Goal: Task Accomplishment & Management: Manage account settings

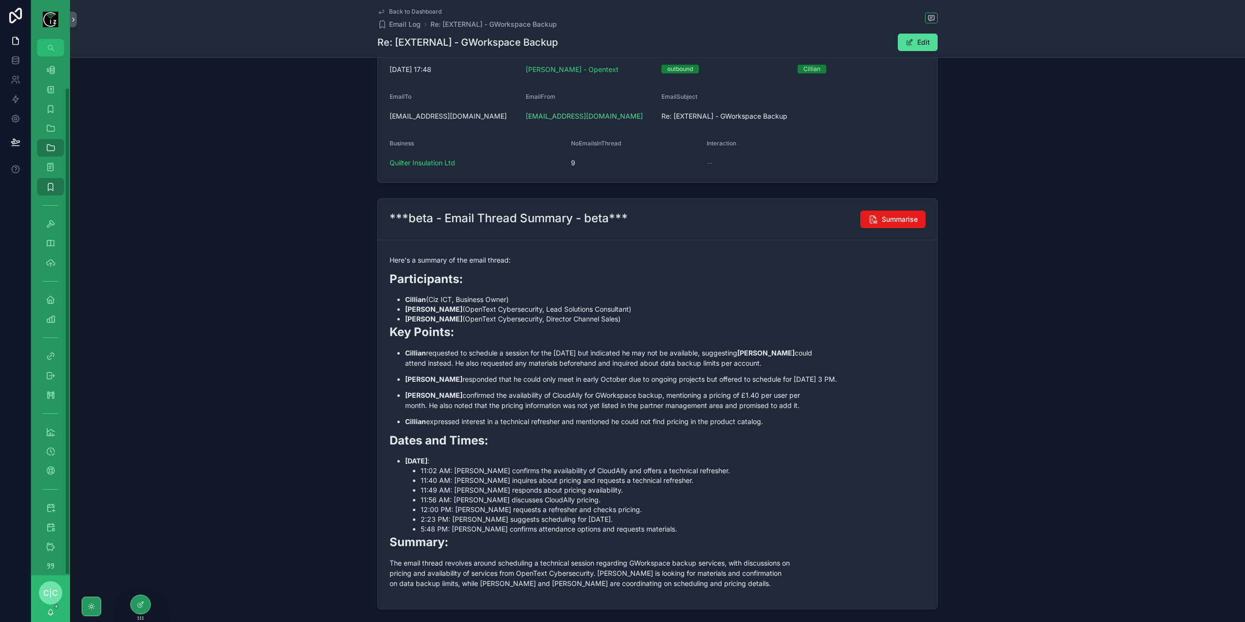
scroll to position [33, 0]
click at [51, 531] on icon "scrollable content" at bounding box center [51, 535] width 10 height 10
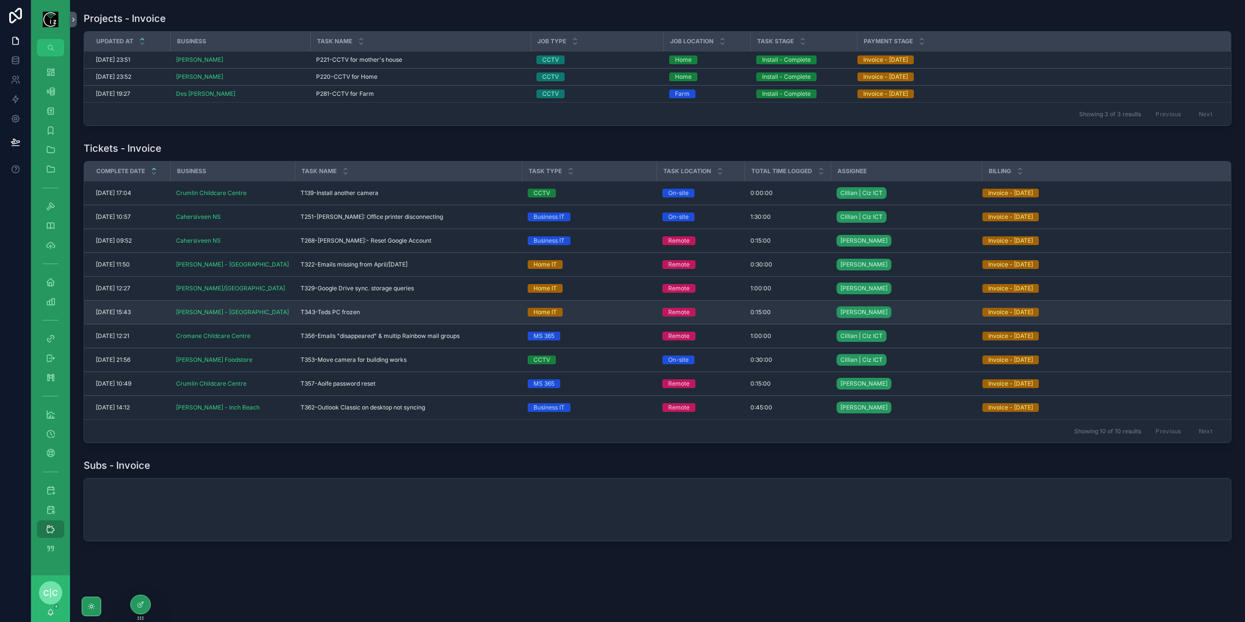
click at [321, 313] on span "T343-Teds PC frozen" at bounding box center [330, 312] width 59 height 8
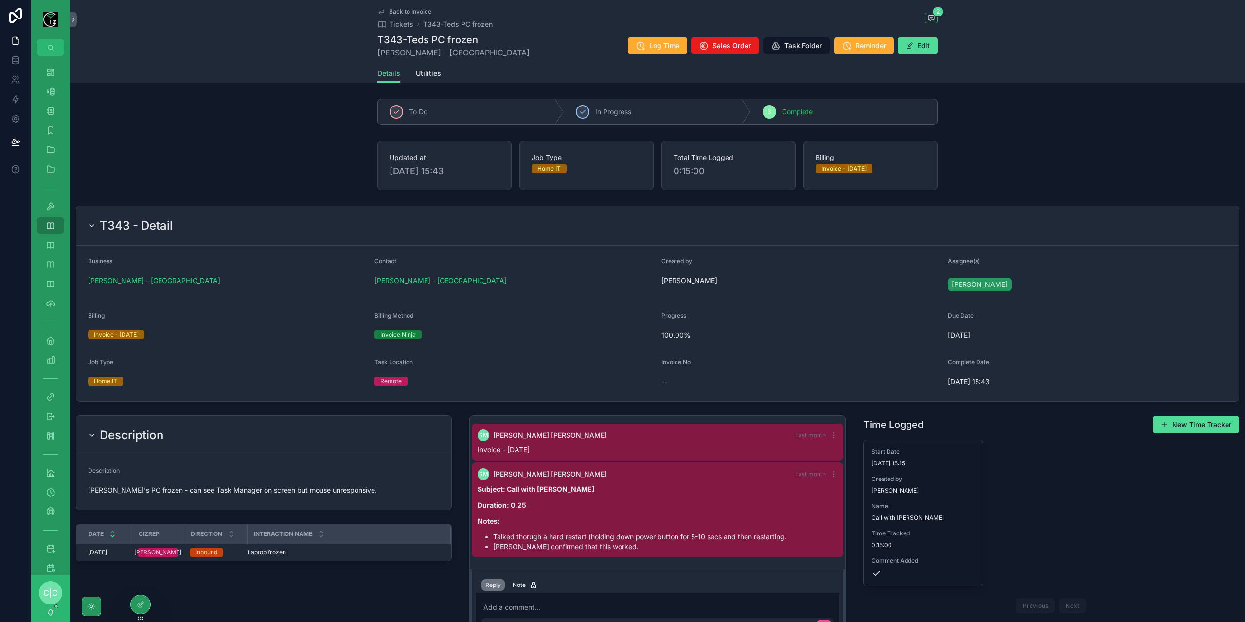
click at [380, 10] on icon "scrollable content" at bounding box center [382, 12] width 8 height 8
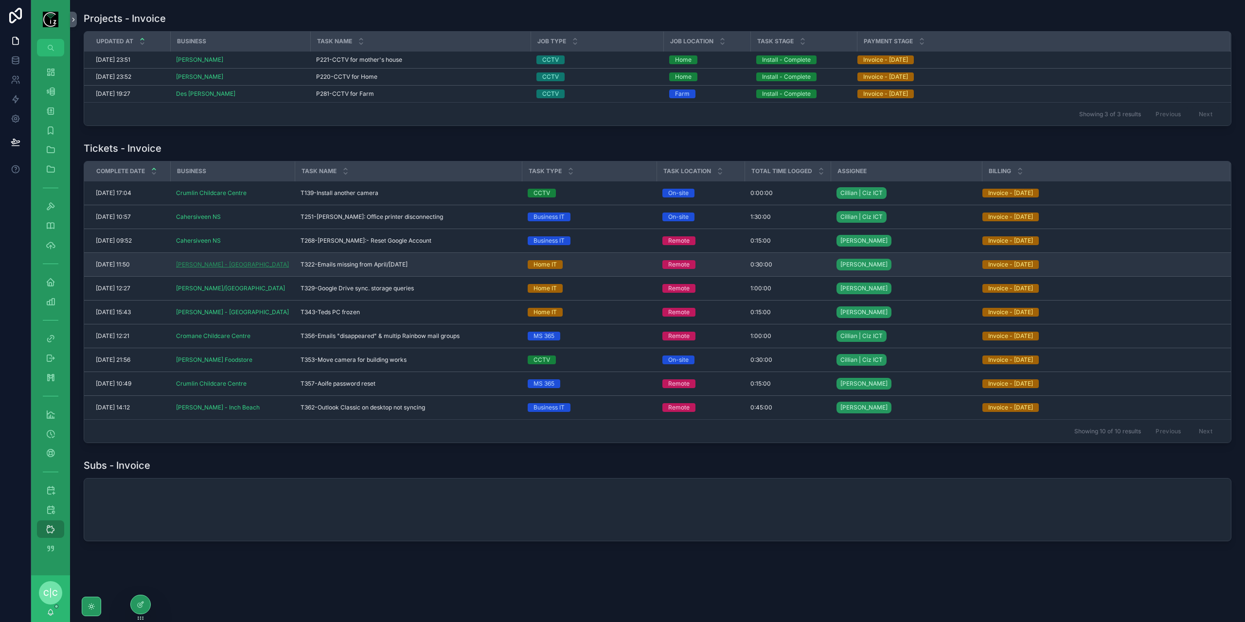
click at [204, 264] on span "[PERSON_NAME] - [GEOGRAPHIC_DATA]" at bounding box center [232, 265] width 113 height 8
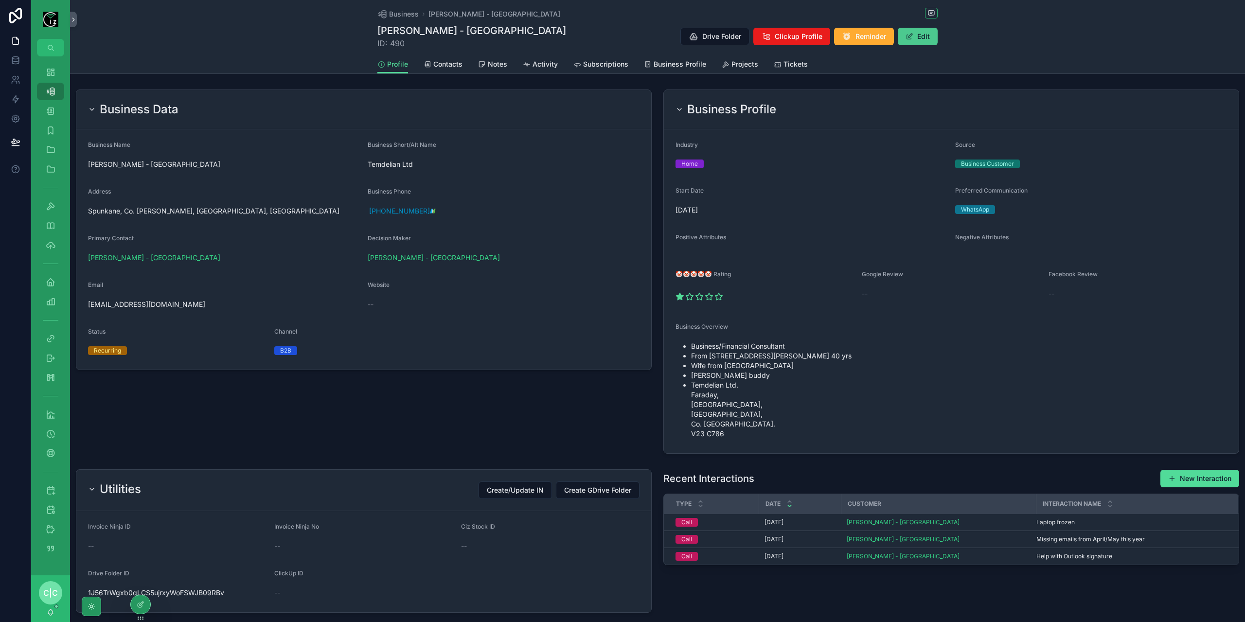
click at [911, 39] on span "scrollable content" at bounding box center [910, 37] width 8 height 8
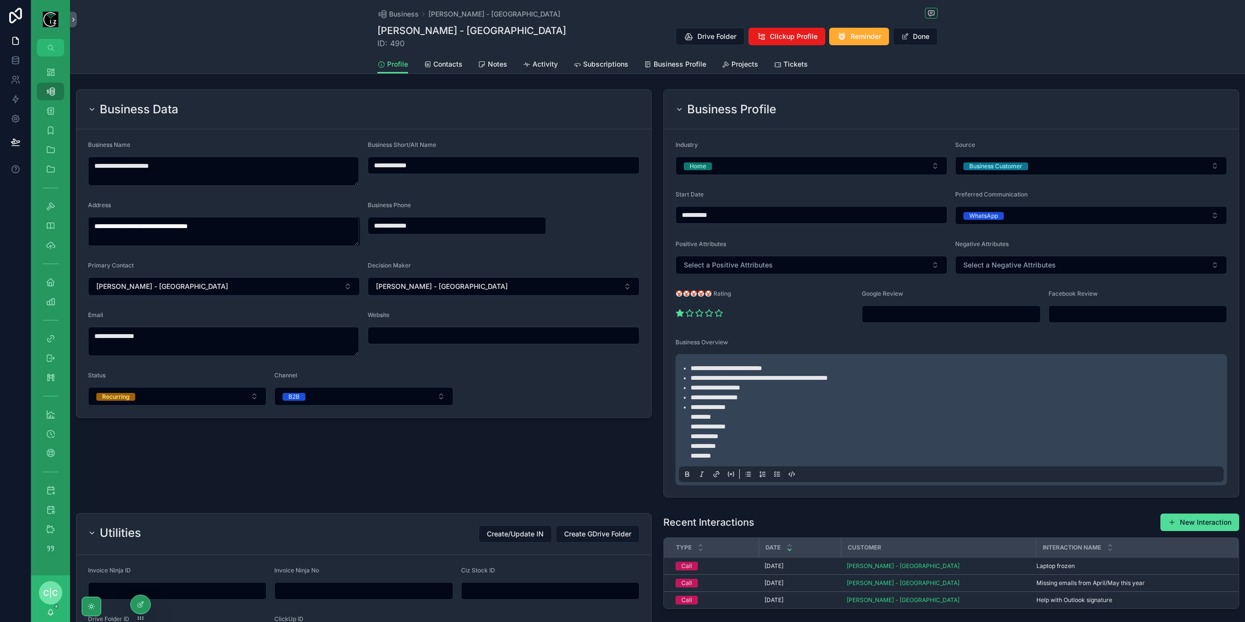
drag, startPoint x: 430, startPoint y: 167, endPoint x: 356, endPoint y: 166, distance: 74.0
click at [356, 166] on form "**********" at bounding box center [363, 273] width 575 height 288
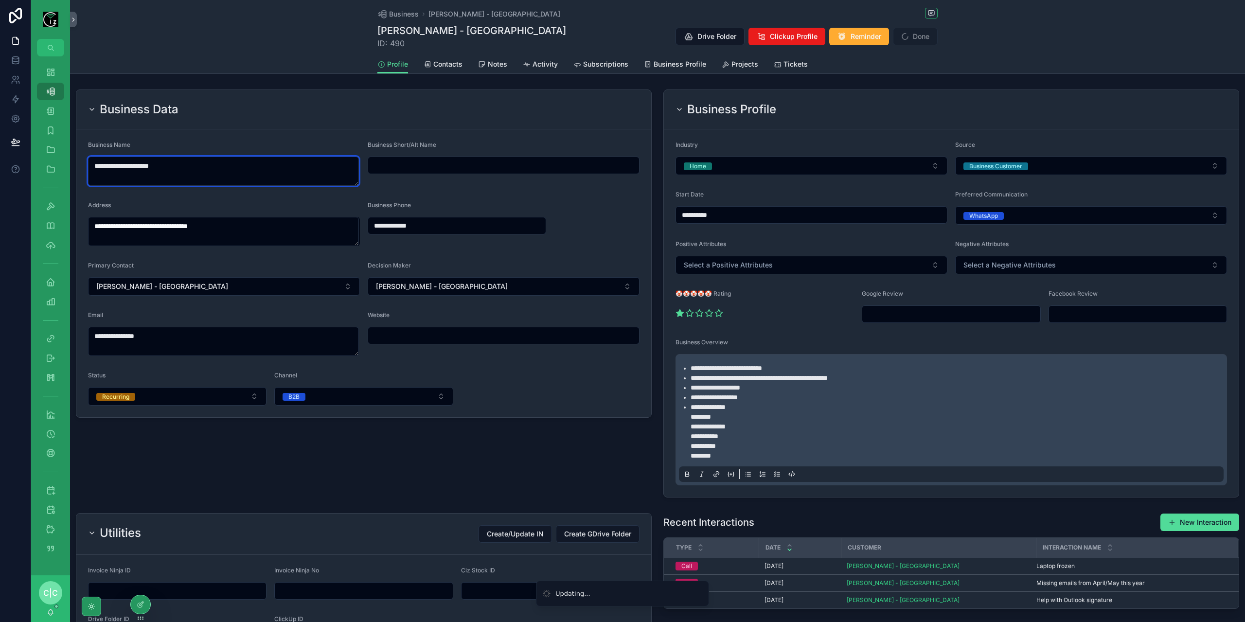
drag, startPoint x: 124, startPoint y: 162, endPoint x: 84, endPoint y: 162, distance: 40.4
click at [84, 162] on form "**********" at bounding box center [363, 273] width 575 height 288
click at [216, 171] on textarea "**********" at bounding box center [223, 171] width 271 height 29
paste textarea "**********"
type textarea "**********"
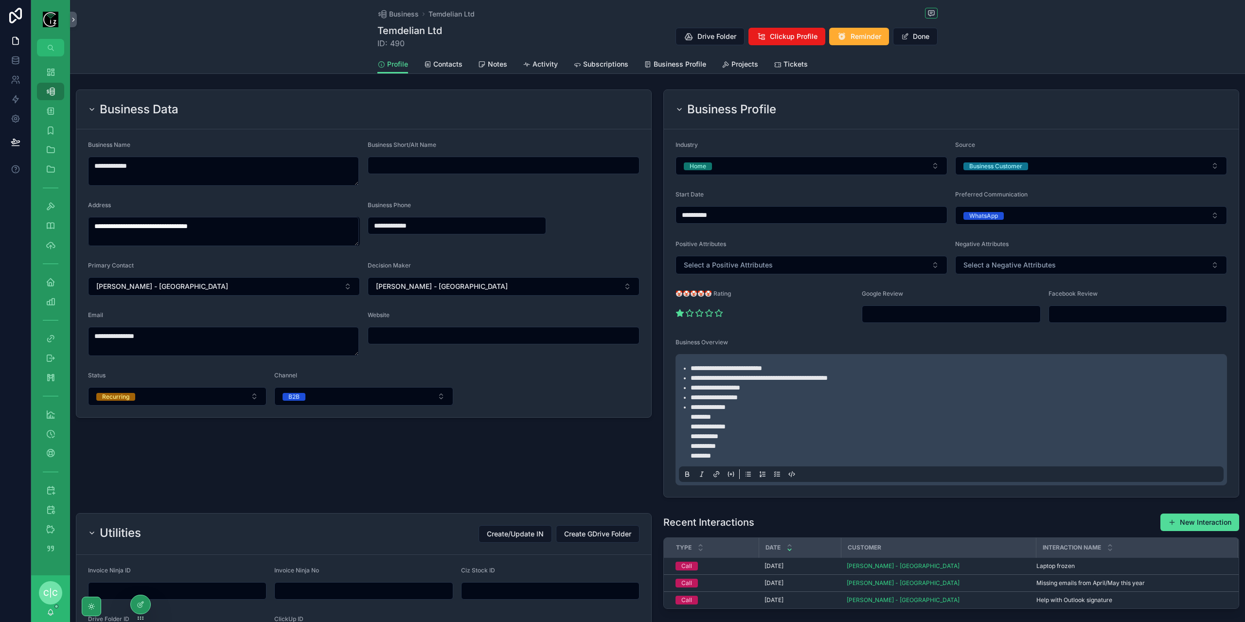
paste input "**********"
type input "**********"
click at [398, 463] on div "**********" at bounding box center [364, 294] width 588 height 416
click at [443, 61] on span "Contacts" at bounding box center [447, 64] width 29 height 10
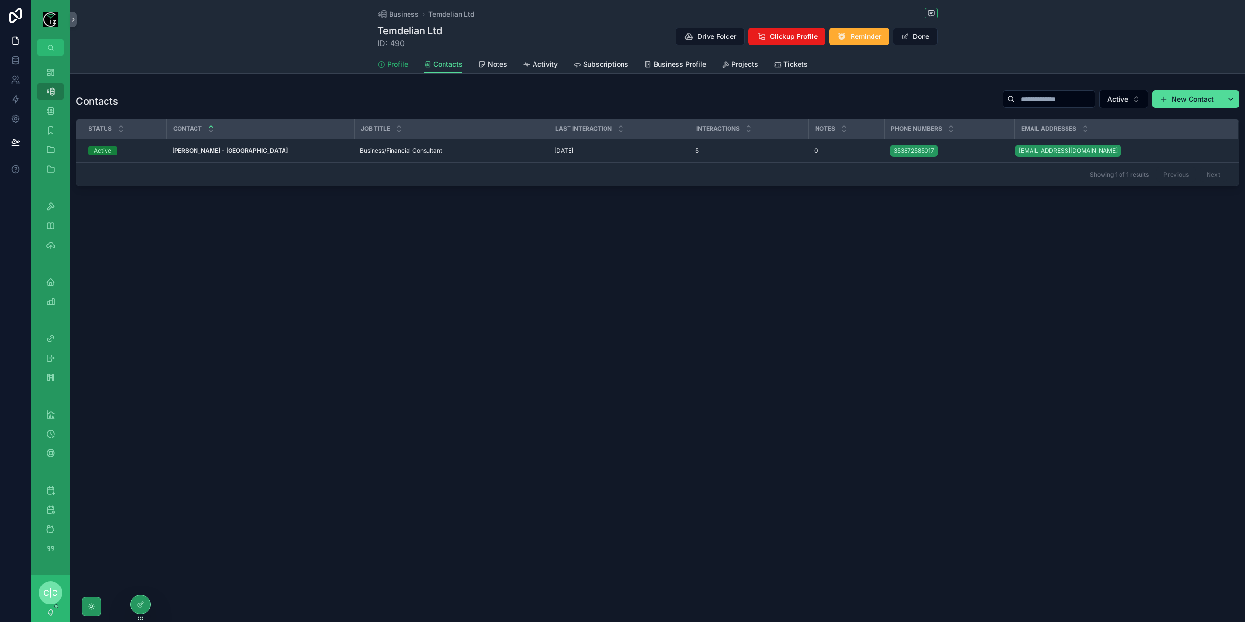
click at [397, 63] on span "Profile" at bounding box center [397, 64] width 21 height 10
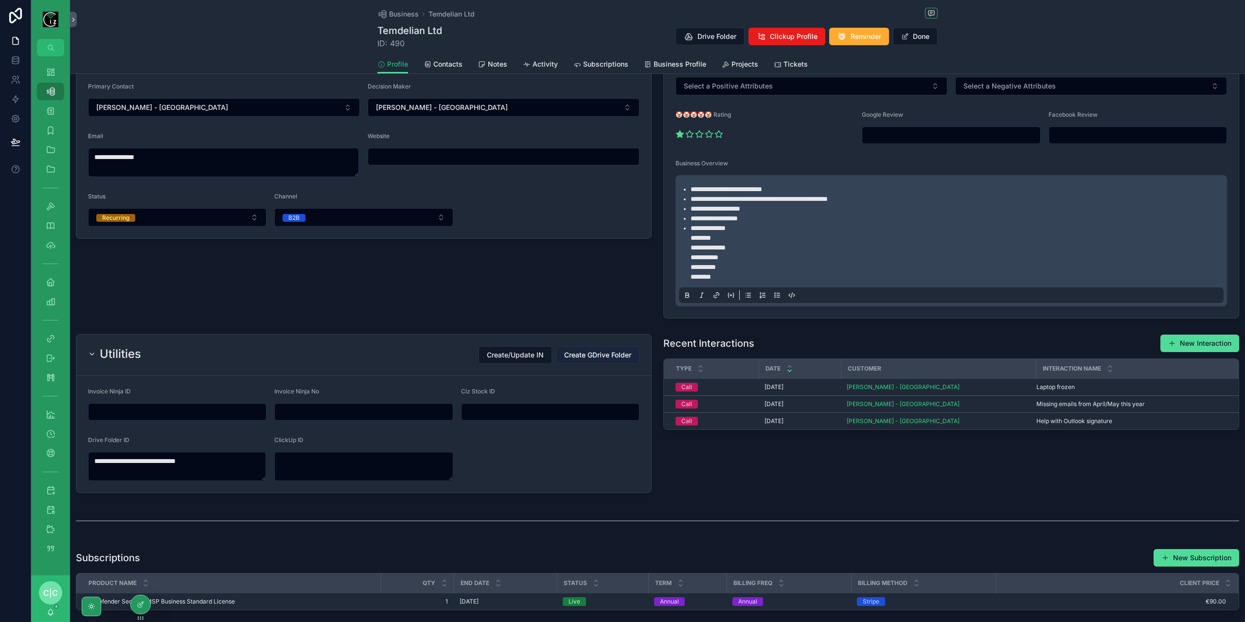
scroll to position [195, 0]
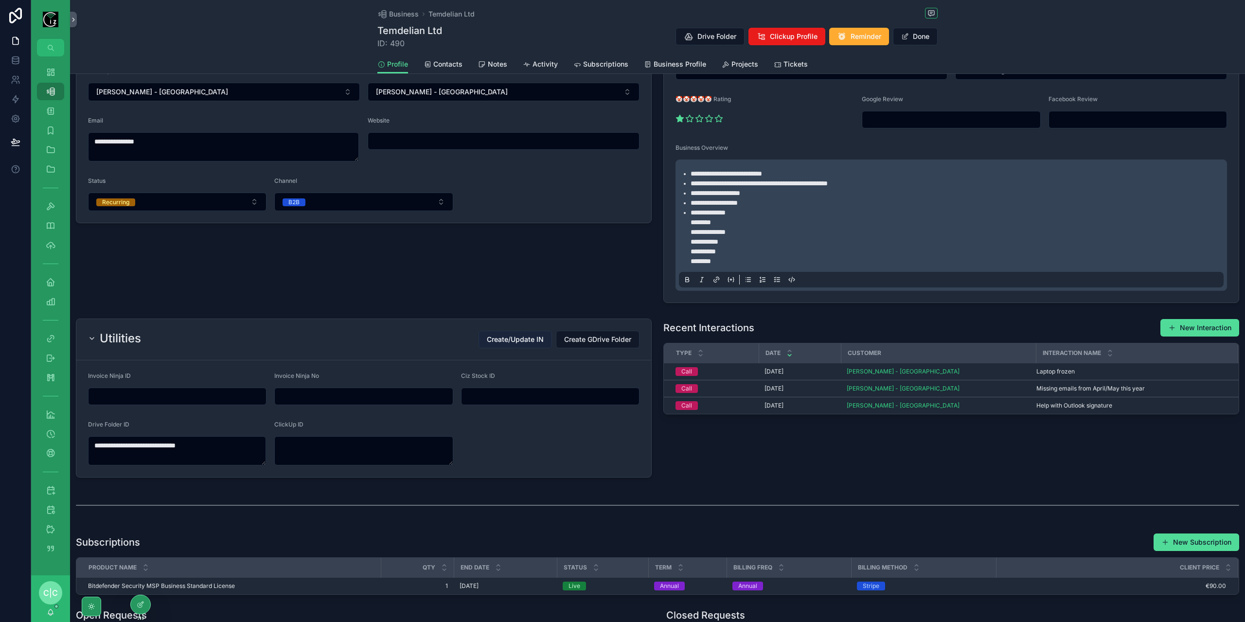
click at [506, 339] on span "Create/Update IN" at bounding box center [515, 340] width 57 height 10
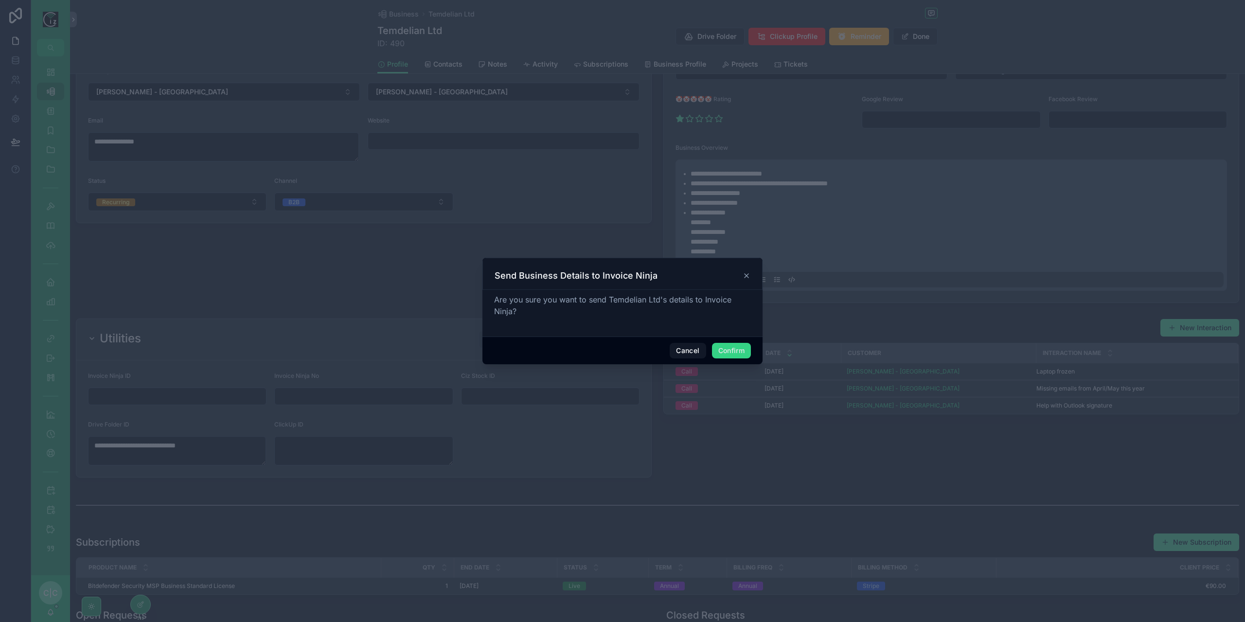
click at [736, 347] on button "Confirm" at bounding box center [731, 351] width 39 height 16
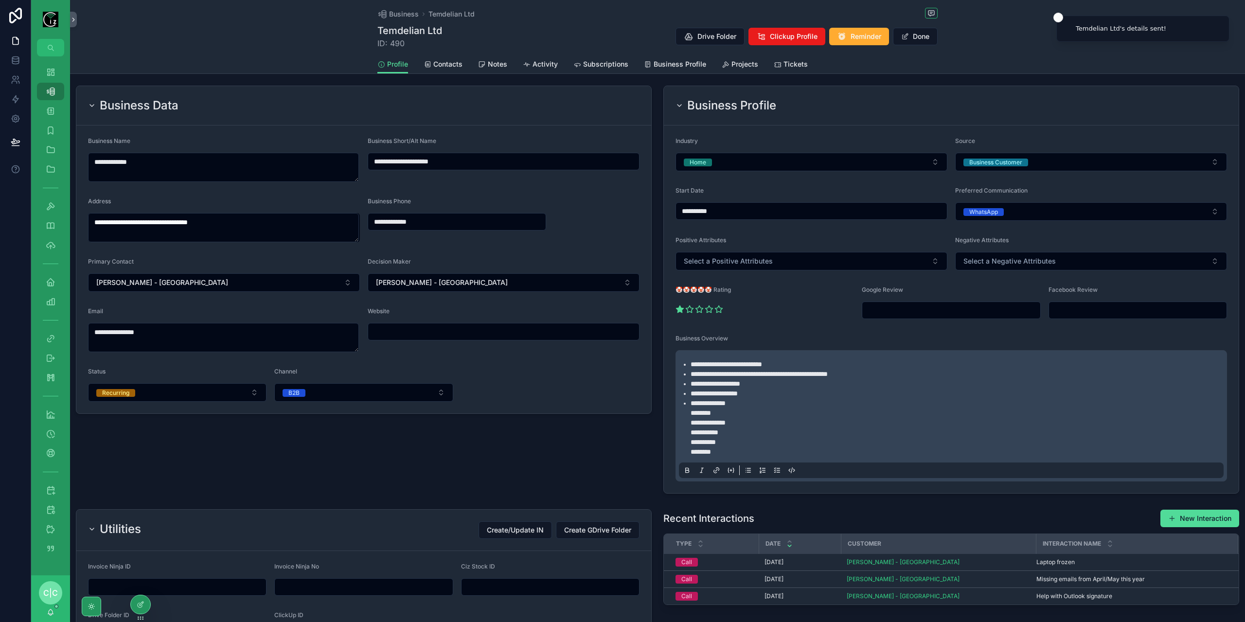
scroll to position [0, 0]
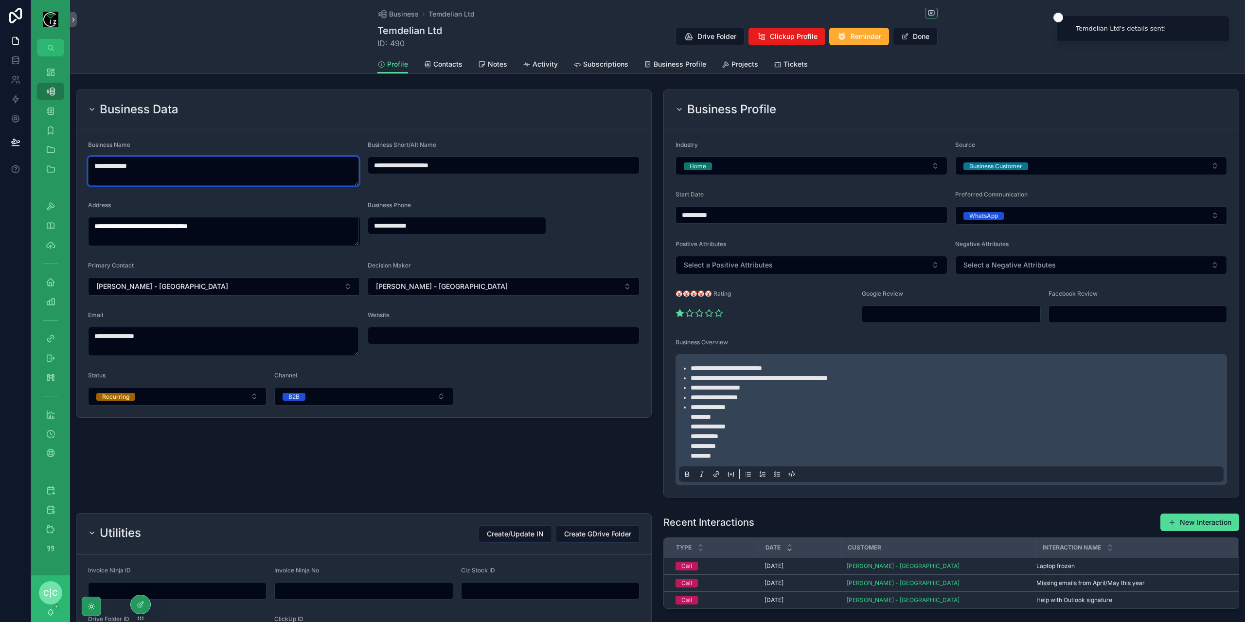
click at [191, 162] on textarea "**********" at bounding box center [223, 171] width 271 height 29
type input "**********"
type input "********"
type textarea "**********"
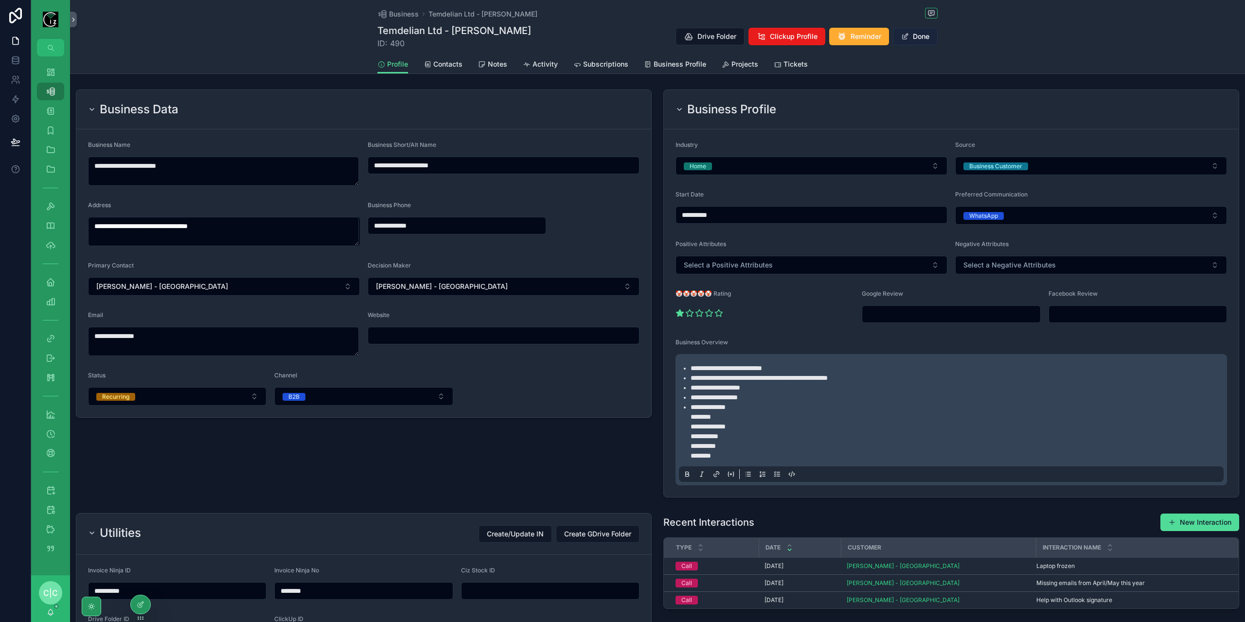
click at [912, 36] on button "Done" at bounding box center [915, 37] width 45 height 18
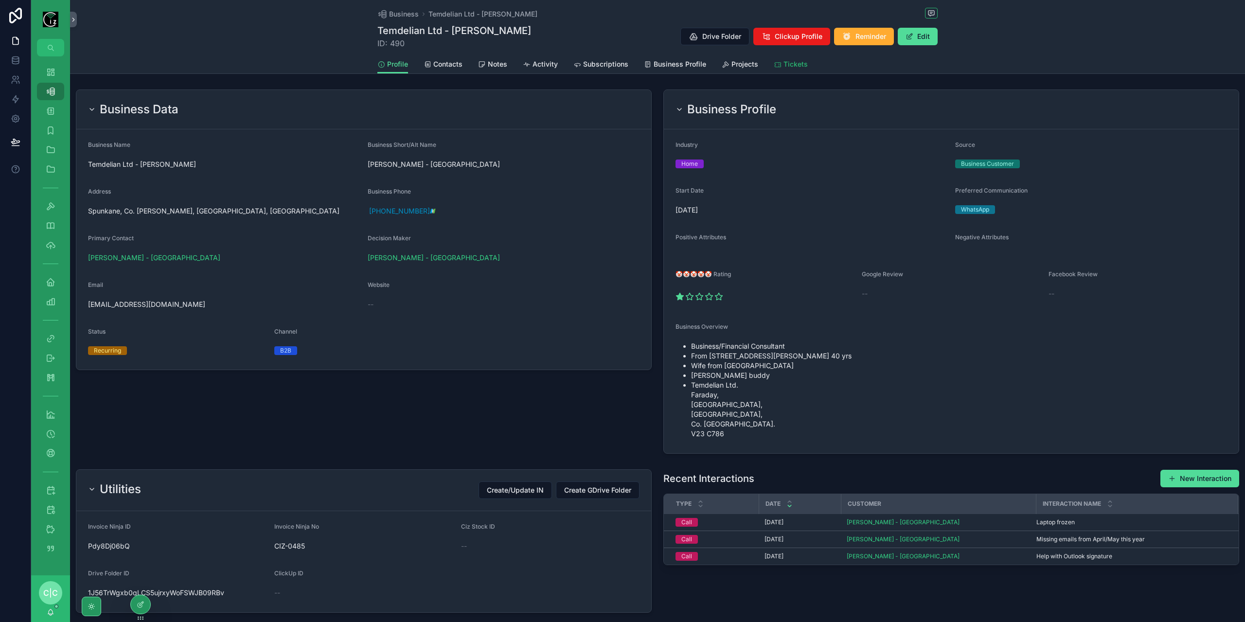
click at [795, 69] on span "Tickets" at bounding box center [796, 64] width 24 height 10
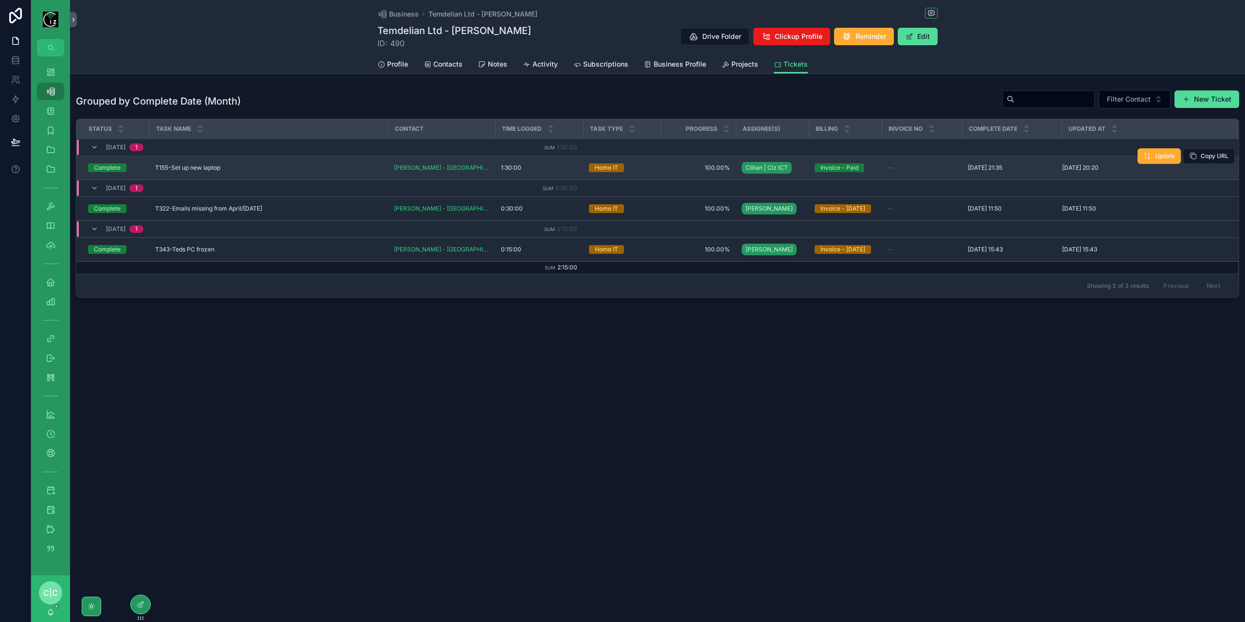
click at [209, 168] on span "T155-Set up new laptop" at bounding box center [187, 168] width 65 height 8
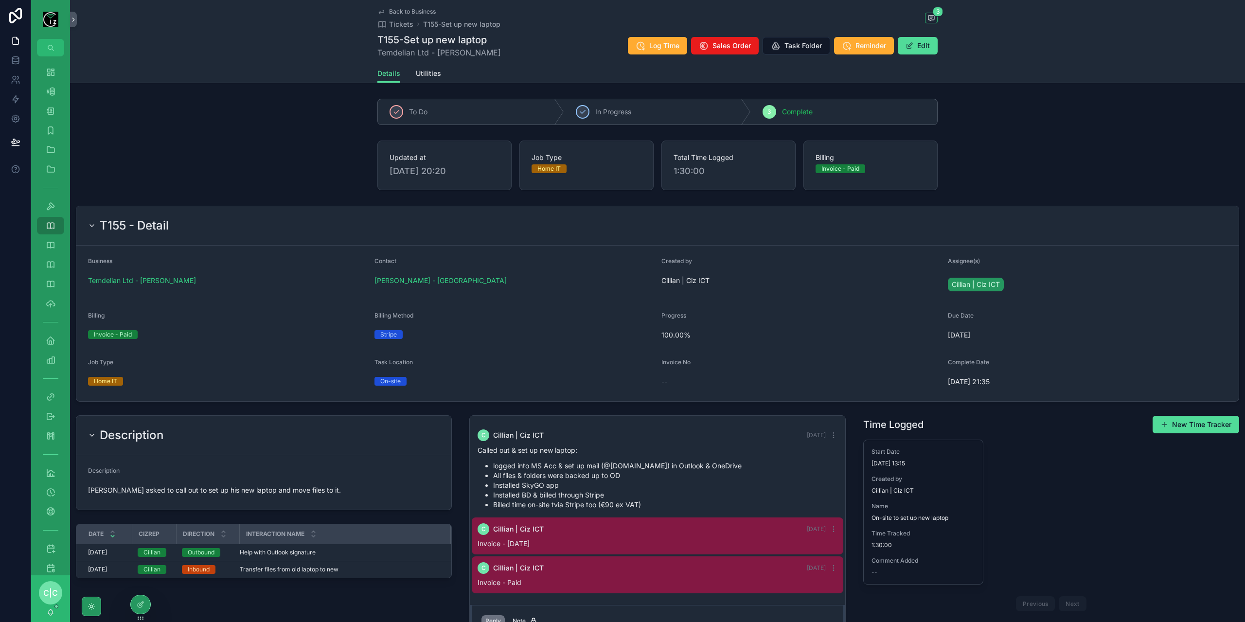
click at [383, 10] on link "Back to Business" at bounding box center [407, 12] width 58 height 8
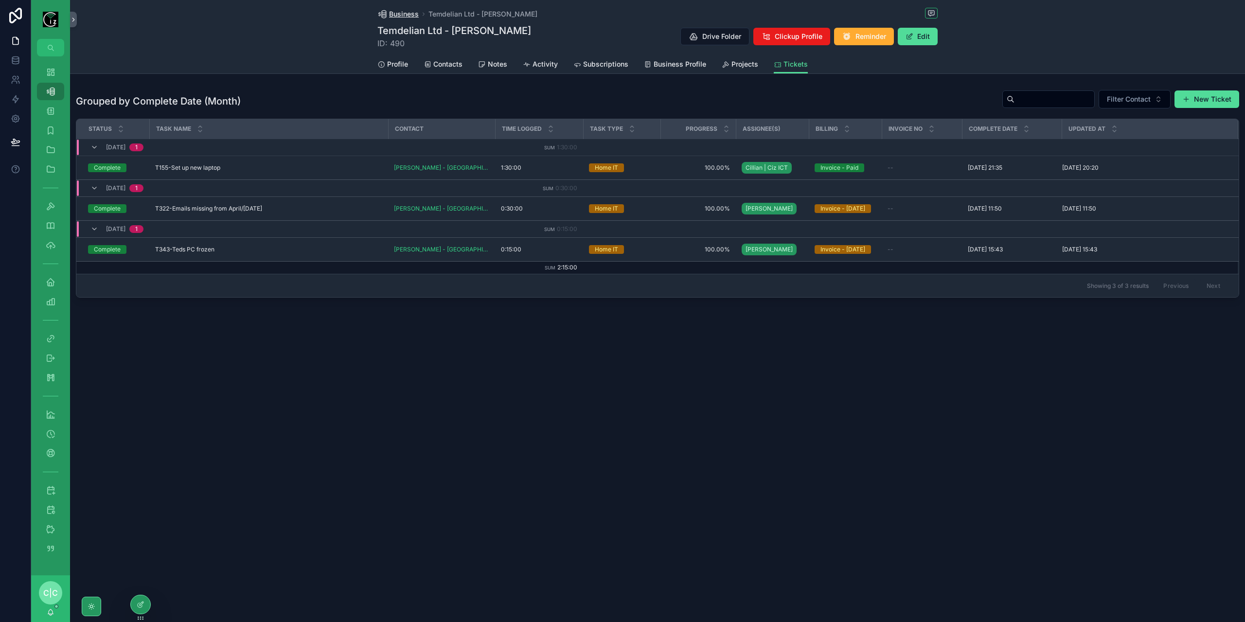
click at [393, 15] on span "Business" at bounding box center [404, 14] width 30 height 10
click at [384, 63] on icon "scrollable content" at bounding box center [382, 65] width 8 height 8
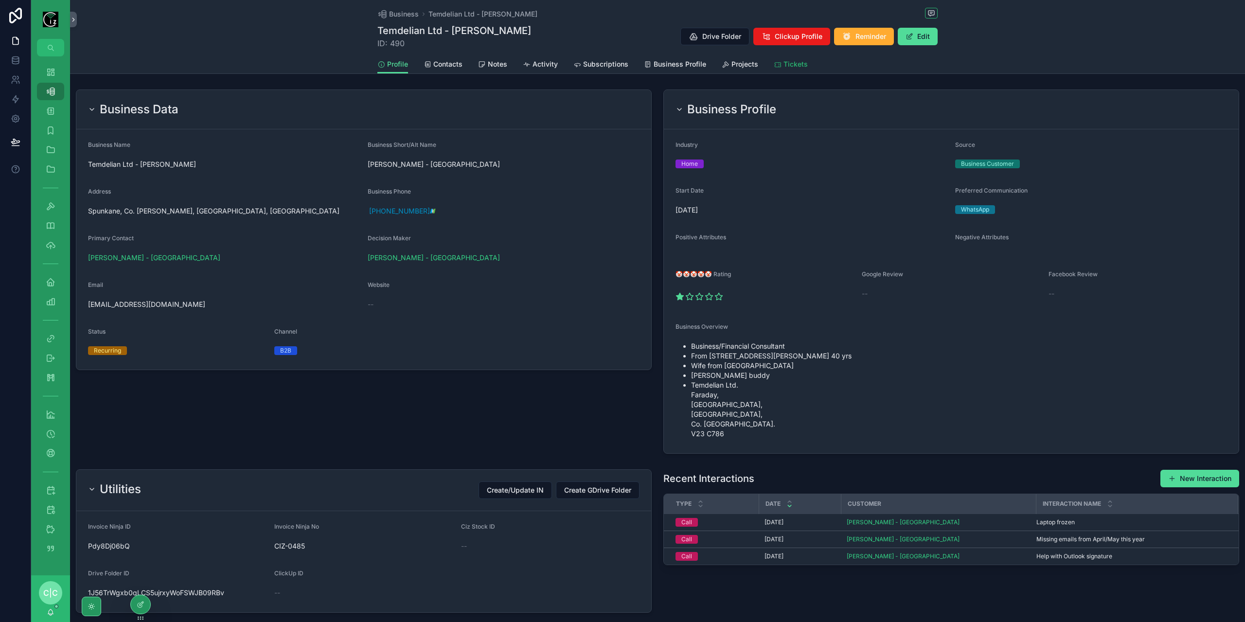
click at [788, 70] on link "Tickets" at bounding box center [791, 64] width 34 height 19
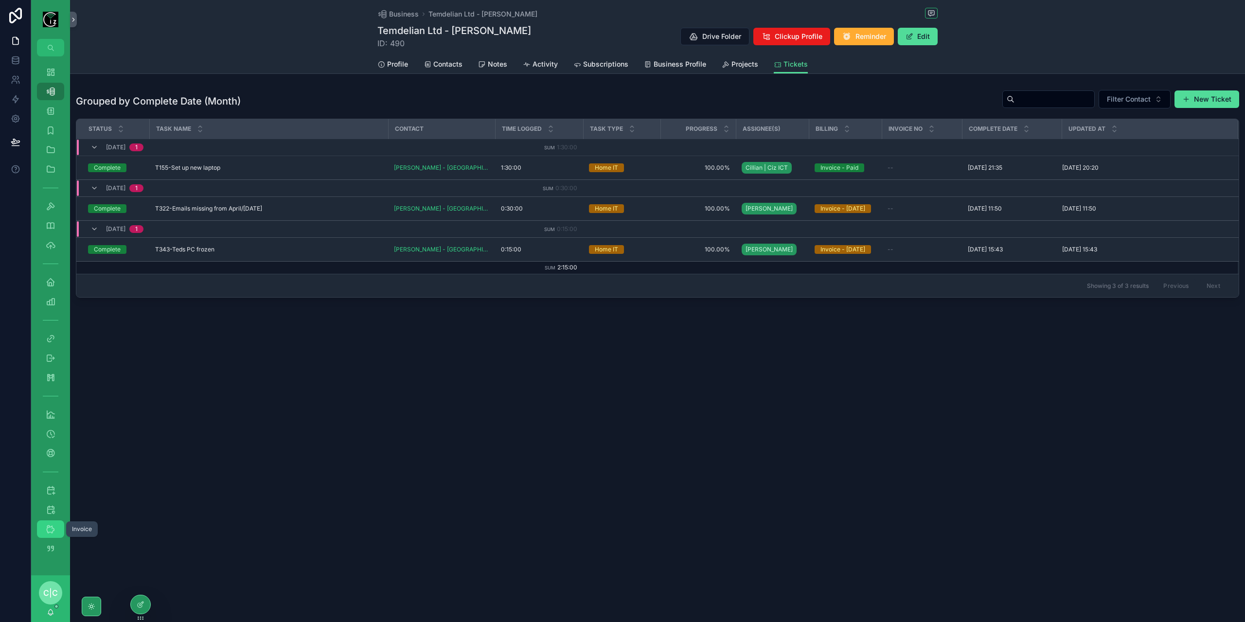
click at [59, 528] on link "Invoice" at bounding box center [50, 530] width 27 height 18
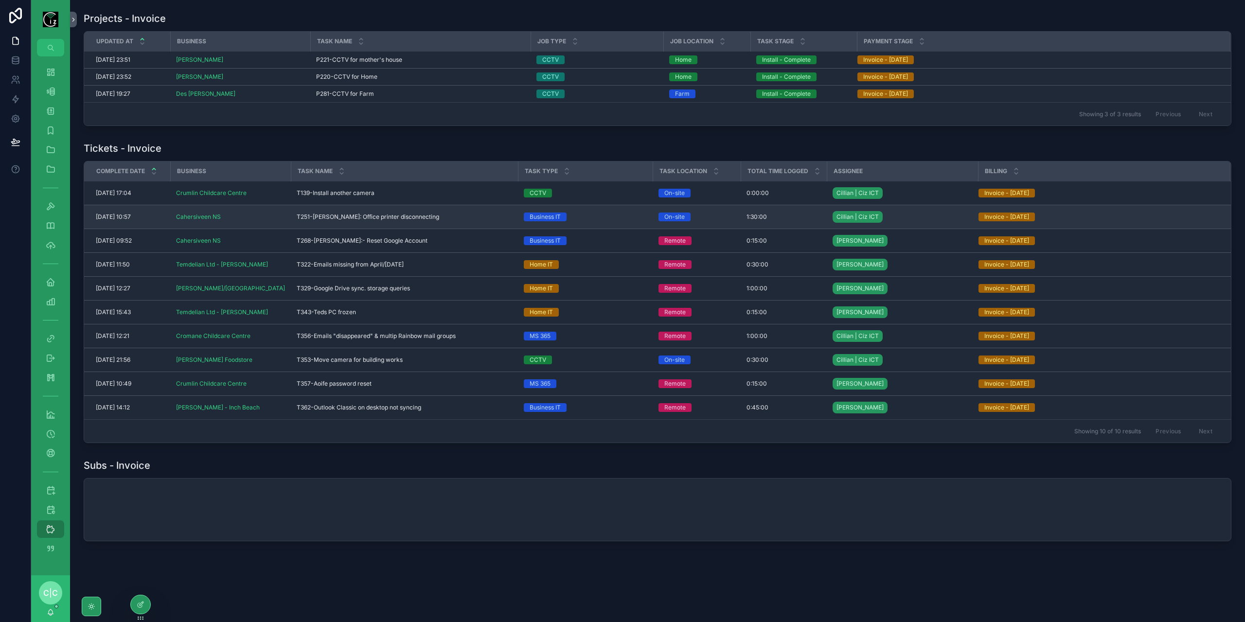
click at [377, 218] on span "T251-[PERSON_NAME]: Office printer disconnecting" at bounding box center [368, 217] width 143 height 8
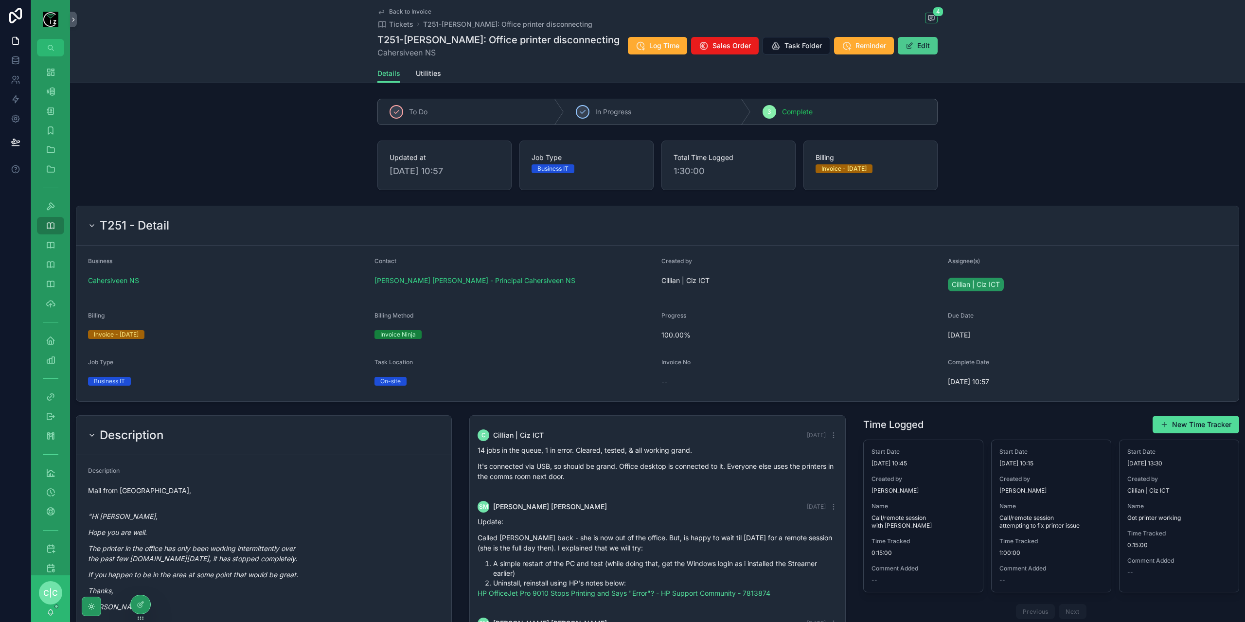
click at [916, 47] on button "Edit" at bounding box center [918, 46] width 40 height 18
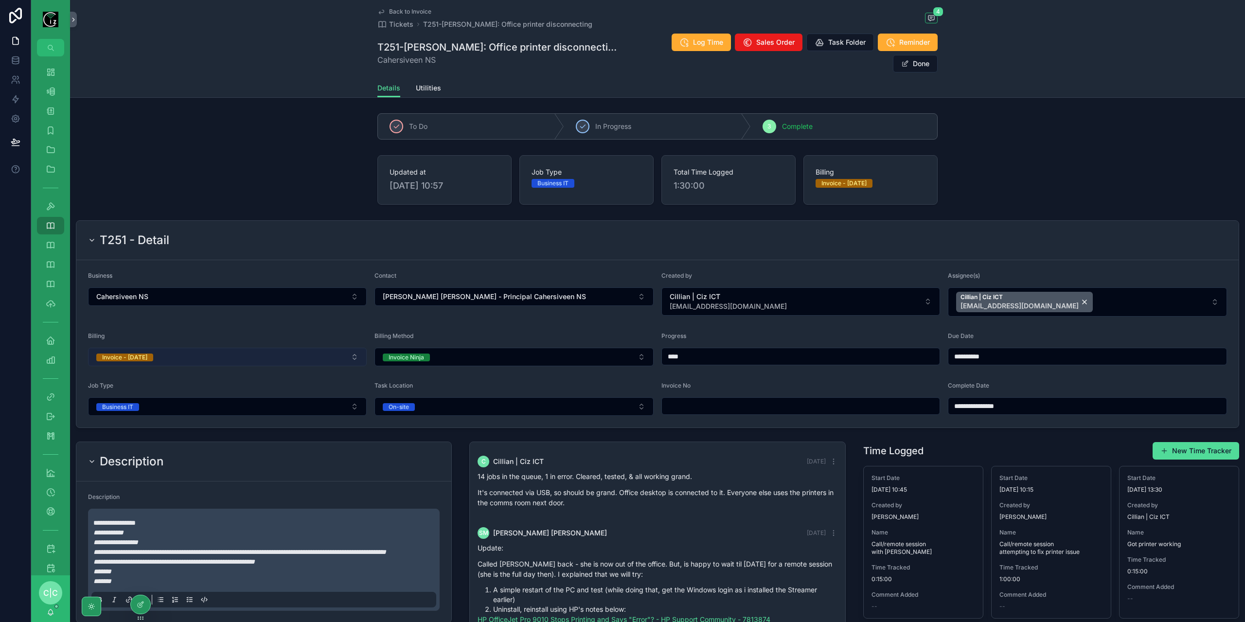
click at [285, 348] on button "Invoice - [DATE]" at bounding box center [227, 357] width 279 height 18
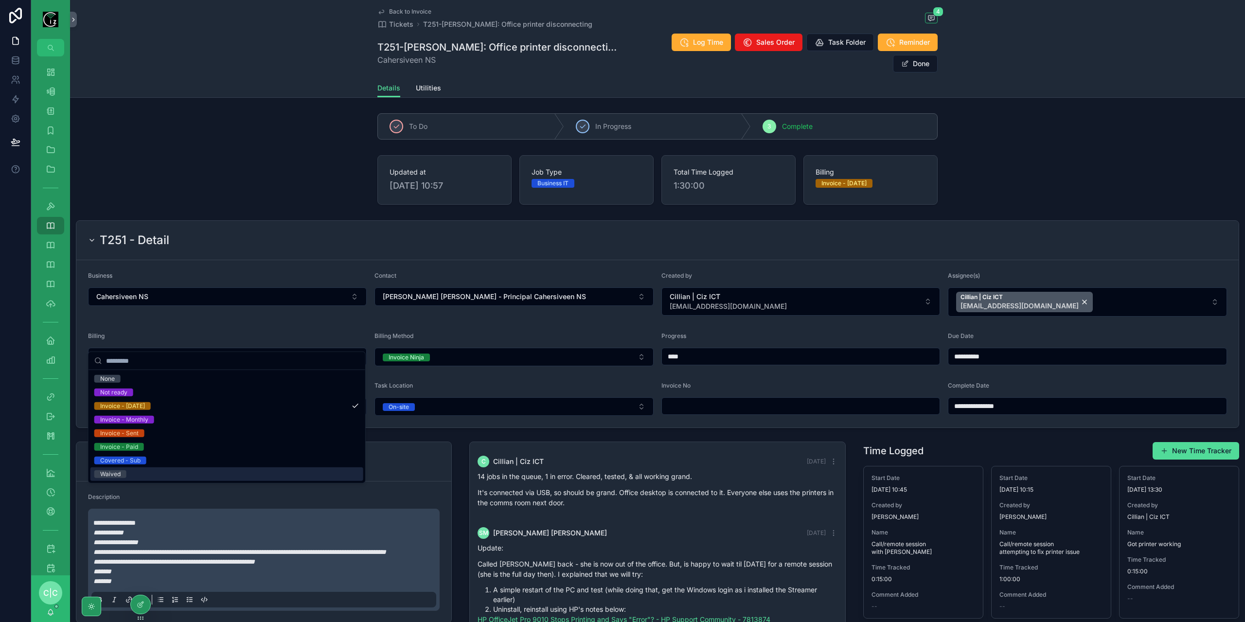
click at [124, 472] on span "Waived" at bounding box center [110, 474] width 32 height 8
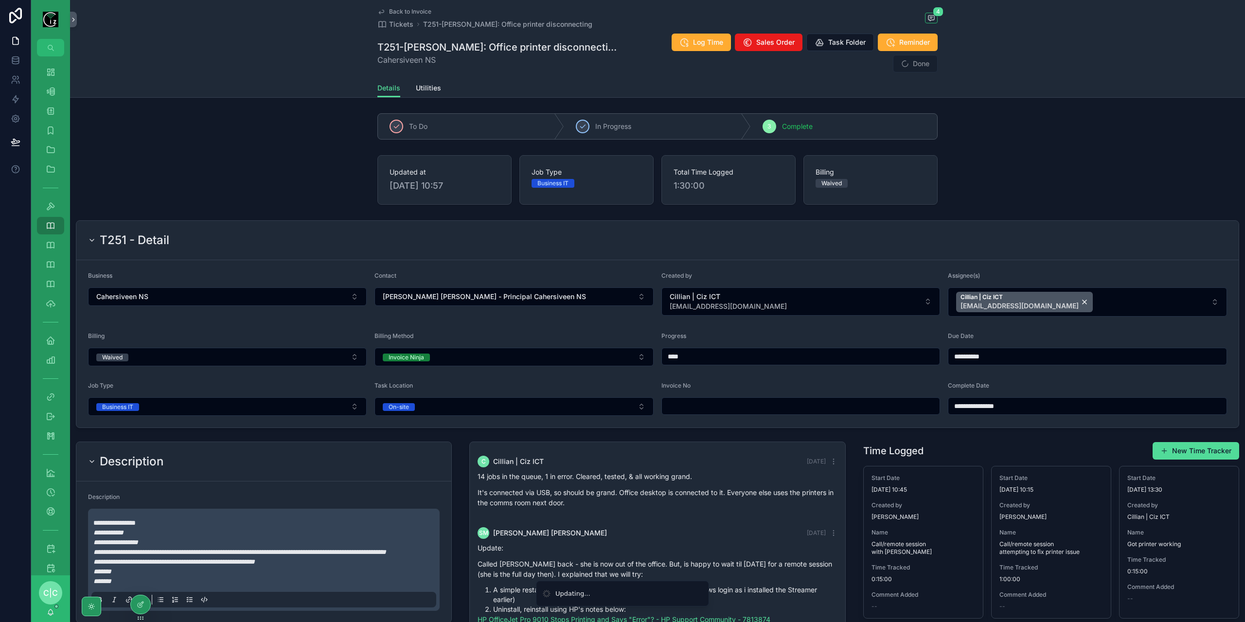
click at [437, 79] on div "Details Utilities" at bounding box center [658, 88] width 560 height 18
click at [431, 83] on span "Utilities" at bounding box center [428, 88] width 25 height 10
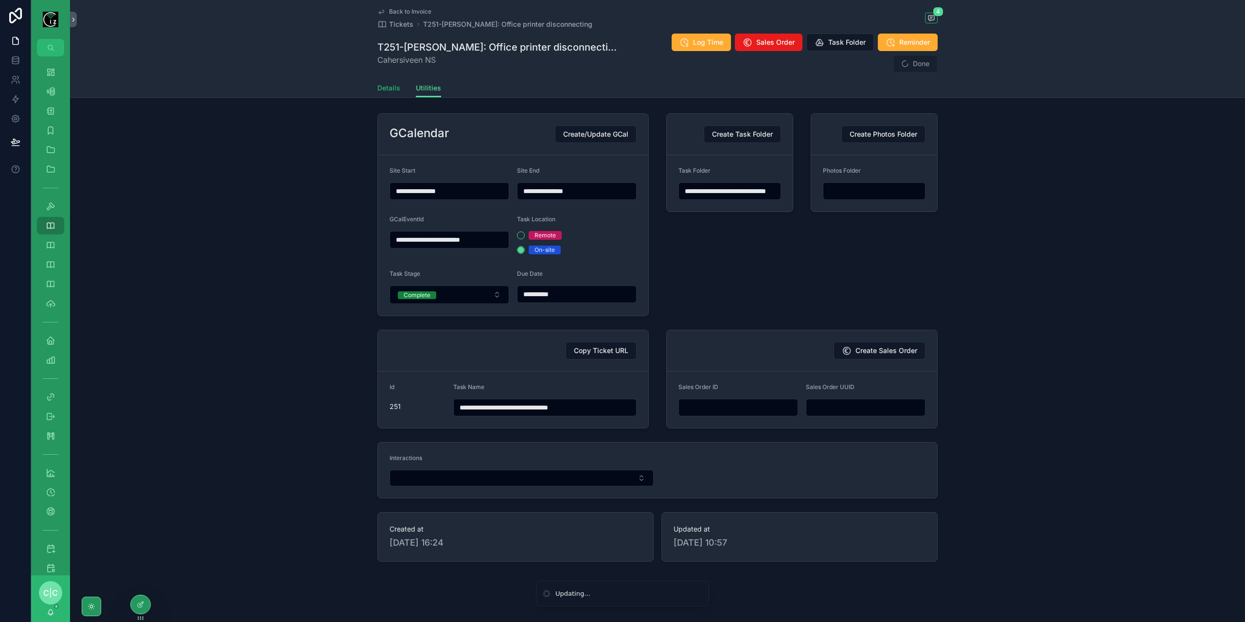
click at [388, 79] on link "Details" at bounding box center [389, 88] width 23 height 19
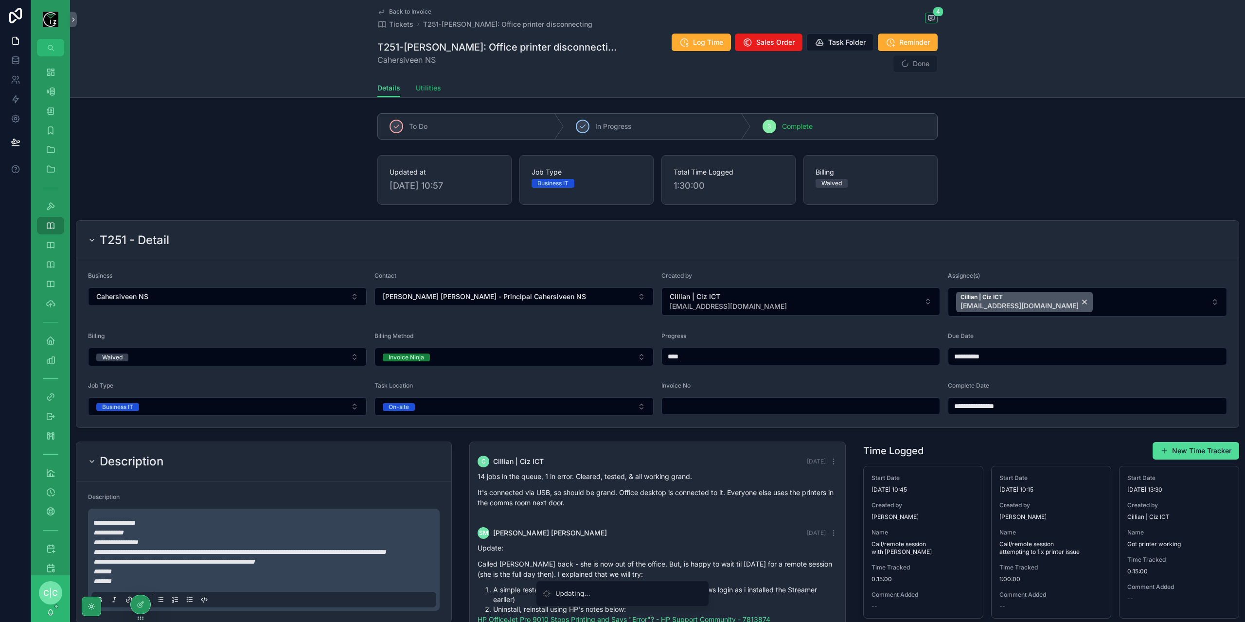
click at [417, 79] on link "Utilities" at bounding box center [428, 88] width 25 height 19
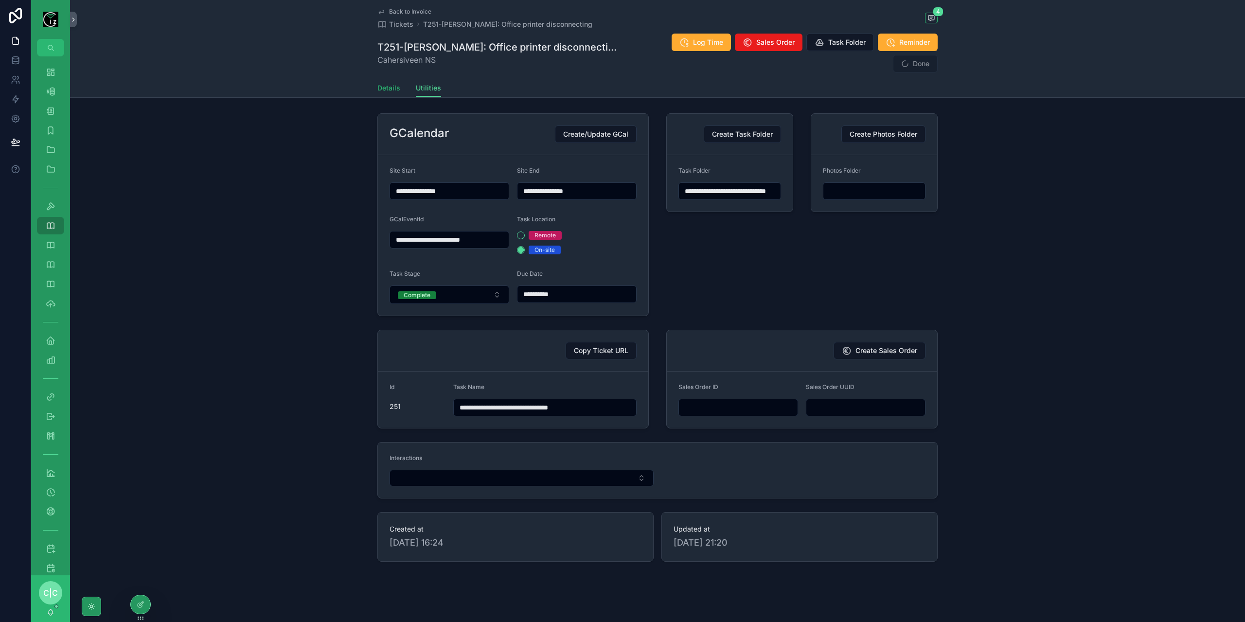
click at [389, 83] on span "Details" at bounding box center [389, 88] width 23 height 10
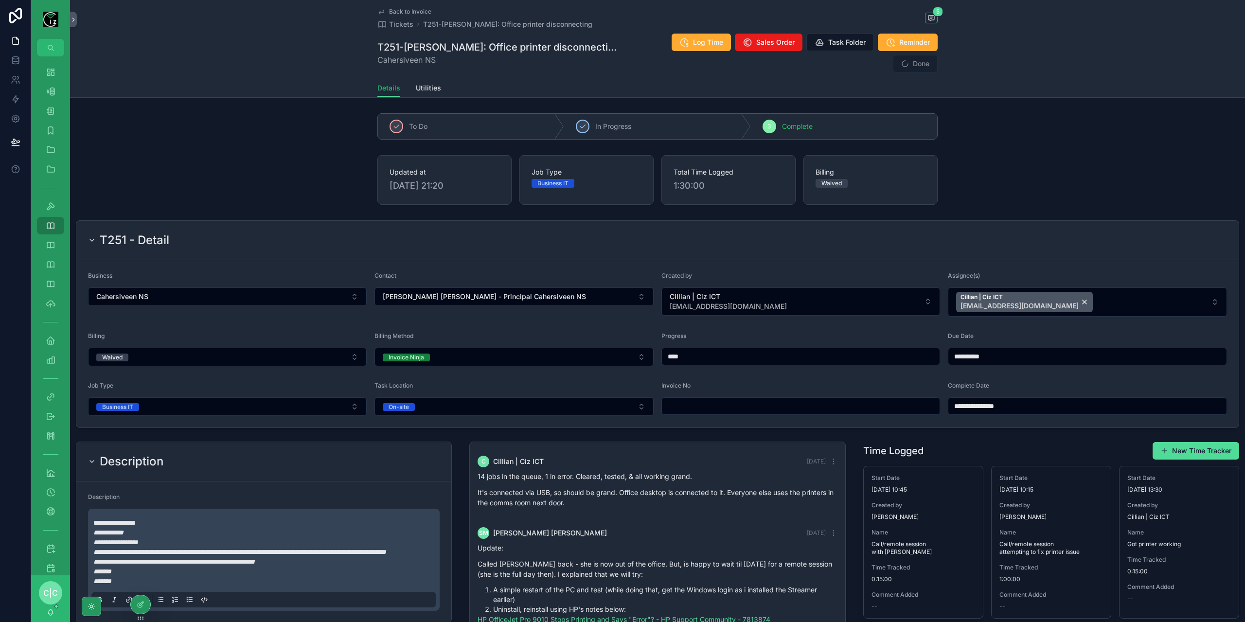
type input "**********"
click at [389, 8] on span "Back to Invoice" at bounding box center [410, 12] width 42 height 8
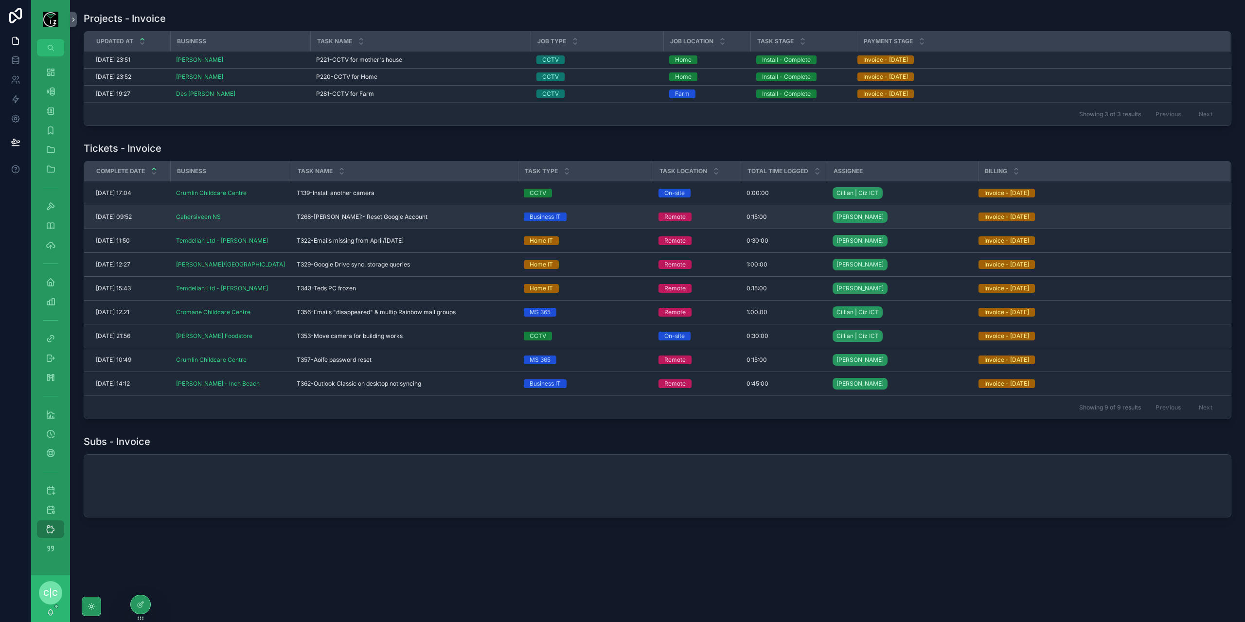
click at [340, 216] on span "T268-[PERSON_NAME]:- Reset Google Account" at bounding box center [362, 217] width 131 height 8
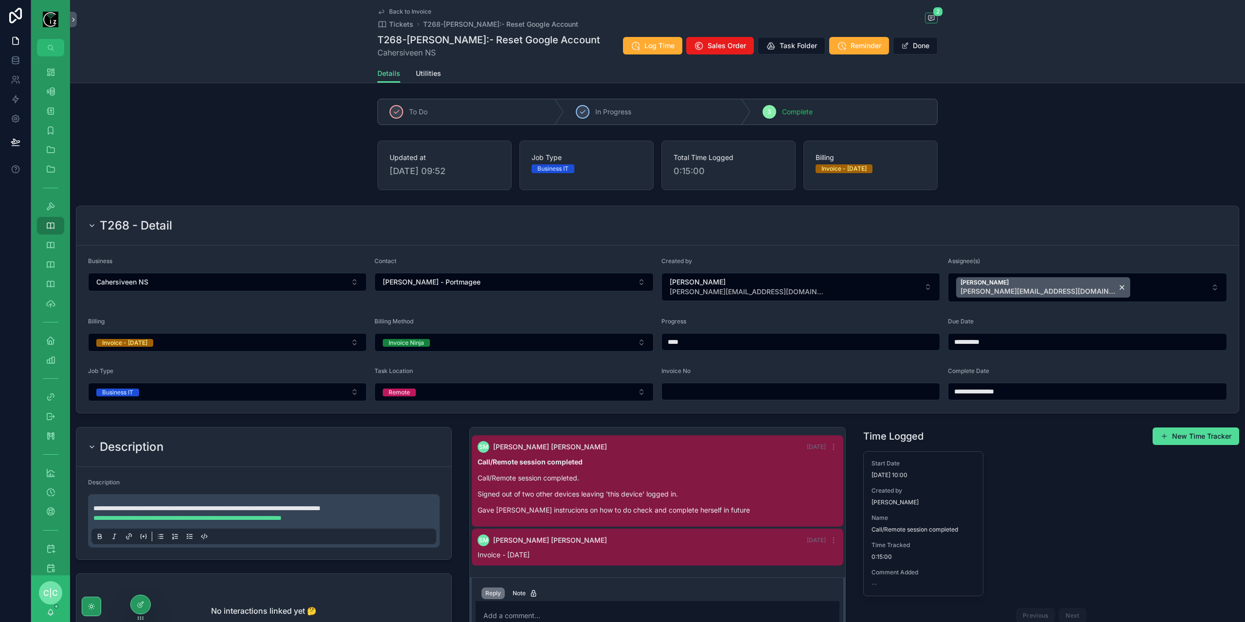
click at [315, 329] on div "Billing Invoice - [DATE]" at bounding box center [227, 335] width 279 height 34
click at [311, 338] on button "Invoice - [DATE]" at bounding box center [227, 342] width 279 height 18
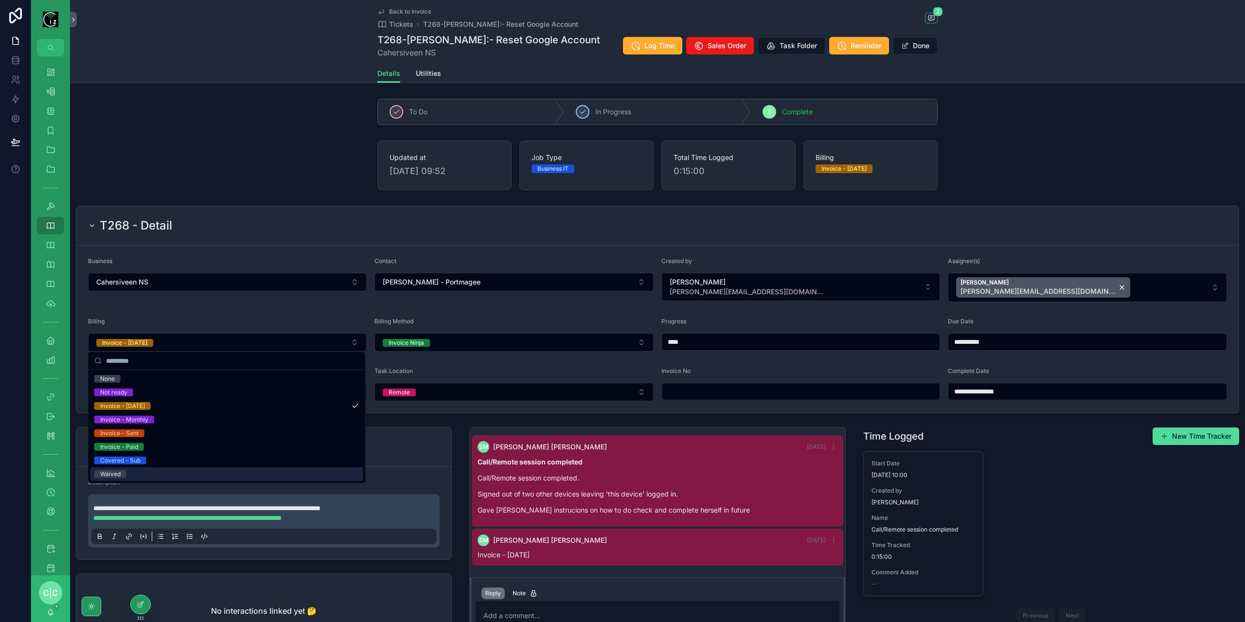
click at [137, 476] on div "Waived" at bounding box center [226, 475] width 273 height 14
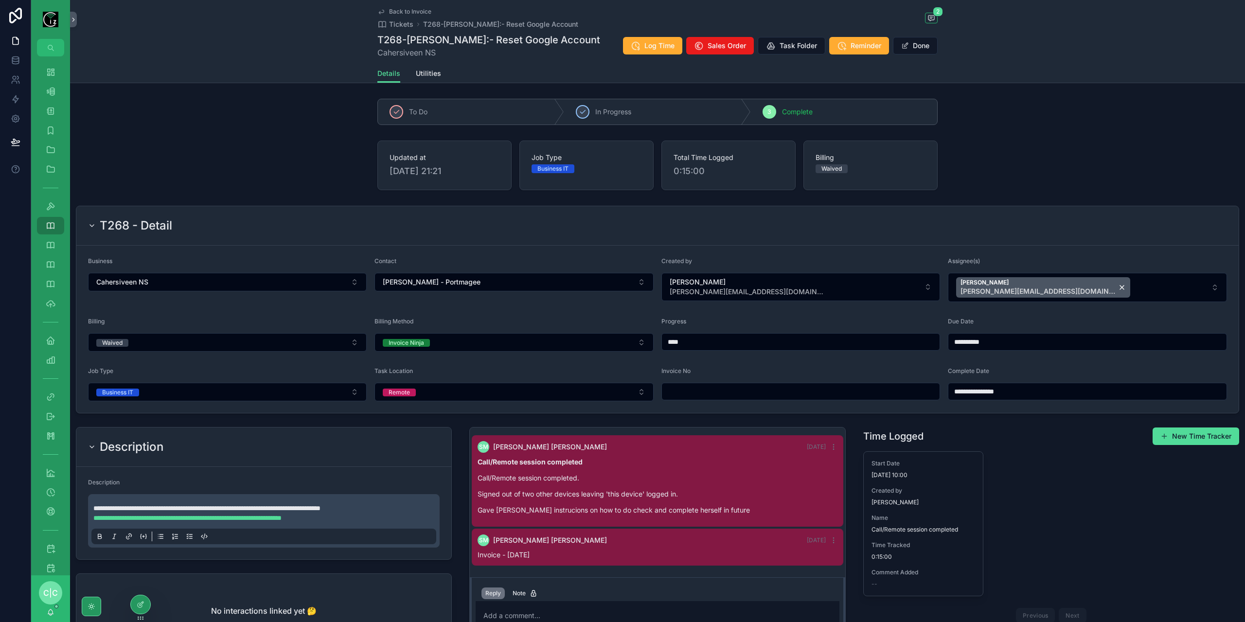
click at [381, 9] on icon "scrollable content" at bounding box center [382, 12] width 8 height 8
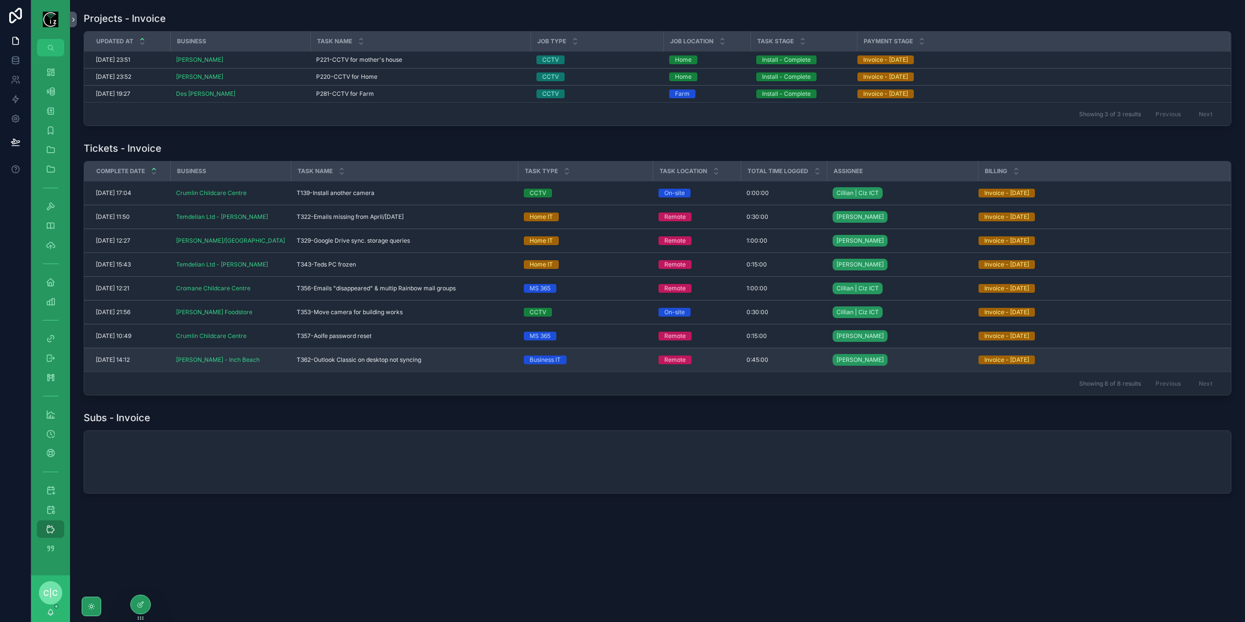
click at [376, 359] on span "T362-Outlook Classic on desktop not syncing" at bounding box center [359, 360] width 125 height 8
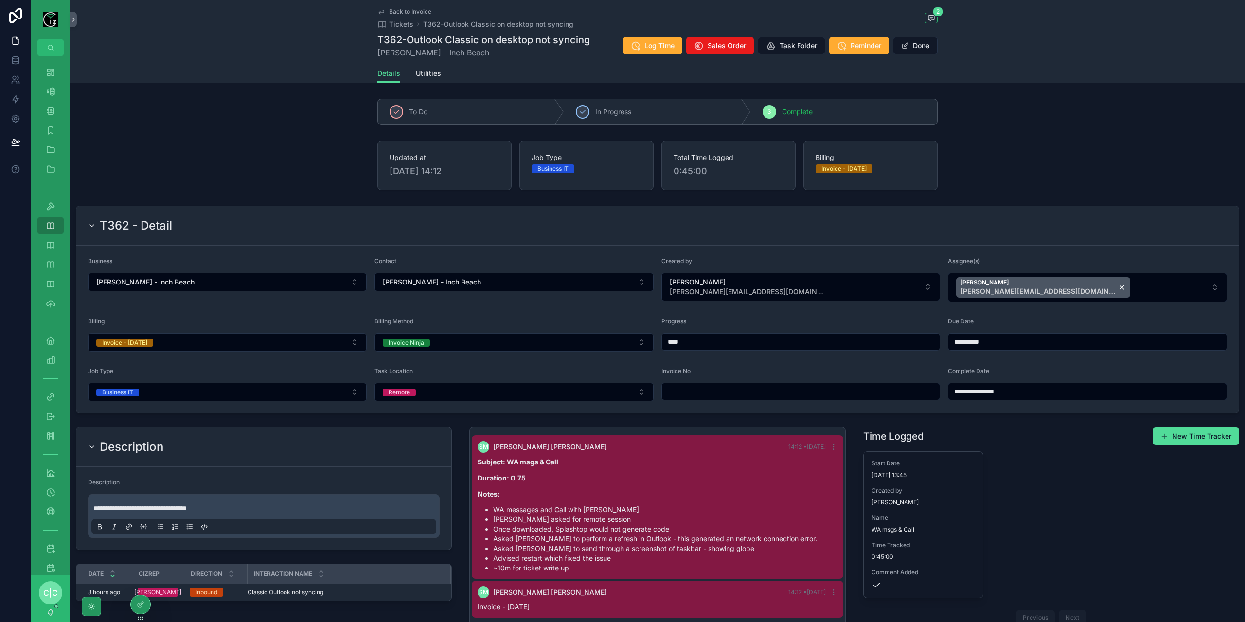
scroll to position [145, 0]
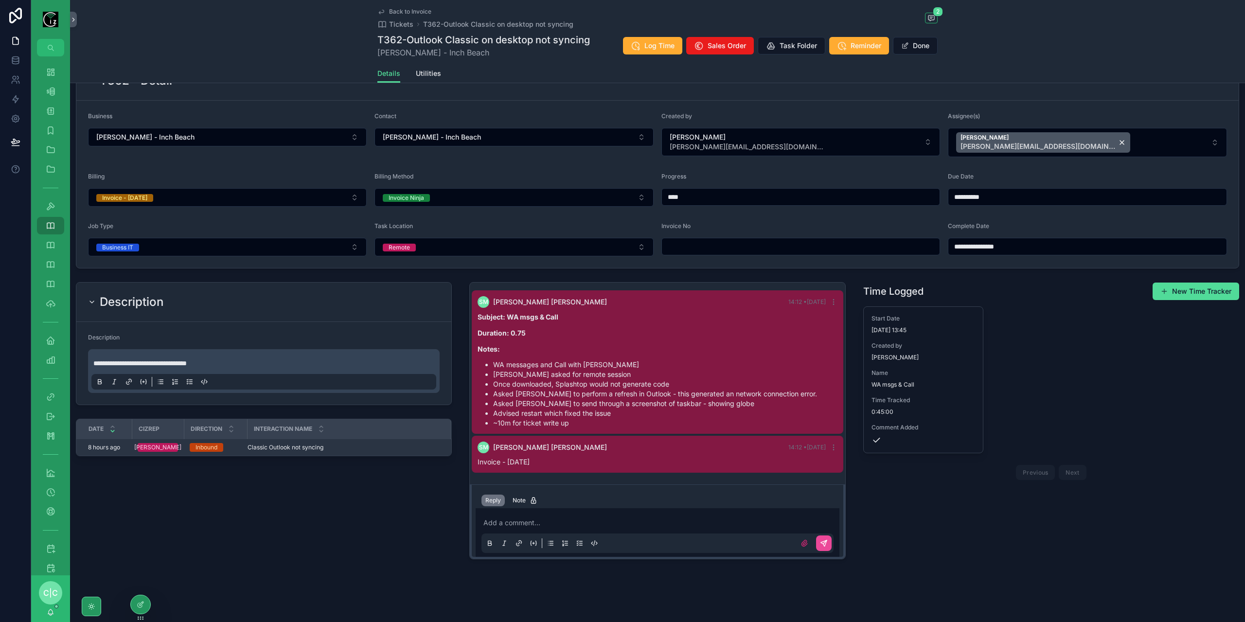
click at [298, 447] on span "Classic Outlook not syncing" at bounding box center [286, 448] width 76 height 8
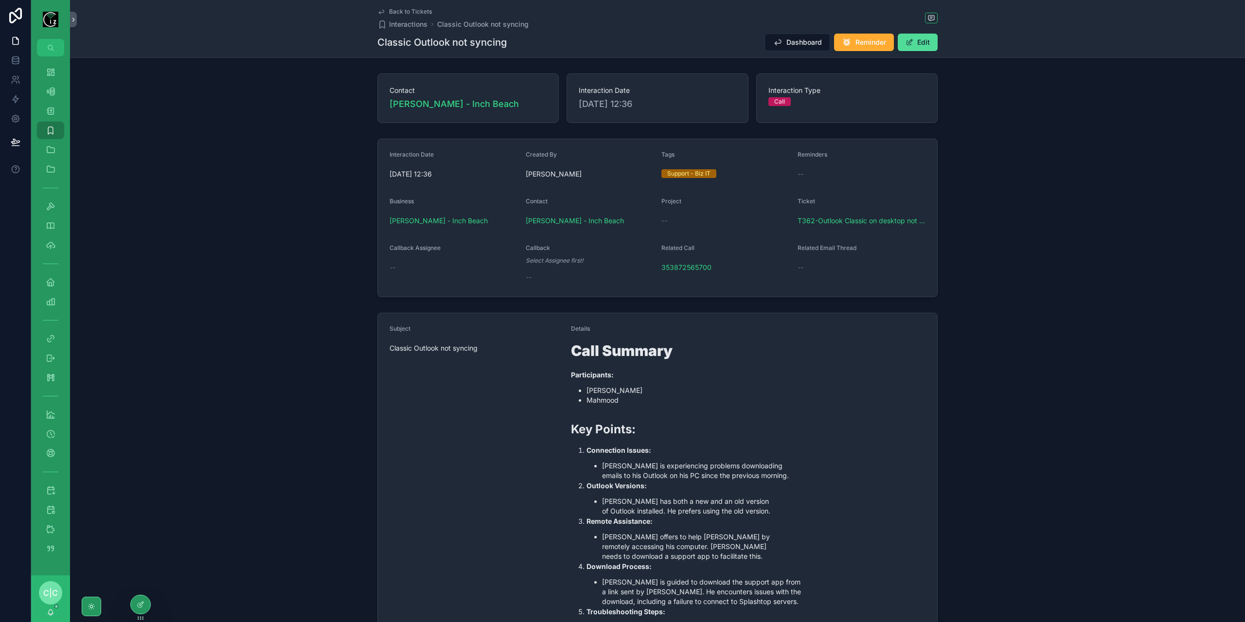
click at [411, 13] on span "Back to Tickets" at bounding box center [410, 12] width 43 height 8
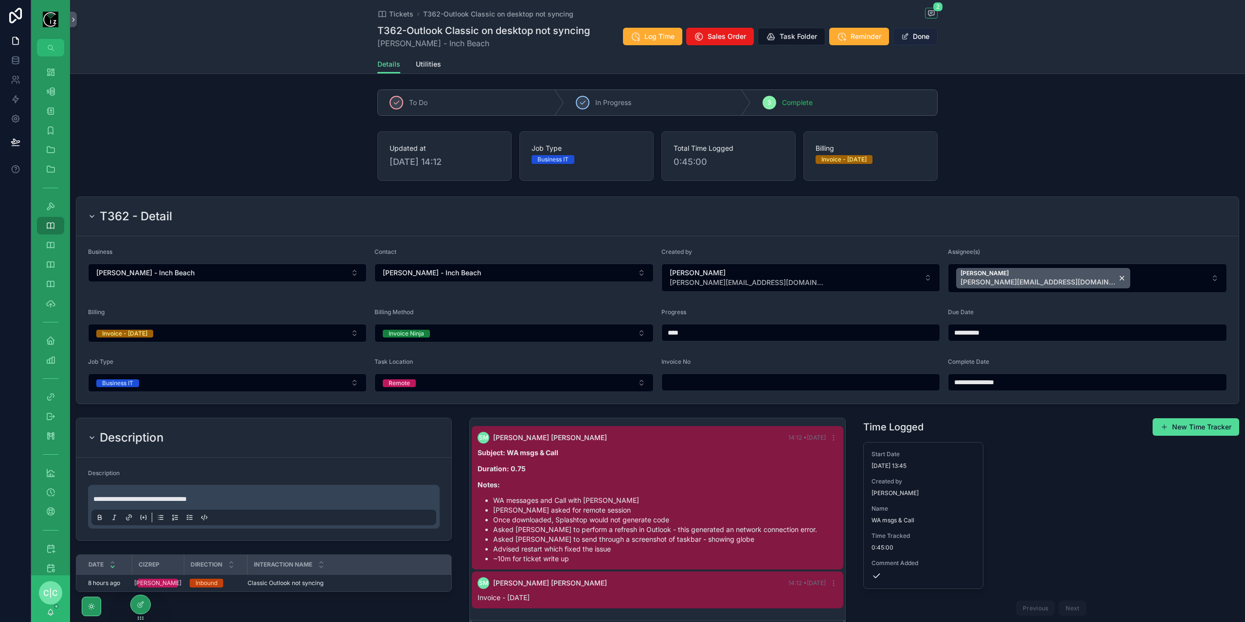
click at [930, 39] on button "Done" at bounding box center [915, 37] width 45 height 18
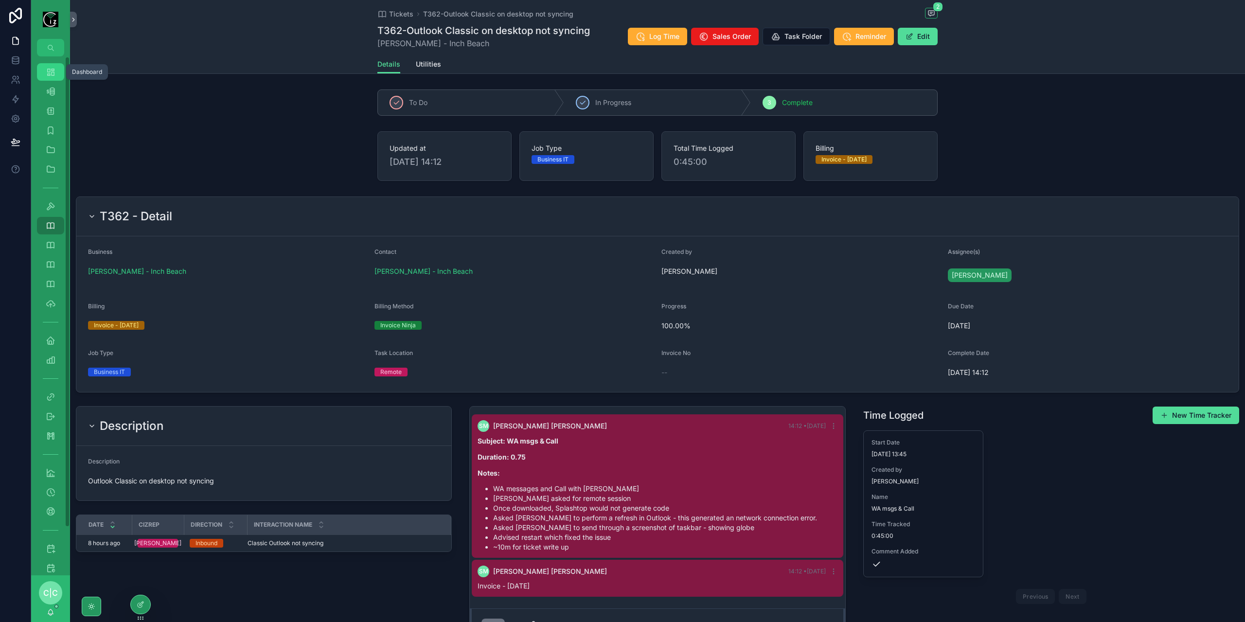
click at [51, 72] on icon "scrollable content" at bounding box center [51, 72] width 10 height 10
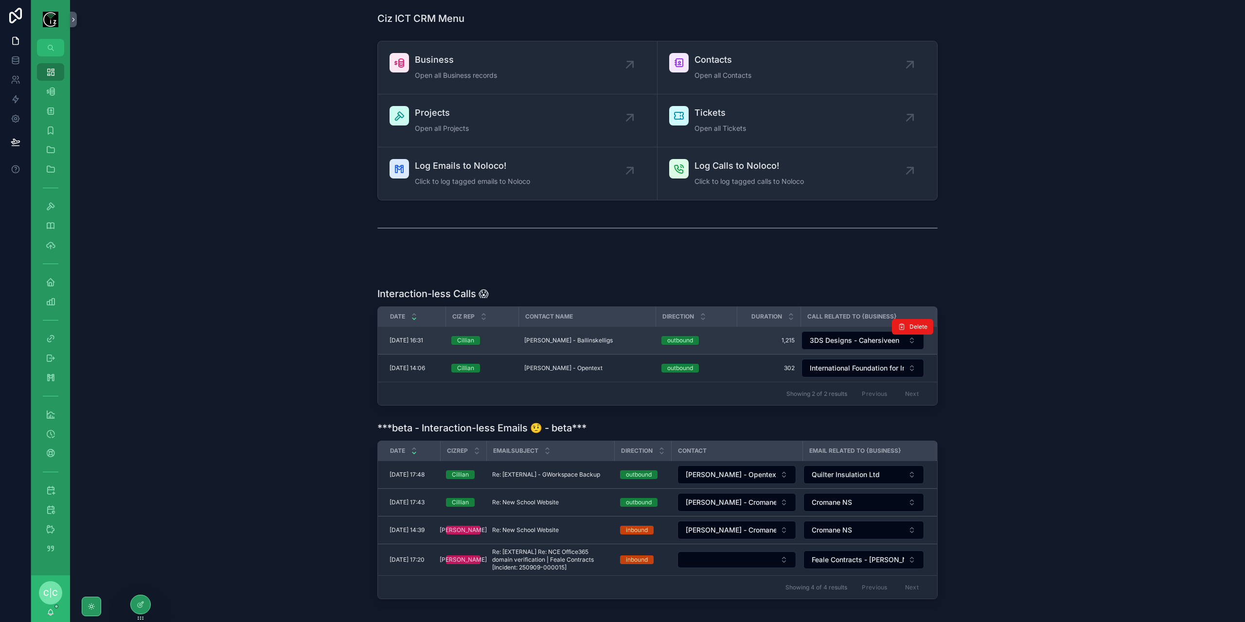
click at [587, 338] on span "[PERSON_NAME] - Ballinskelligs" at bounding box center [568, 341] width 89 height 8
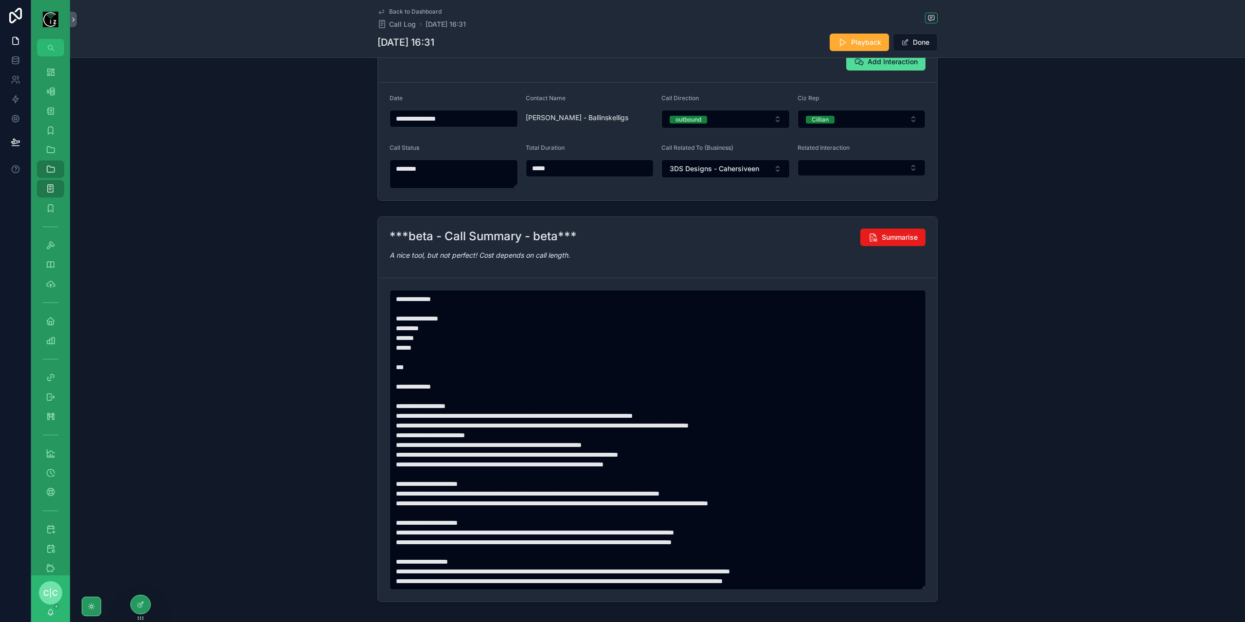
scroll to position [142, 0]
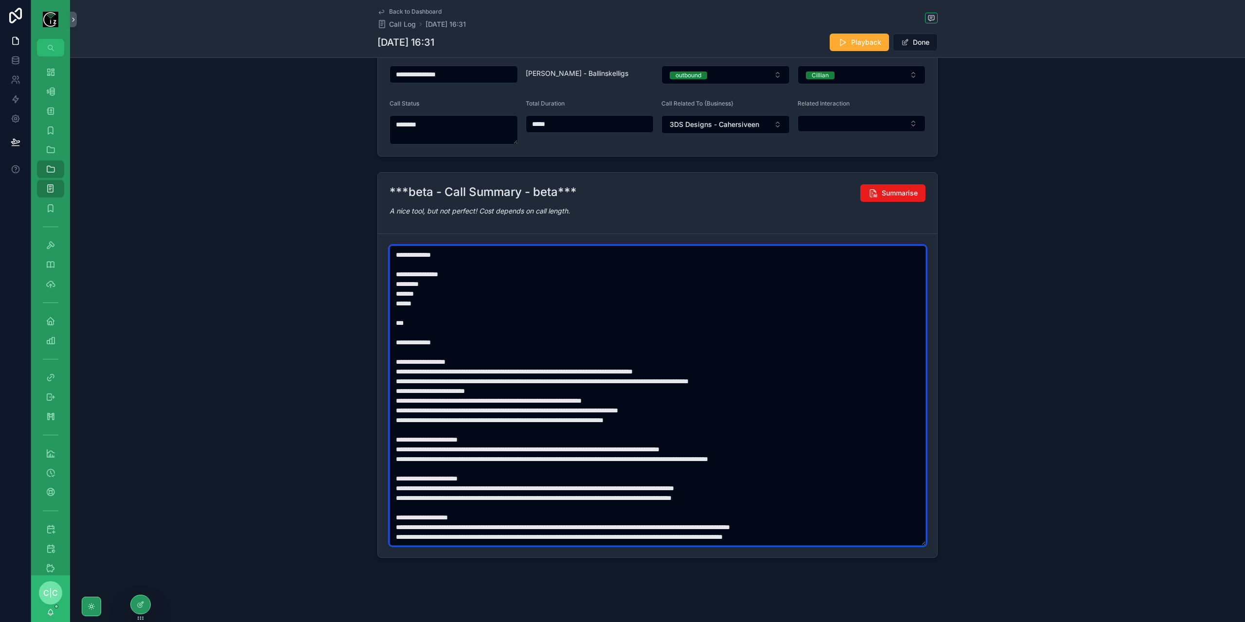
click at [463, 300] on textarea "scrollable content" at bounding box center [658, 396] width 537 height 300
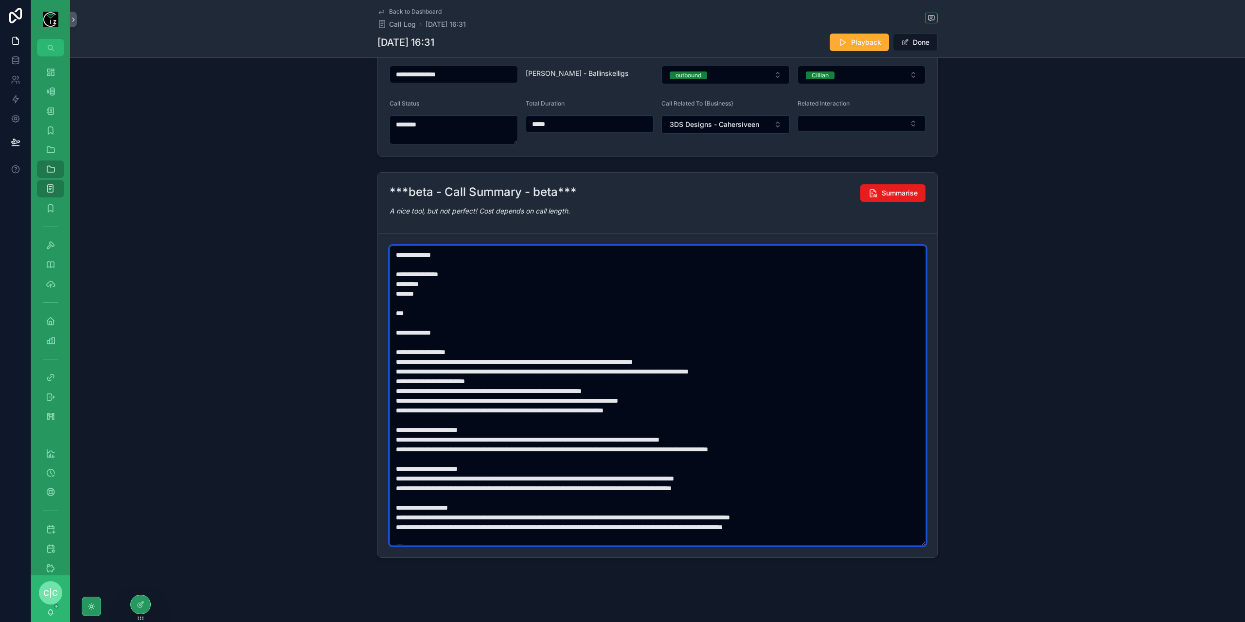
click at [486, 360] on textarea "scrollable content" at bounding box center [658, 396] width 537 height 300
click at [407, 295] on textarea "scrollable content" at bounding box center [658, 396] width 537 height 300
click at [409, 394] on textarea "scrollable content" at bounding box center [658, 396] width 537 height 300
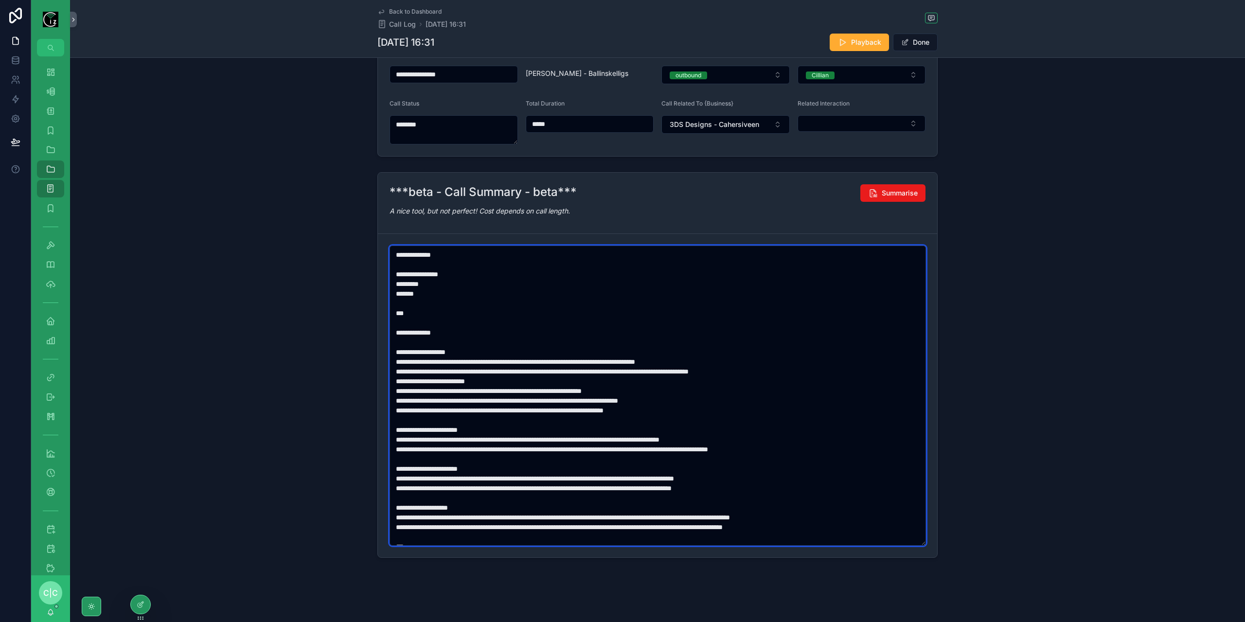
click at [409, 394] on textarea "scrollable content" at bounding box center [658, 396] width 537 height 300
click at [412, 390] on textarea "scrollable content" at bounding box center [658, 396] width 537 height 300
paste textarea "scrollable content"
click at [412, 390] on textarea "scrollable content" at bounding box center [658, 396] width 537 height 300
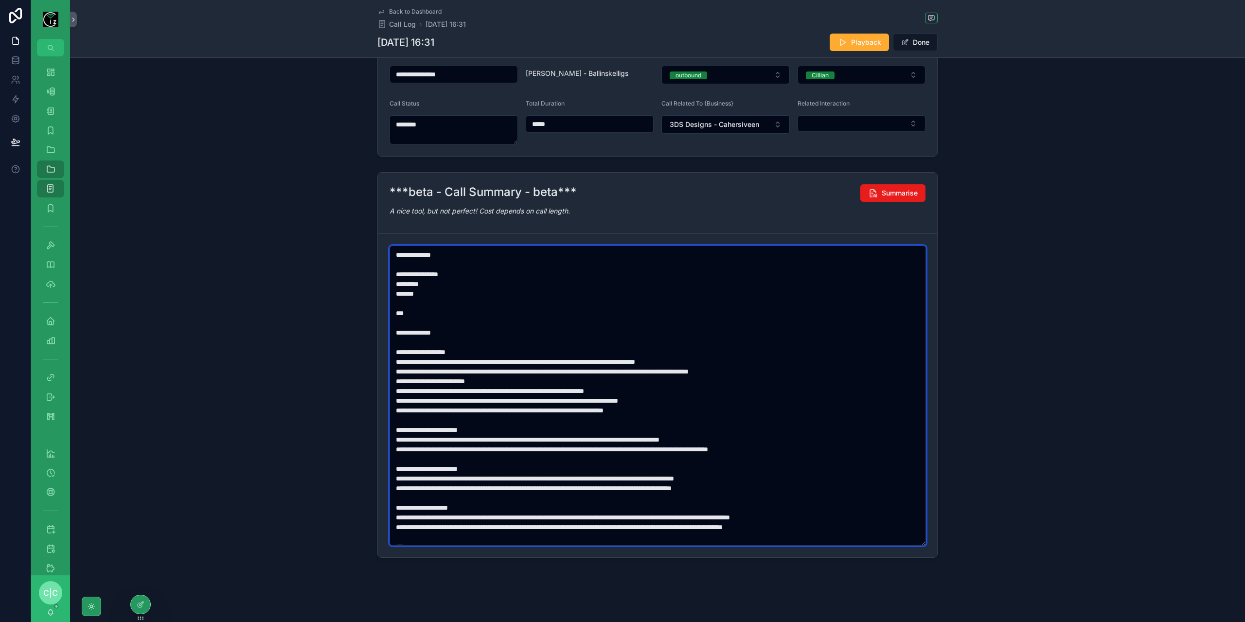
click at [412, 390] on textarea "scrollable content" at bounding box center [658, 396] width 537 height 300
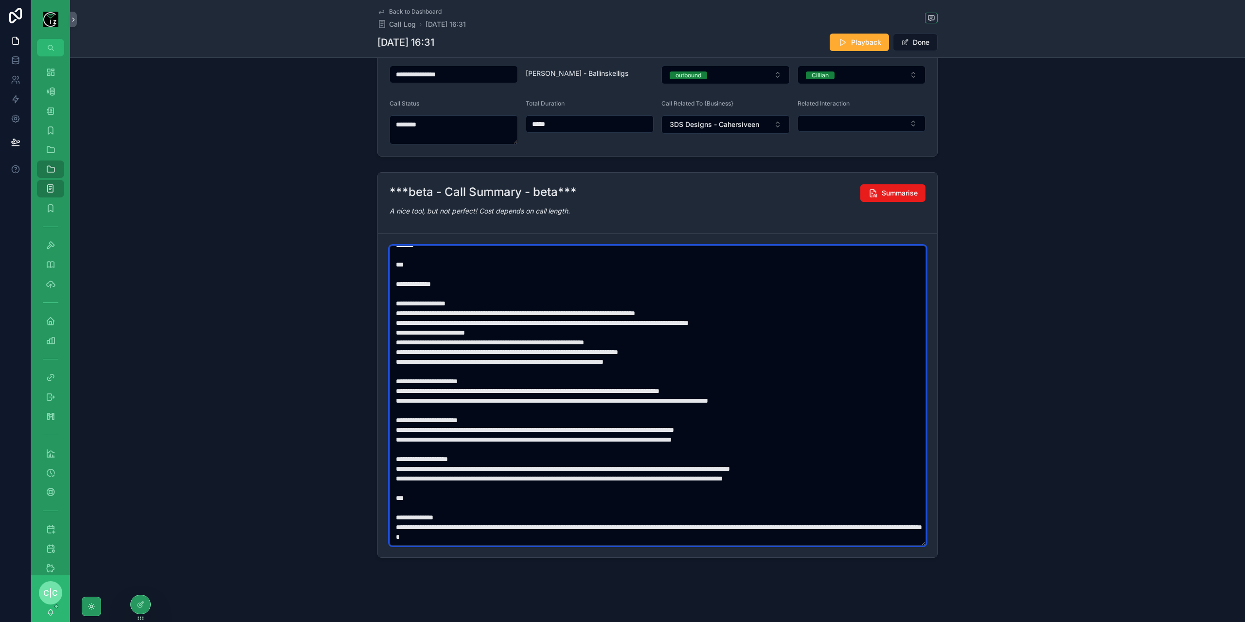
click at [523, 401] on textarea "scrollable content" at bounding box center [658, 396] width 537 height 300
click at [482, 427] on textarea "scrollable content" at bounding box center [658, 396] width 537 height 300
paste textarea "*"
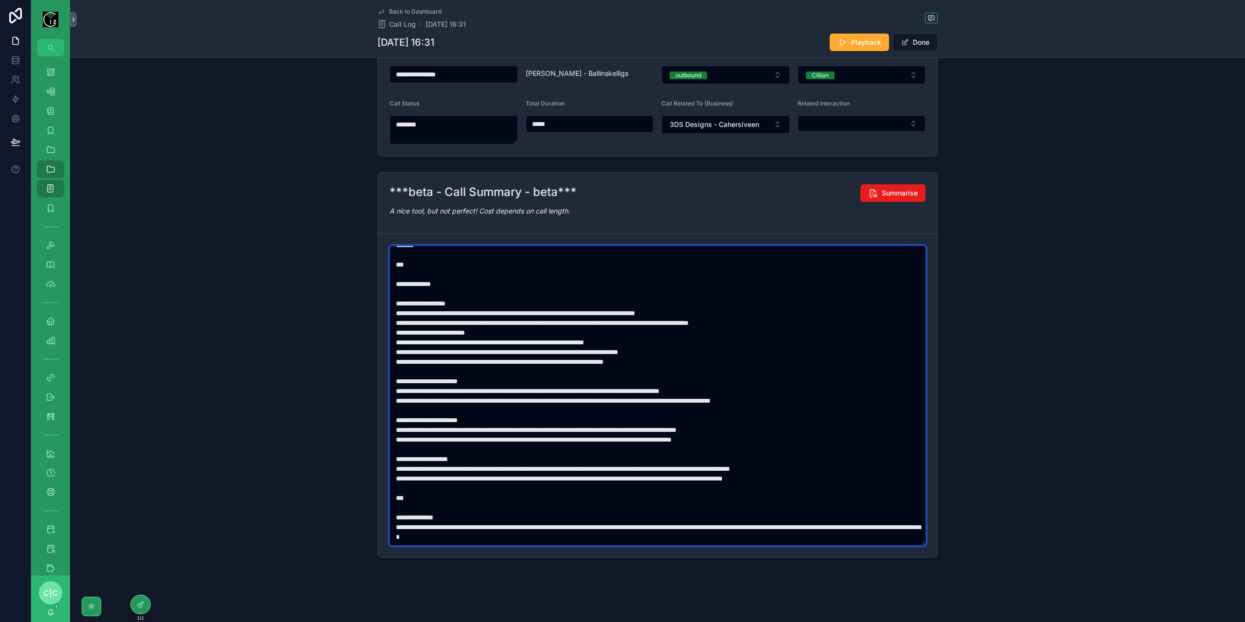
click at [583, 468] on textarea "scrollable content" at bounding box center [658, 396] width 537 height 300
click at [785, 468] on textarea "scrollable content" at bounding box center [658, 396] width 537 height 300
click at [405, 524] on textarea "scrollable content" at bounding box center [658, 396] width 537 height 300
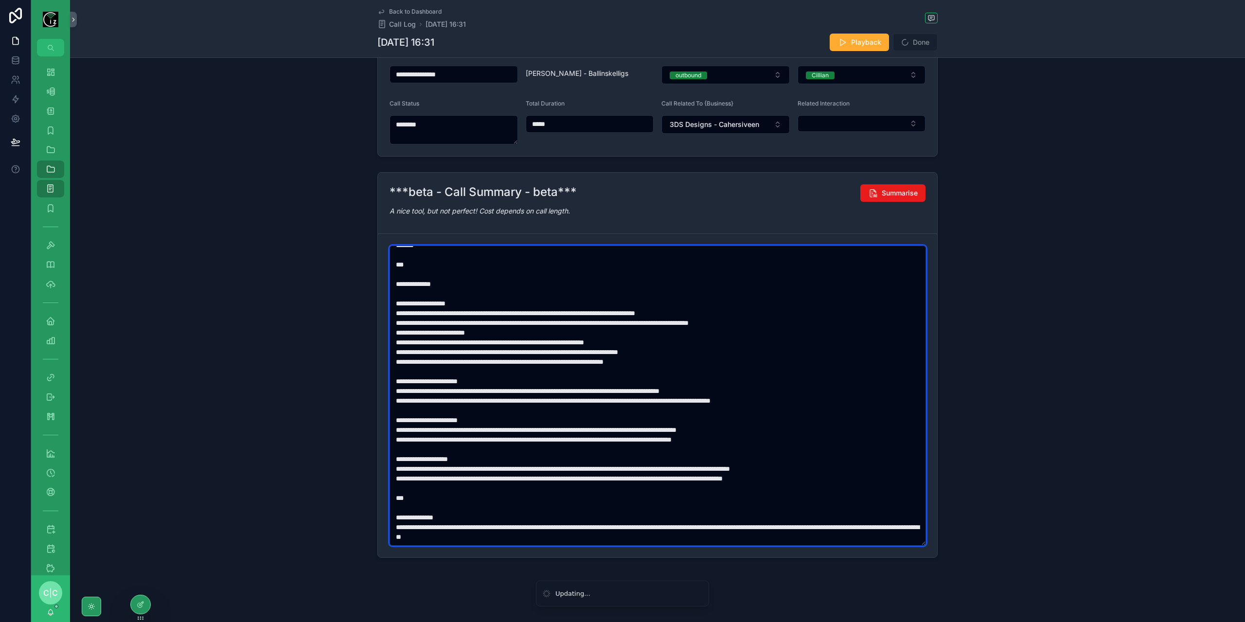
scroll to position [0, 0]
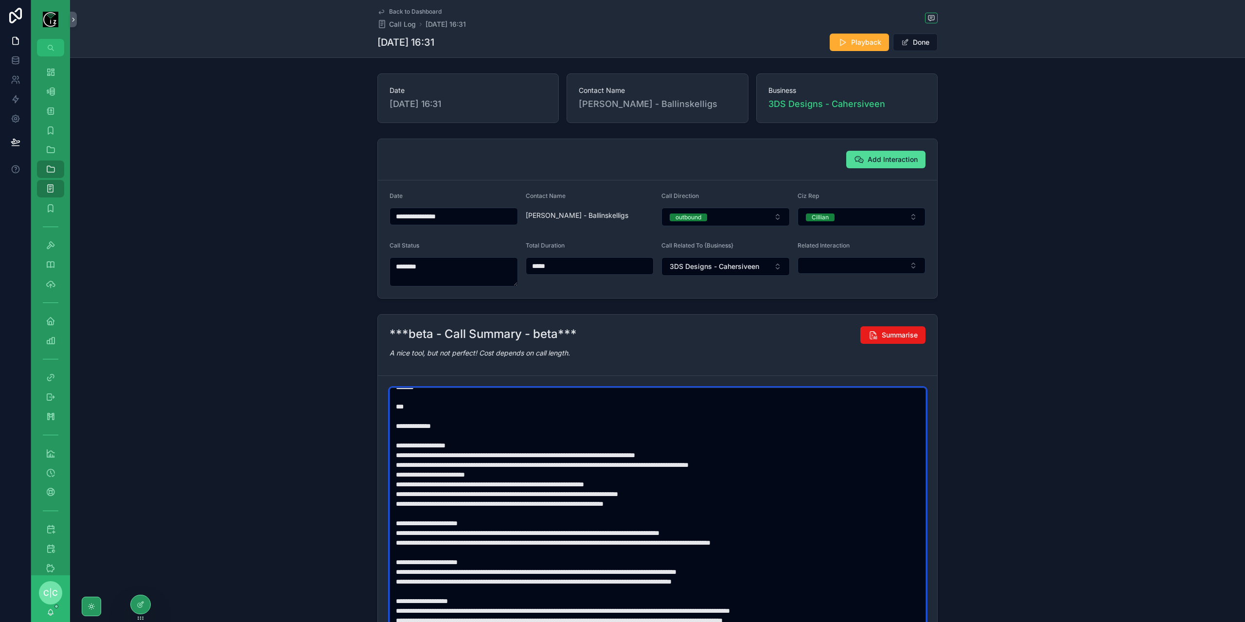
type textarea "**********"
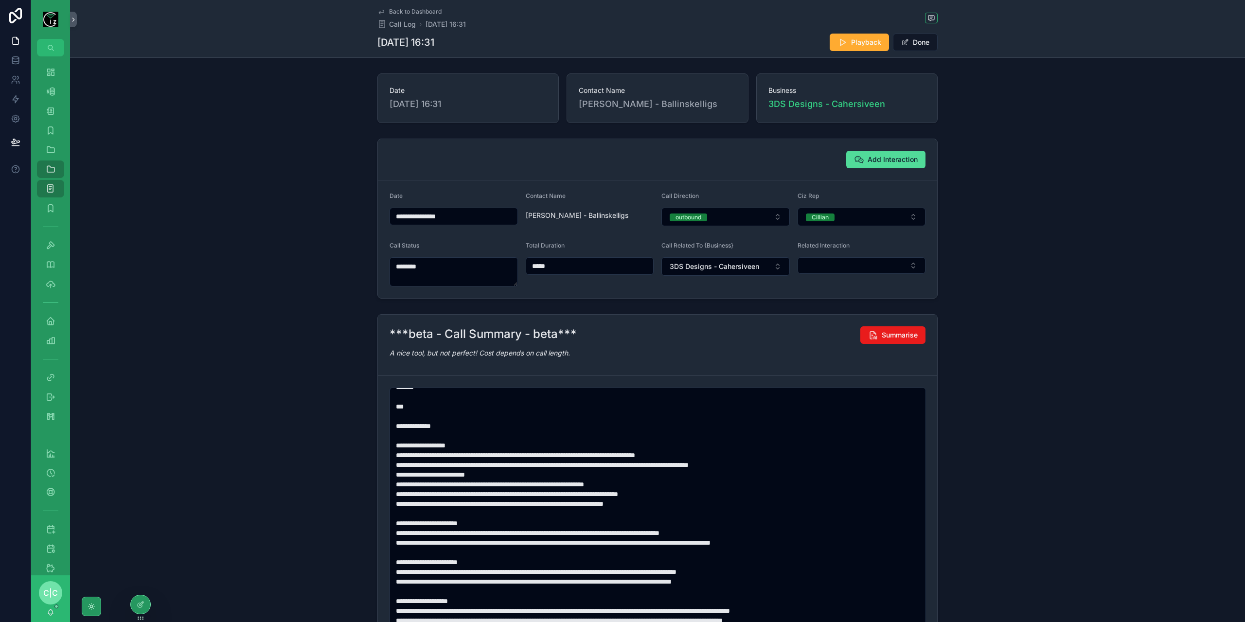
click at [897, 168] on div "Add Interaction" at bounding box center [657, 159] width 559 height 41
click at [894, 160] on span "Add Interaction" at bounding box center [893, 160] width 50 height 10
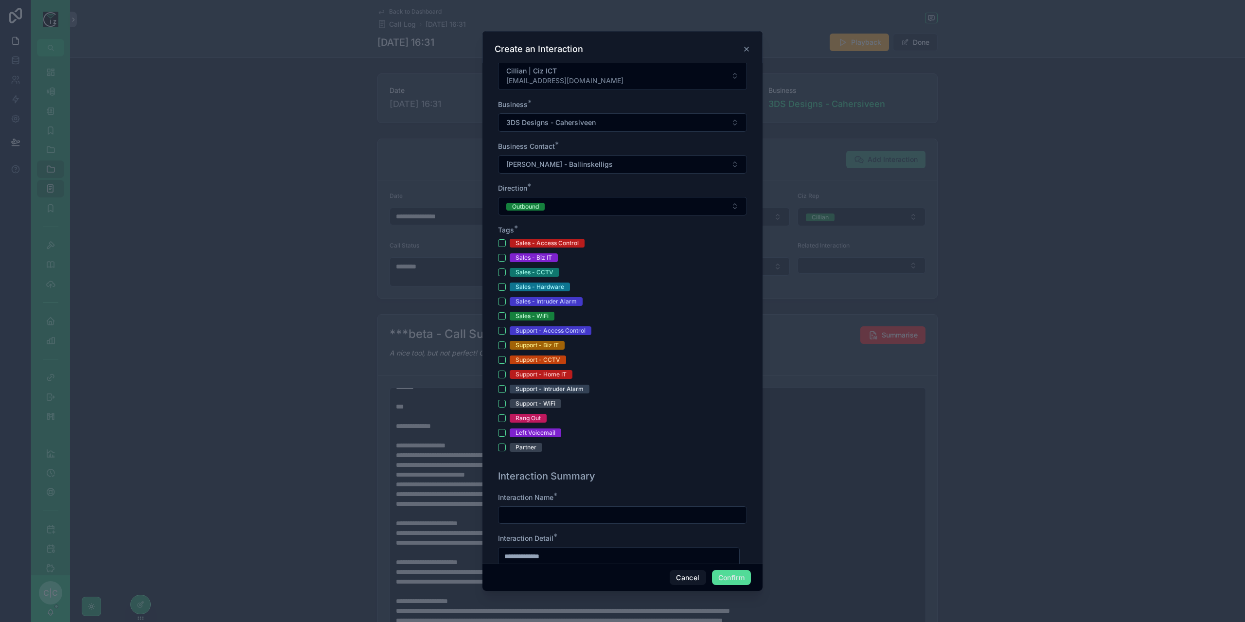
scroll to position [195, 0]
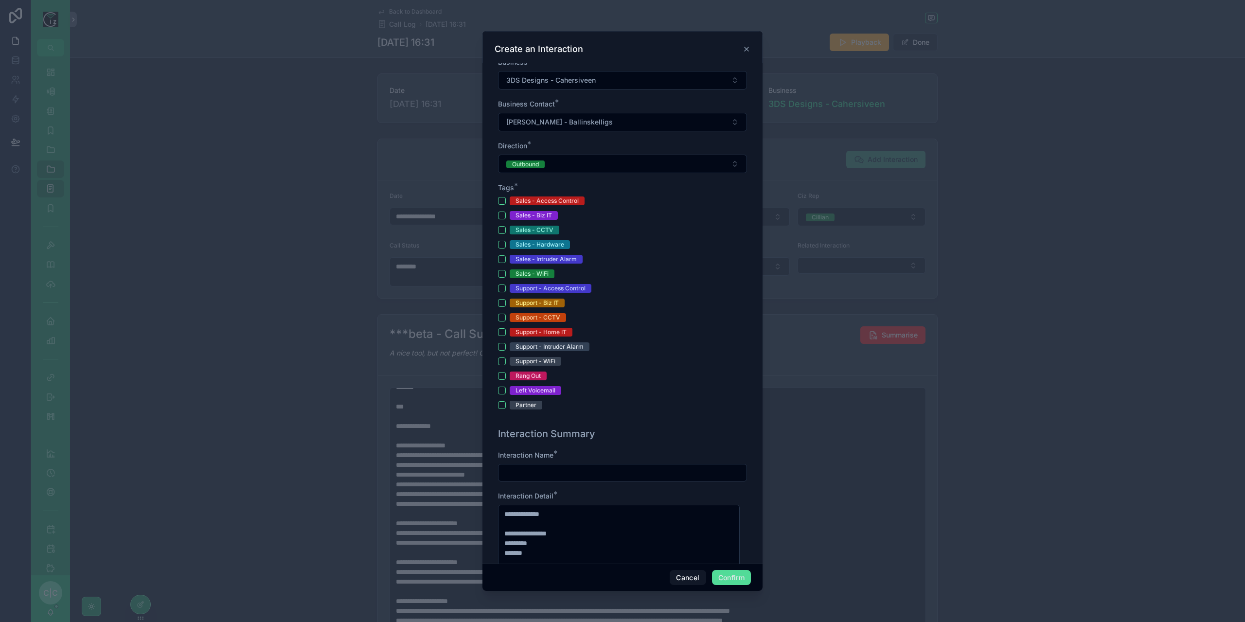
click at [502, 299] on div "Support - Biz IT" at bounding box center [622, 303] width 249 height 9
click at [500, 303] on button "Support - Biz IT" at bounding box center [502, 303] width 8 height 8
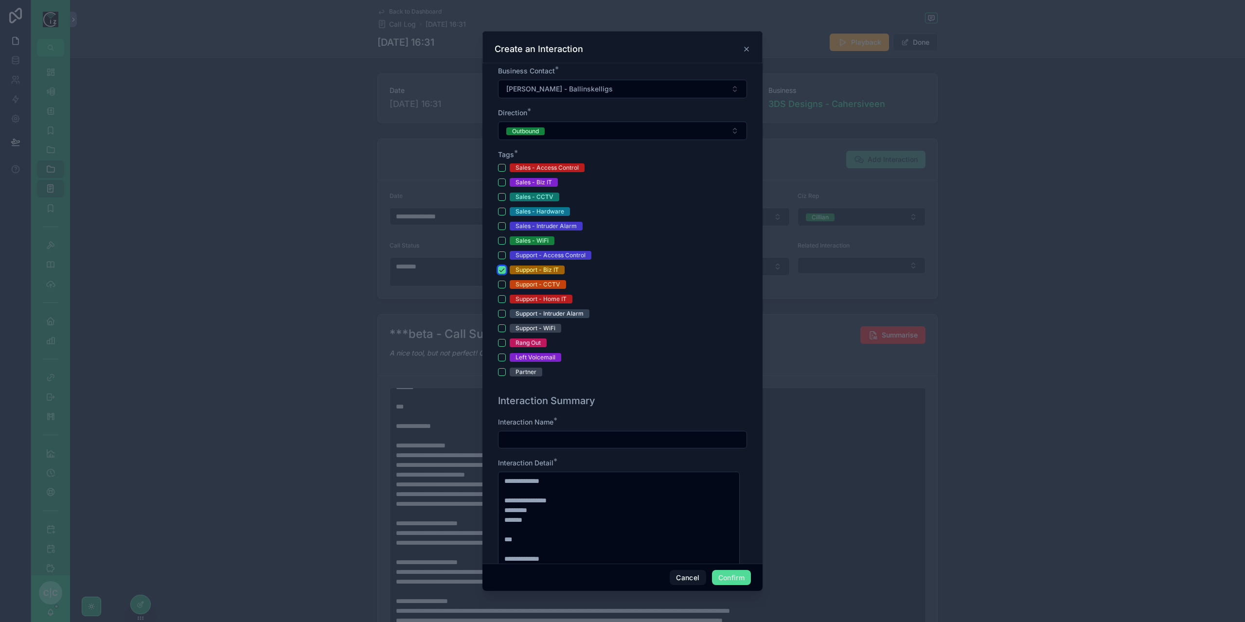
scroll to position [243, 0]
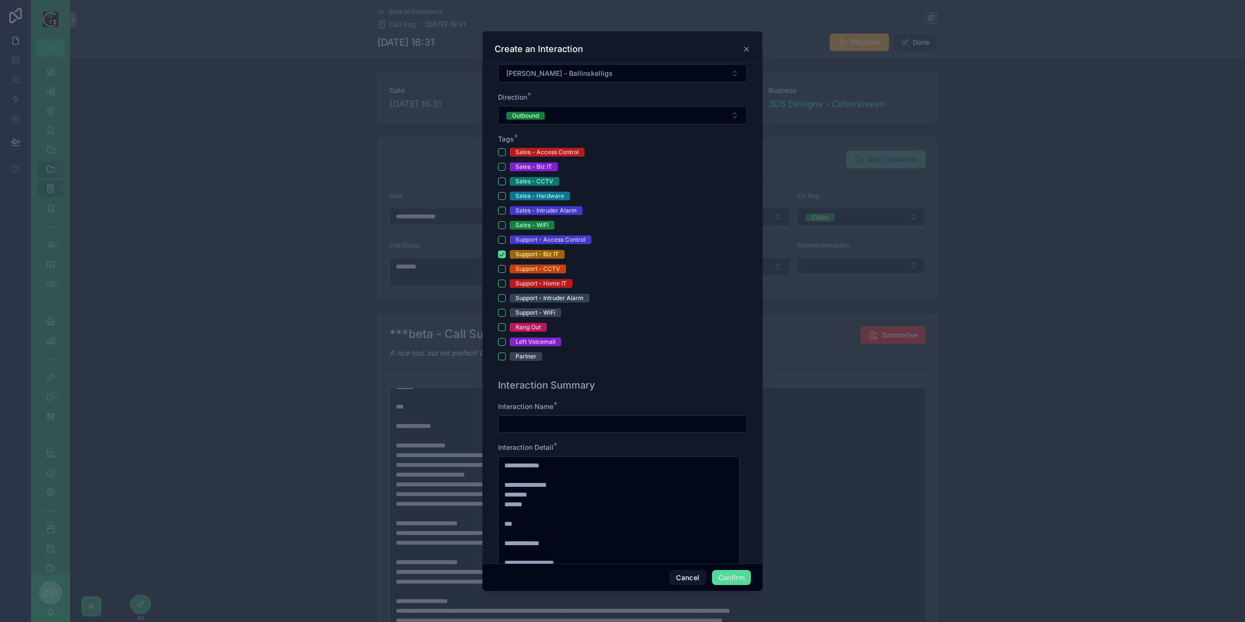
click at [562, 420] on input "text" at bounding box center [623, 424] width 248 height 14
click at [608, 424] on input "**********" at bounding box center [623, 424] width 248 height 14
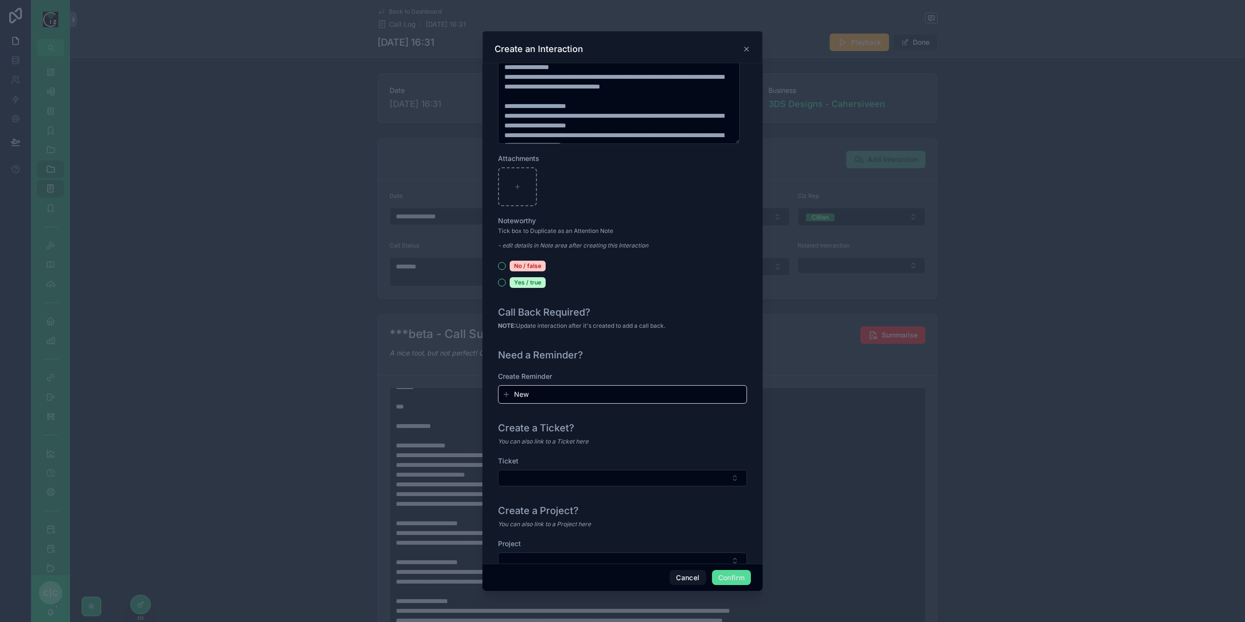
scroll to position [879, 0]
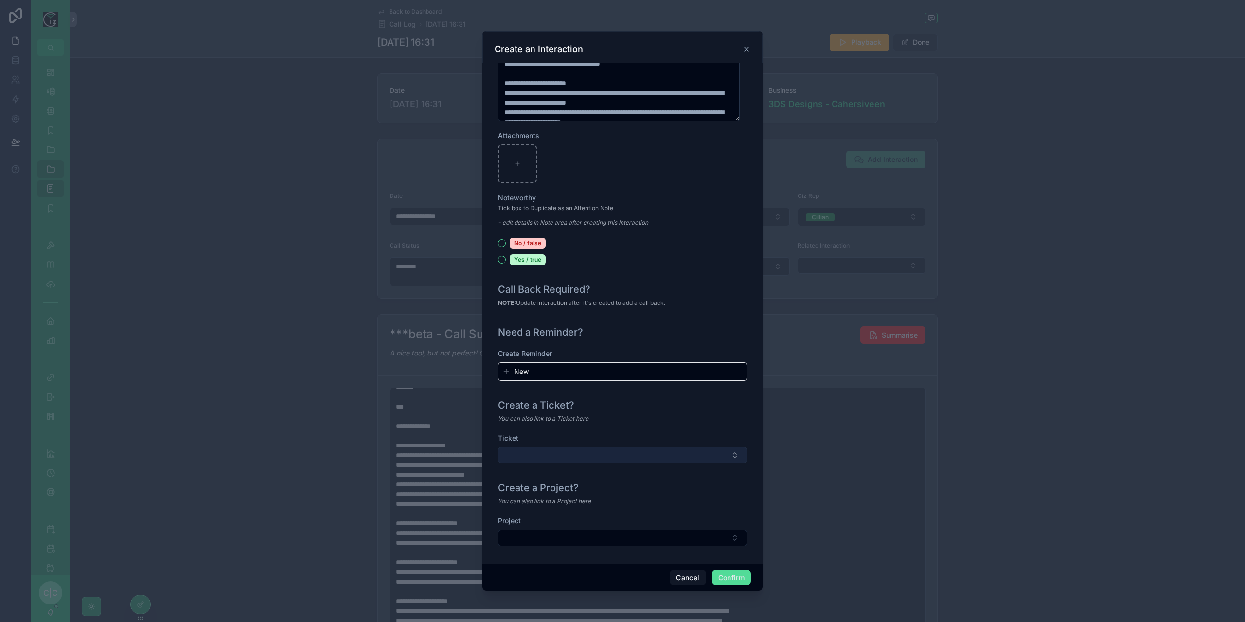
type input "**********"
click at [696, 453] on button "Select Button" at bounding box center [622, 455] width 249 height 17
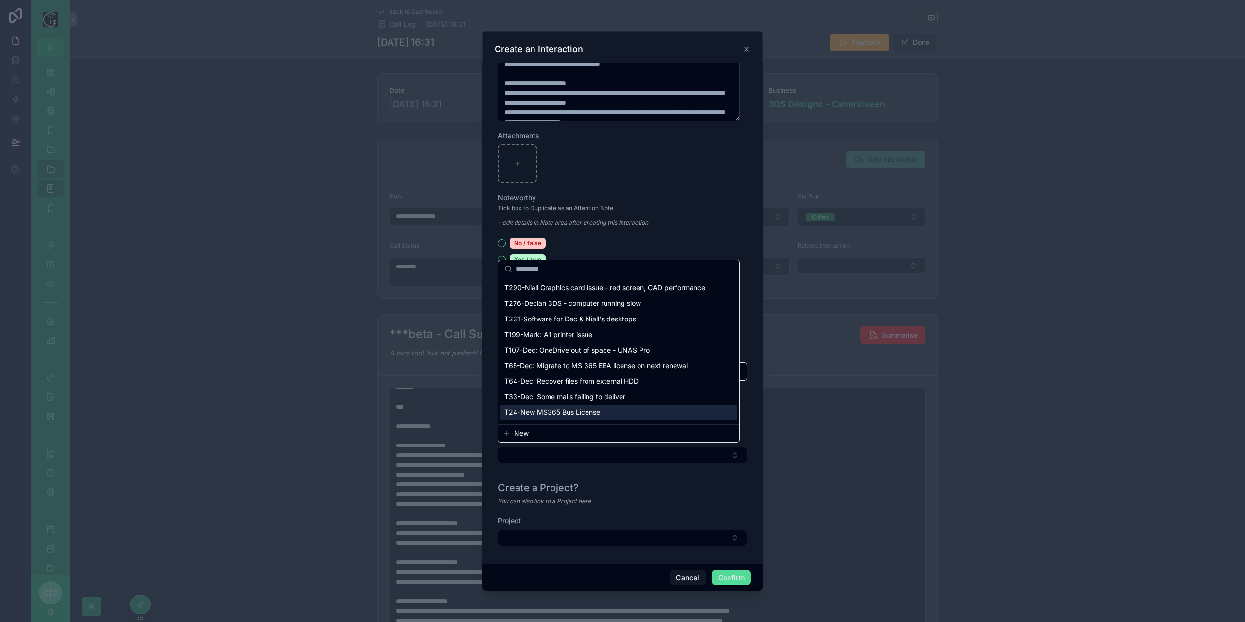
click at [692, 490] on div "**********" at bounding box center [622, 311] width 1245 height 622
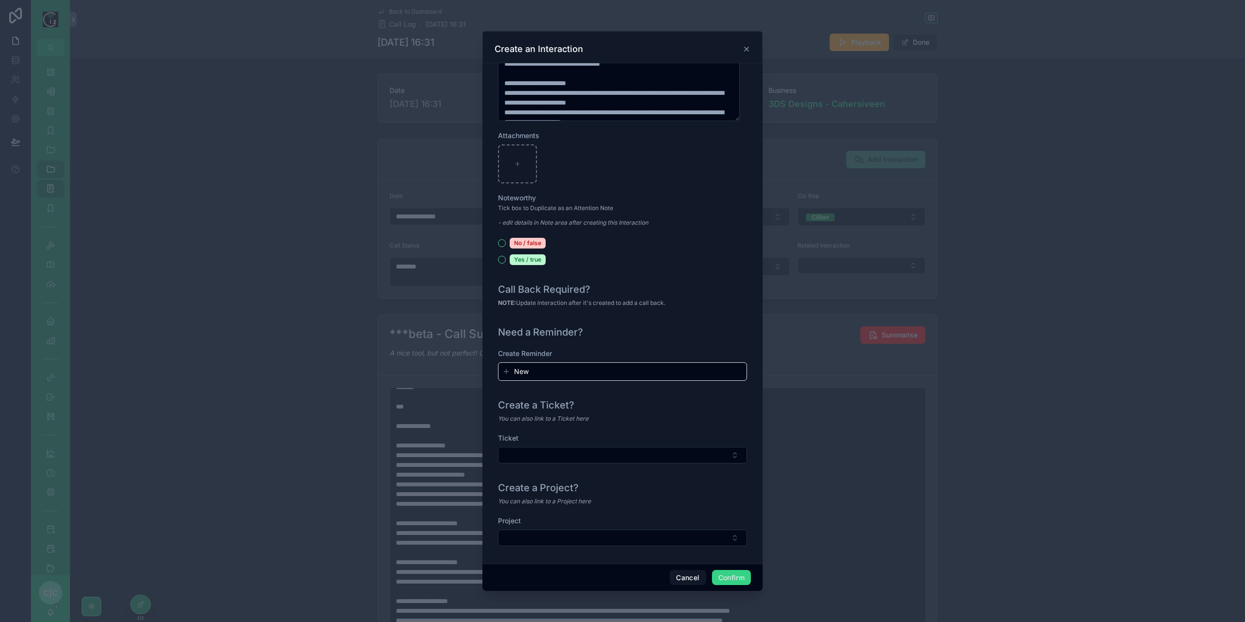
click at [737, 579] on button "Confirm" at bounding box center [731, 578] width 39 height 16
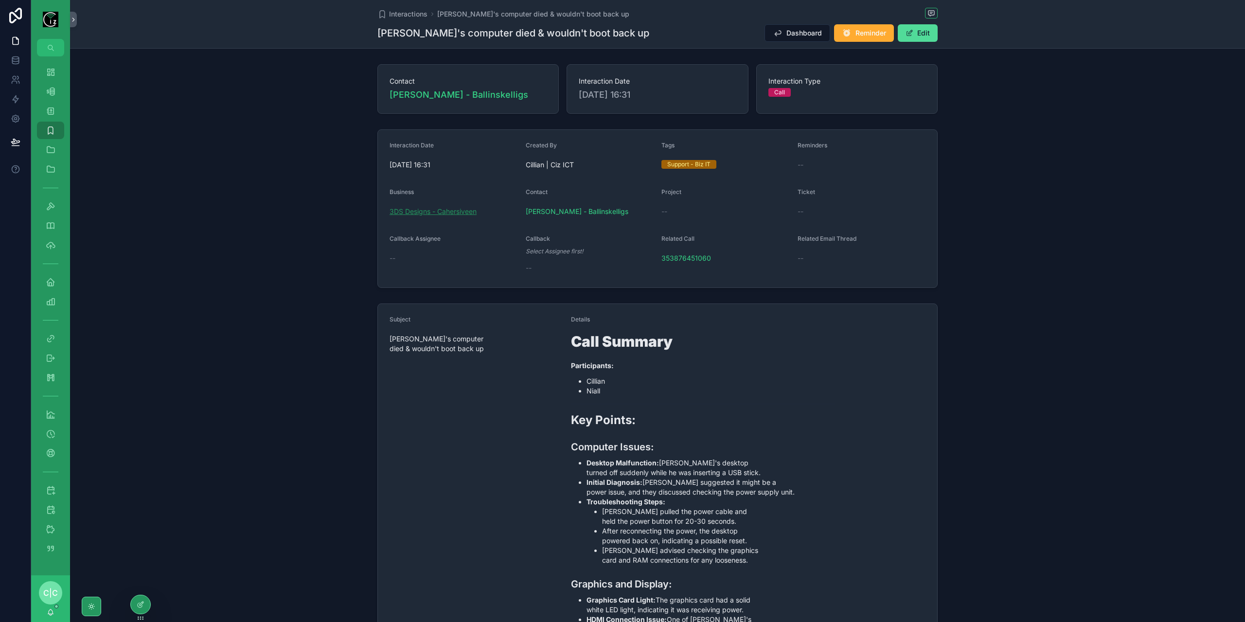
click at [456, 209] on span "3DS Designs - Cahersiveen" at bounding box center [433, 212] width 87 height 10
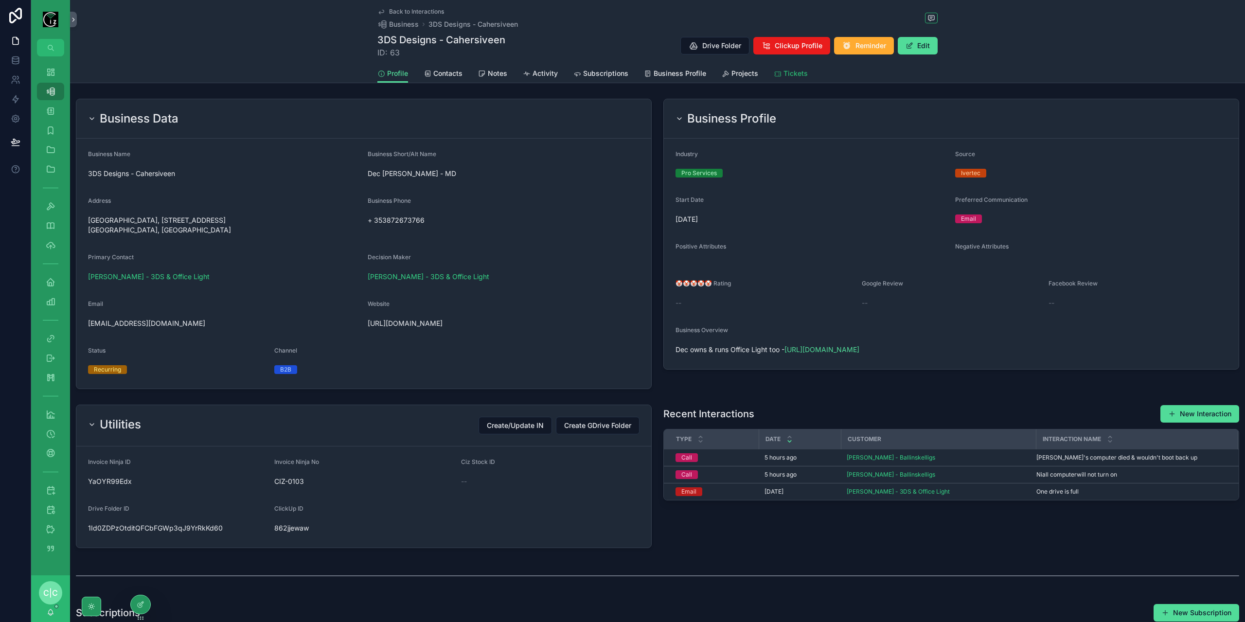
click at [779, 75] on div "Tickets" at bounding box center [791, 74] width 34 height 10
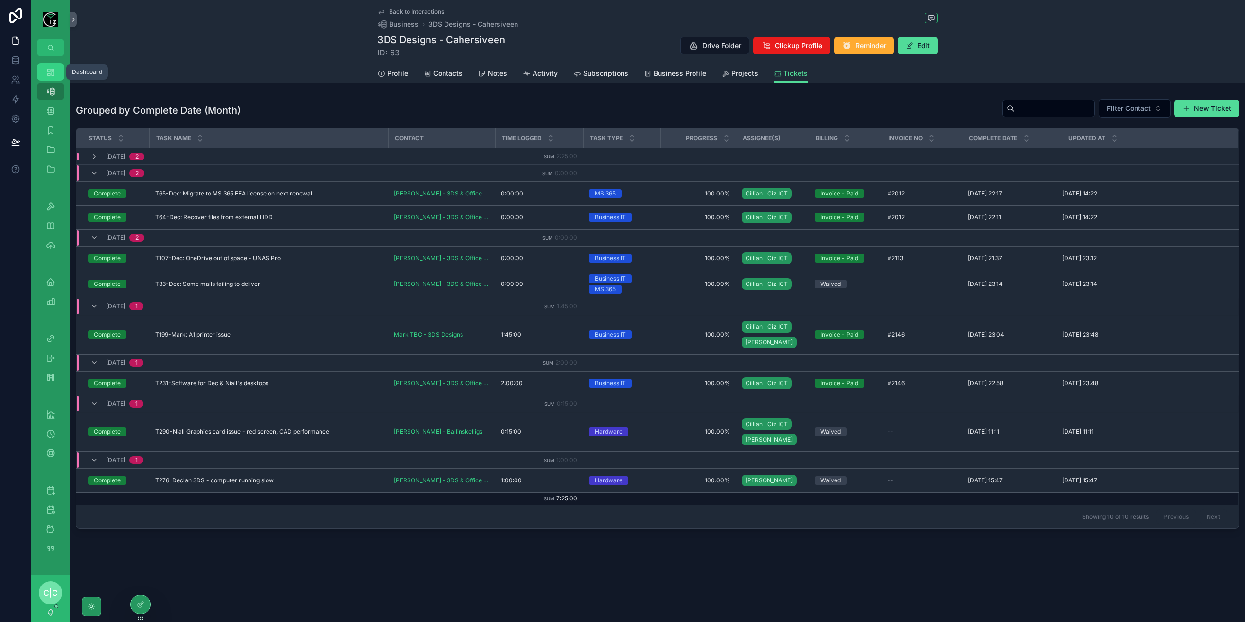
click at [49, 72] on icon "scrollable content" at bounding box center [51, 72] width 10 height 10
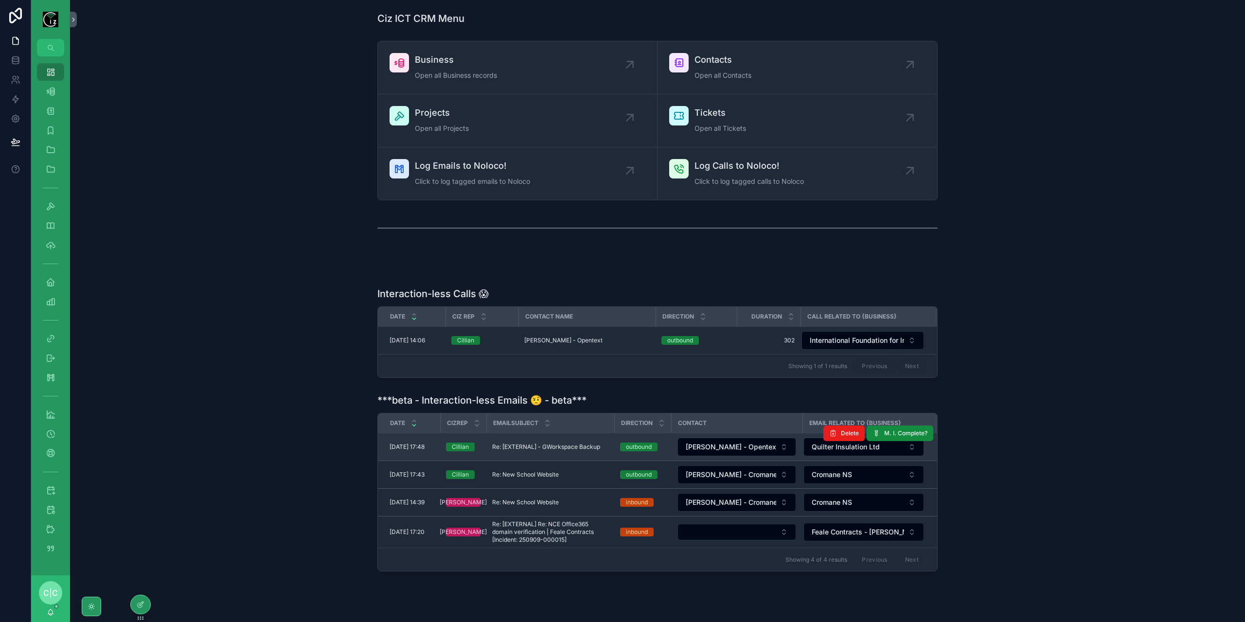
click at [585, 444] on span "Re: [EXTERNAL] - GWorkspace Backup" at bounding box center [546, 447] width 108 height 8
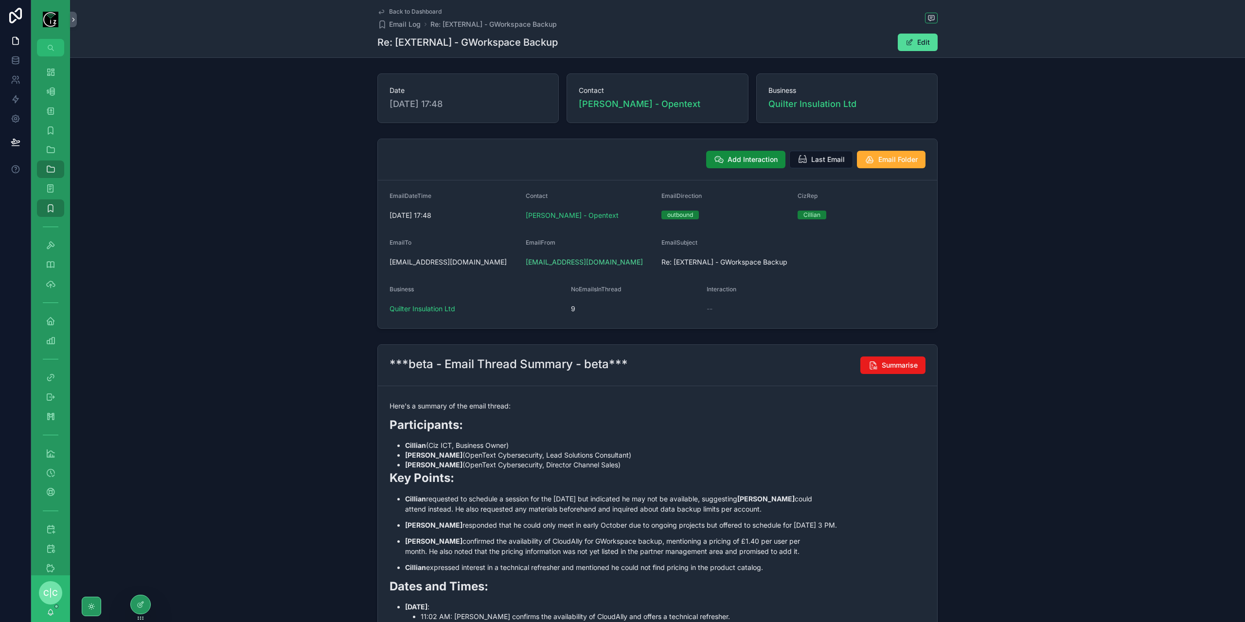
click at [398, 14] on span "Back to Dashboard" at bounding box center [415, 12] width 53 height 8
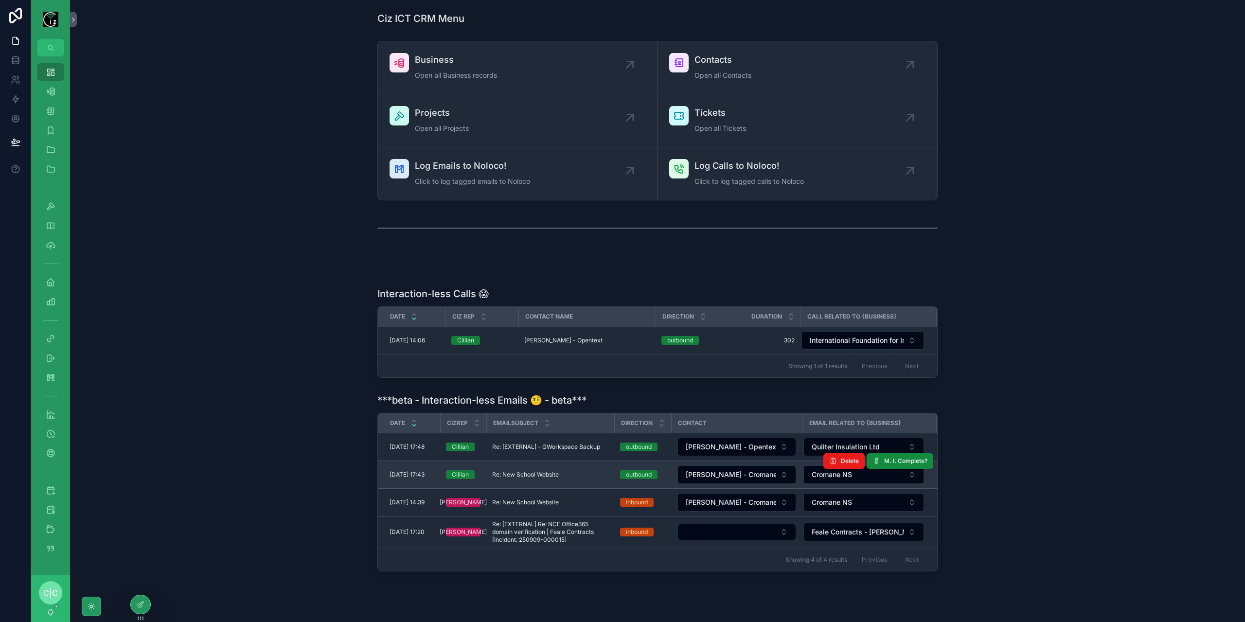
click at [546, 471] on span "Re: New School Website" at bounding box center [525, 475] width 67 height 8
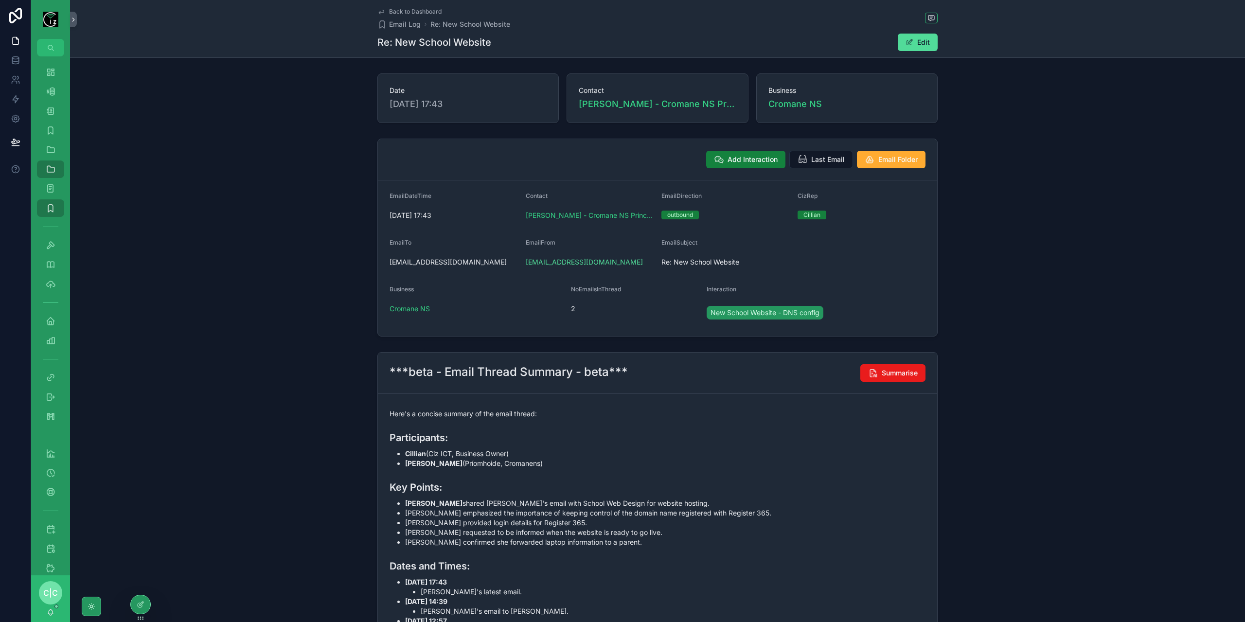
click at [742, 160] on span "Add Interaction" at bounding box center [753, 160] width 50 height 10
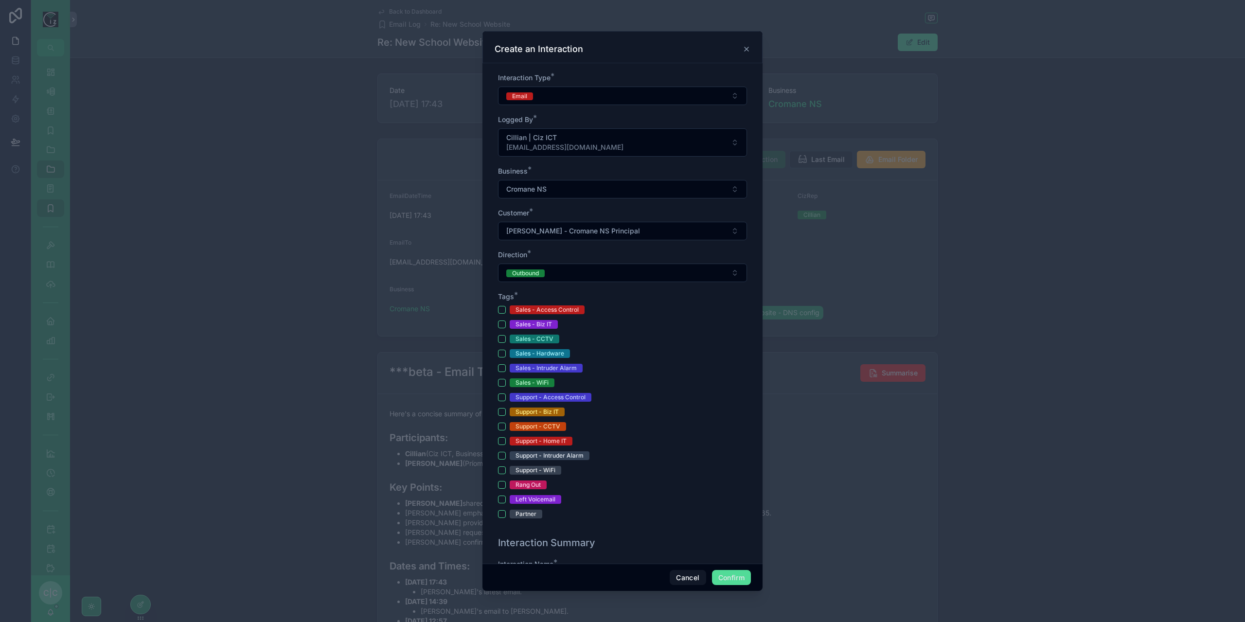
scroll to position [195, 0]
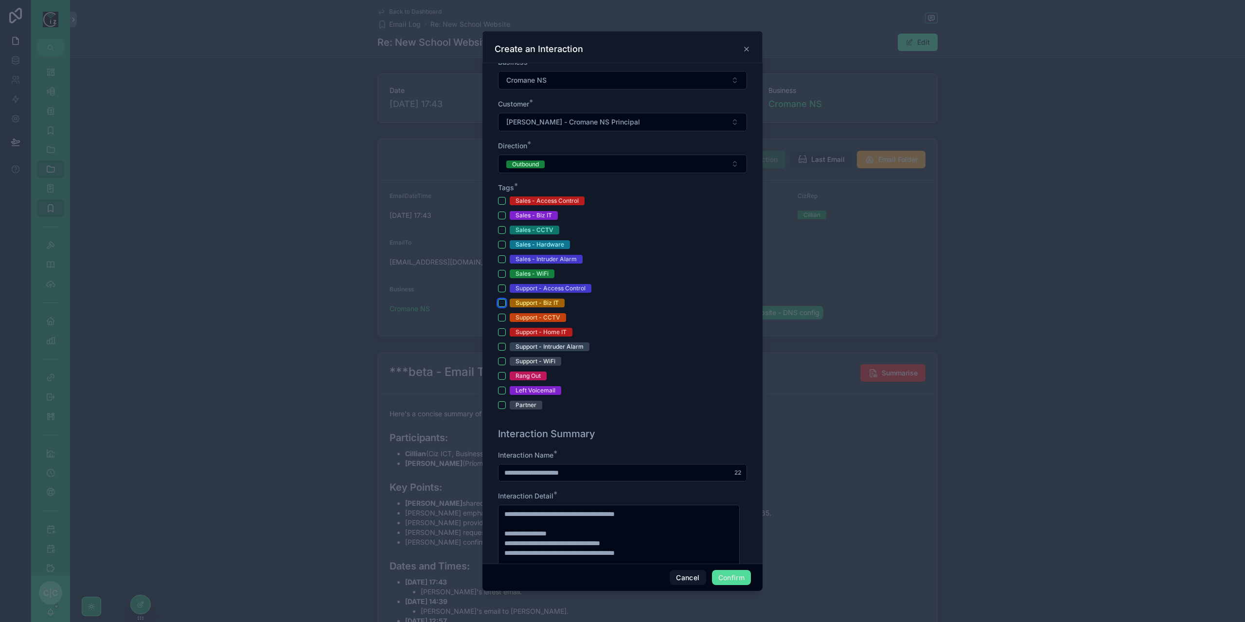
click at [503, 302] on button "Support - Biz IT" at bounding box center [502, 303] width 8 height 8
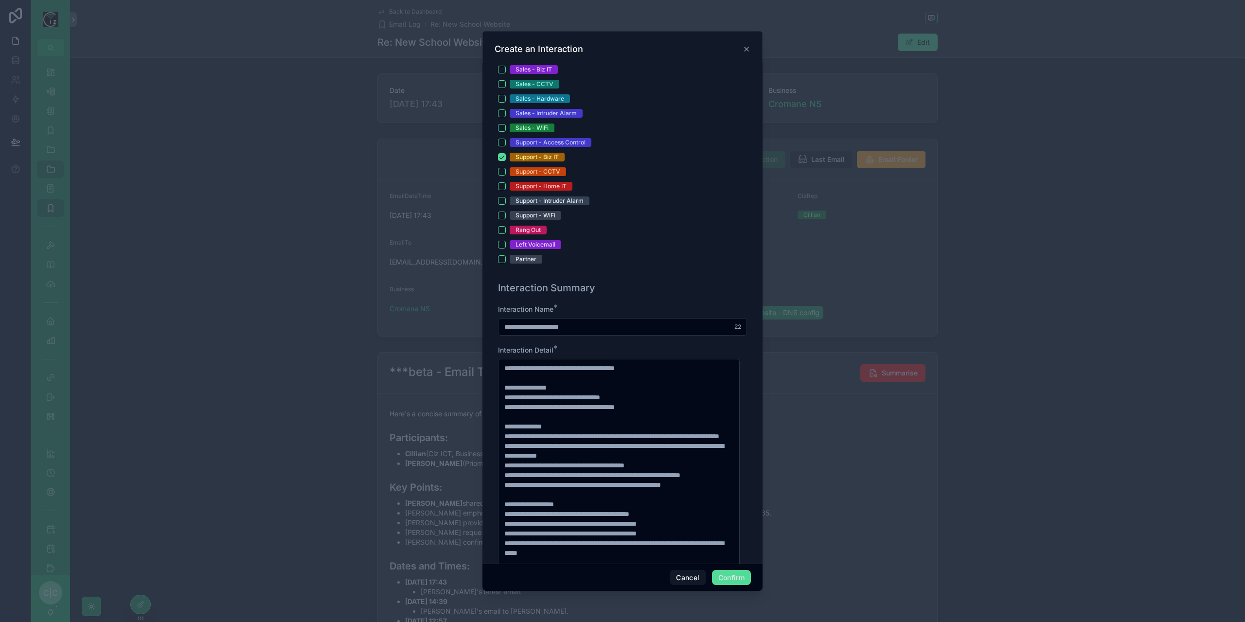
click at [516, 325] on input "**********" at bounding box center [623, 327] width 248 height 14
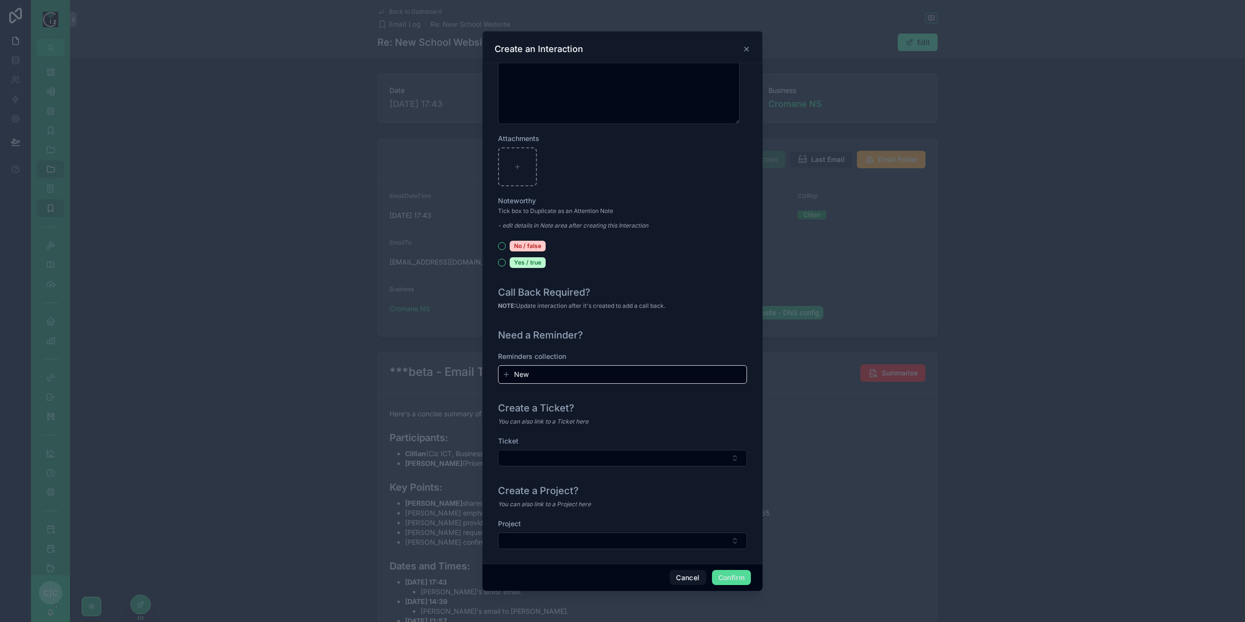
scroll to position [879, 0]
type input "**********"
click at [703, 455] on button "Select Button" at bounding box center [622, 455] width 249 height 17
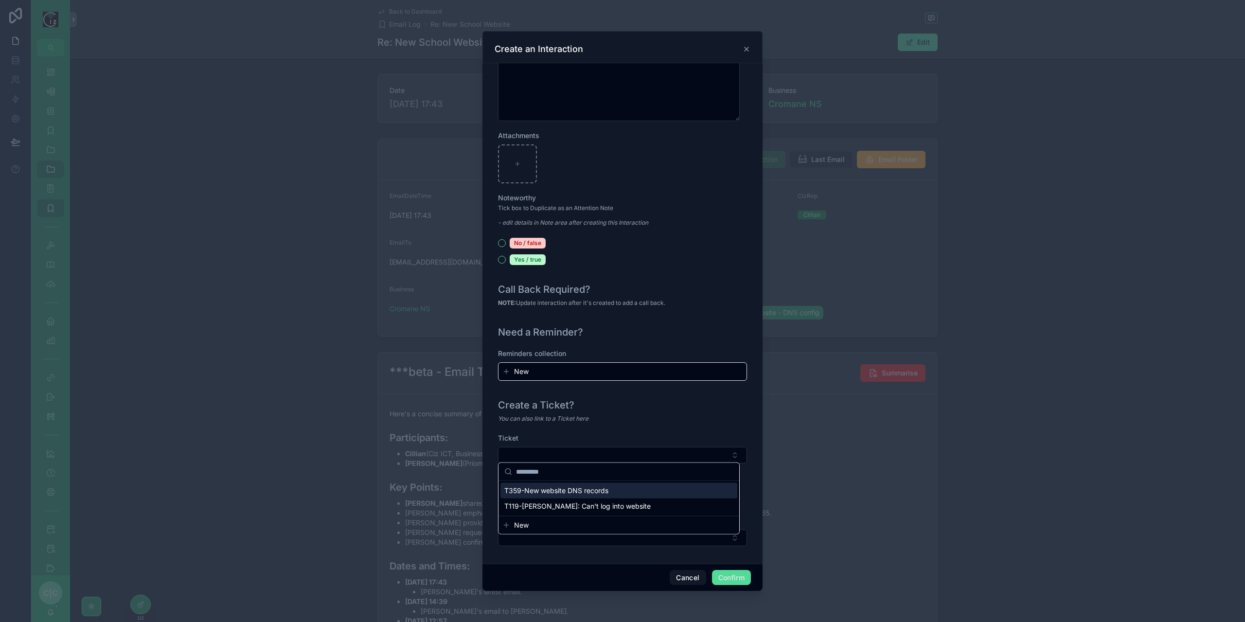
click at [605, 490] on span "T359-New website DNS records" at bounding box center [556, 491] width 104 height 10
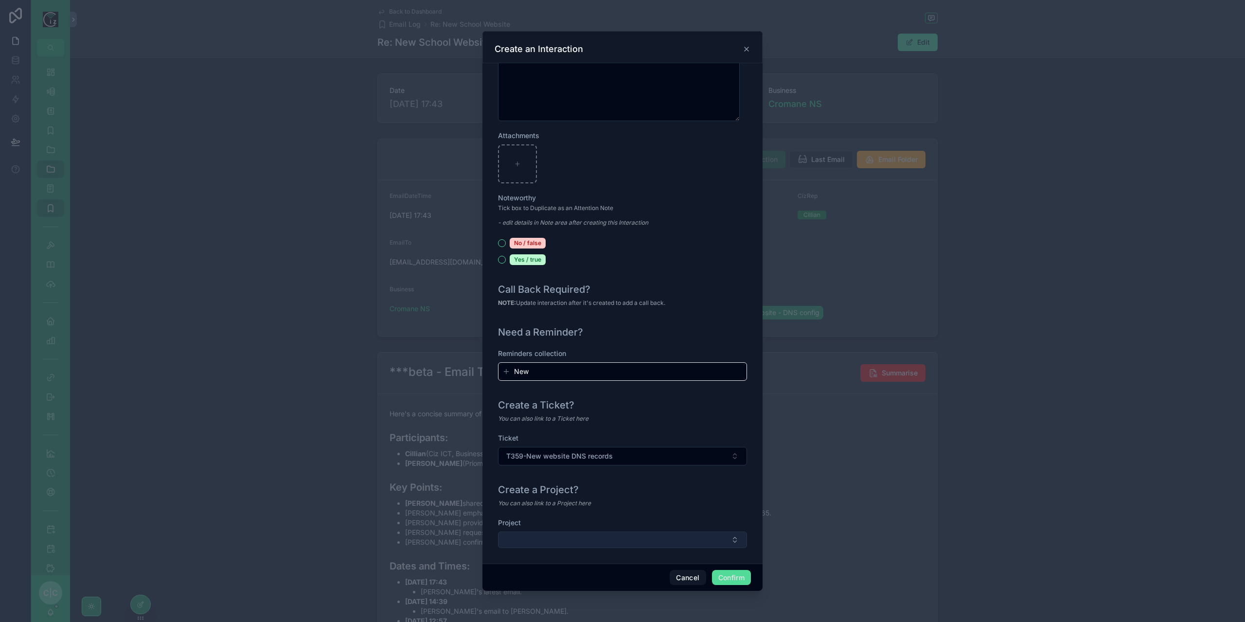
click at [674, 533] on button "Select Button" at bounding box center [622, 540] width 249 height 17
click at [703, 494] on div "Create a Project? You can also link to a Project here" at bounding box center [622, 495] width 249 height 25
click at [731, 576] on button "Confirm" at bounding box center [731, 578] width 39 height 16
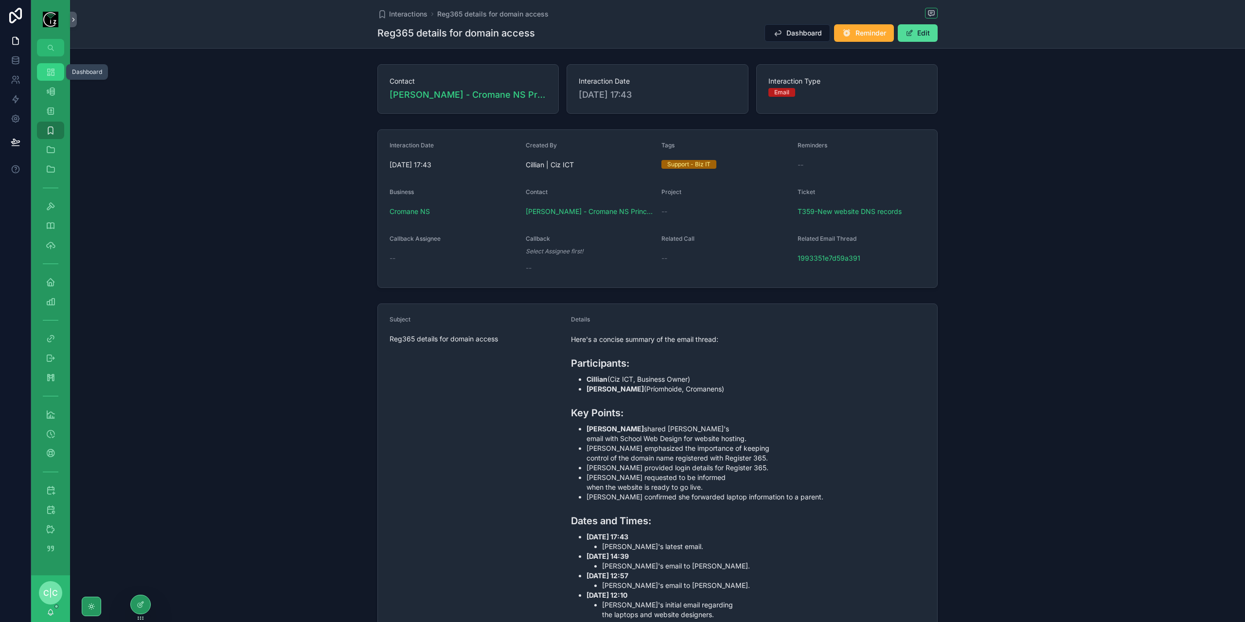
click at [45, 73] on div "Dashboard" at bounding box center [51, 72] width 16 height 16
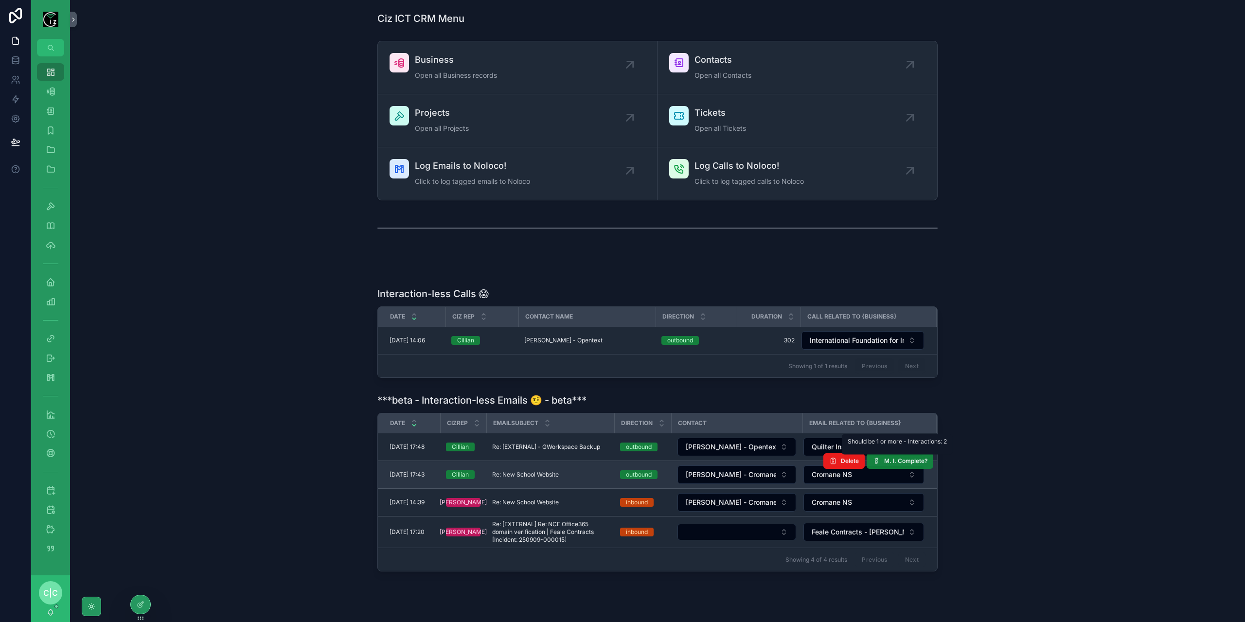
click at [904, 462] on span "M. I. Complete?" at bounding box center [905, 461] width 43 height 8
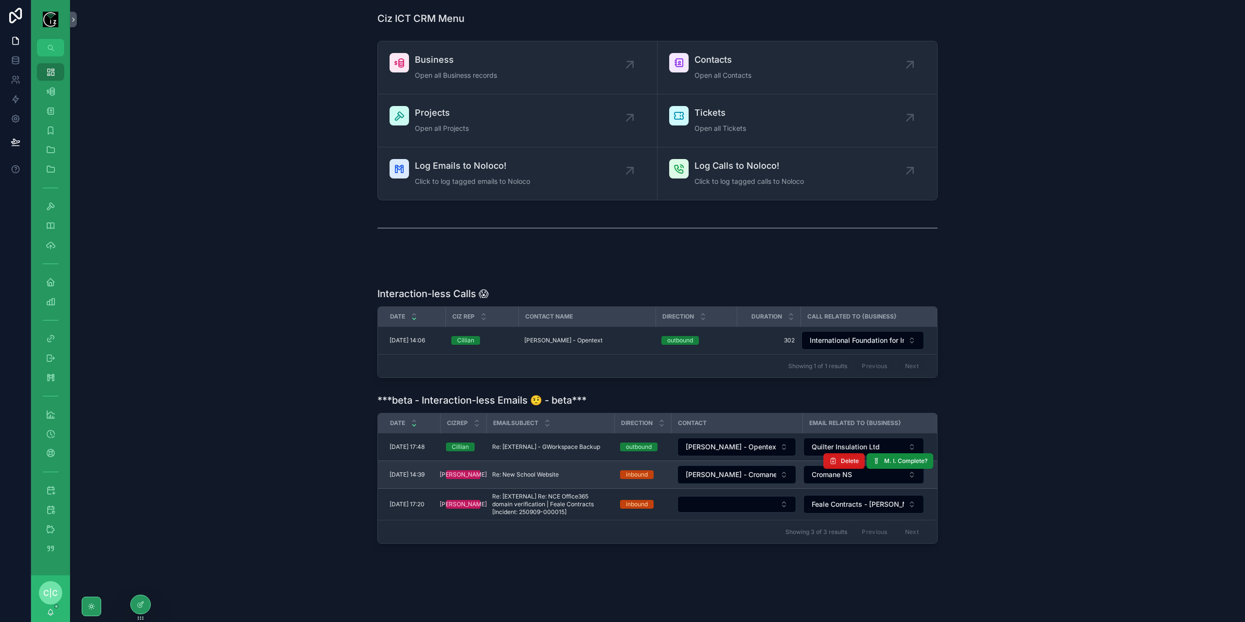
click at [850, 462] on span "Delete" at bounding box center [850, 461] width 18 height 8
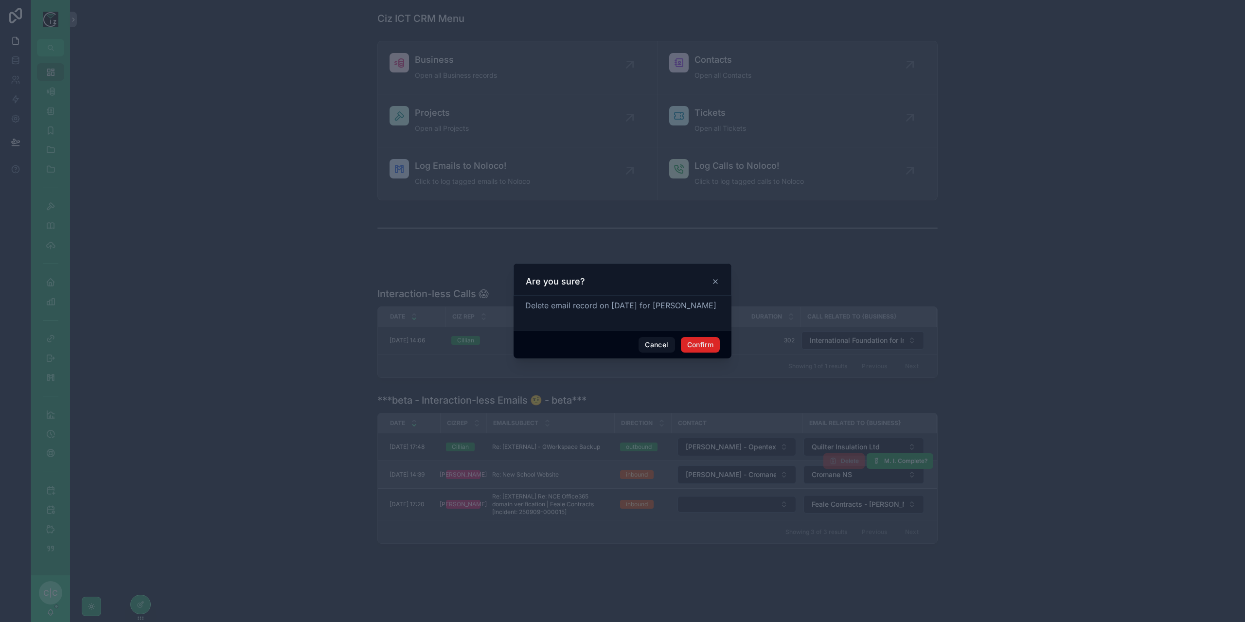
click at [698, 342] on button "Confirm" at bounding box center [700, 345] width 39 height 16
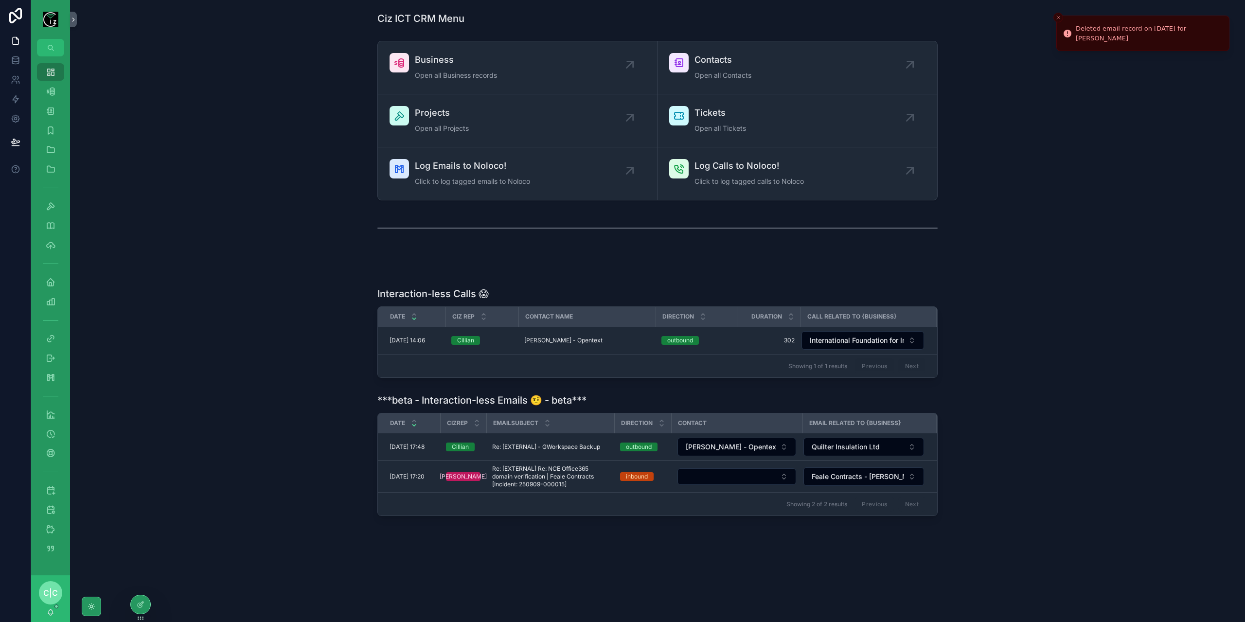
click at [558, 443] on span "Re: [EXTERNAL] - GWorkspace Backup" at bounding box center [546, 447] width 108 height 8
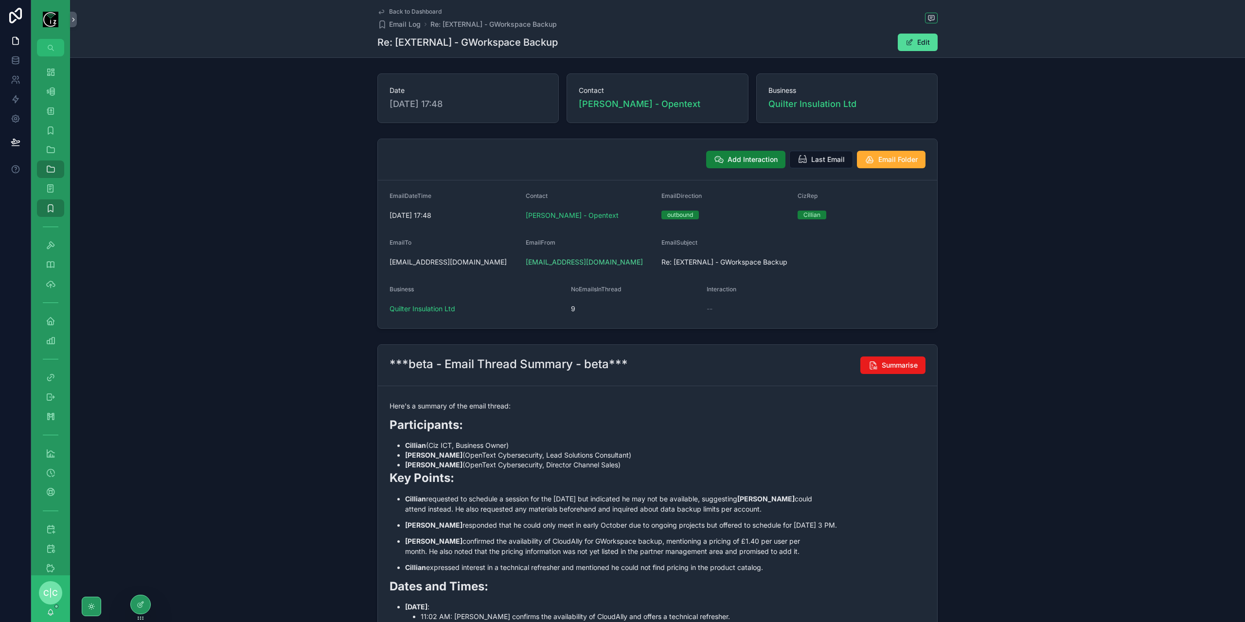
click at [737, 159] on span "Add Interaction" at bounding box center [753, 160] width 50 height 10
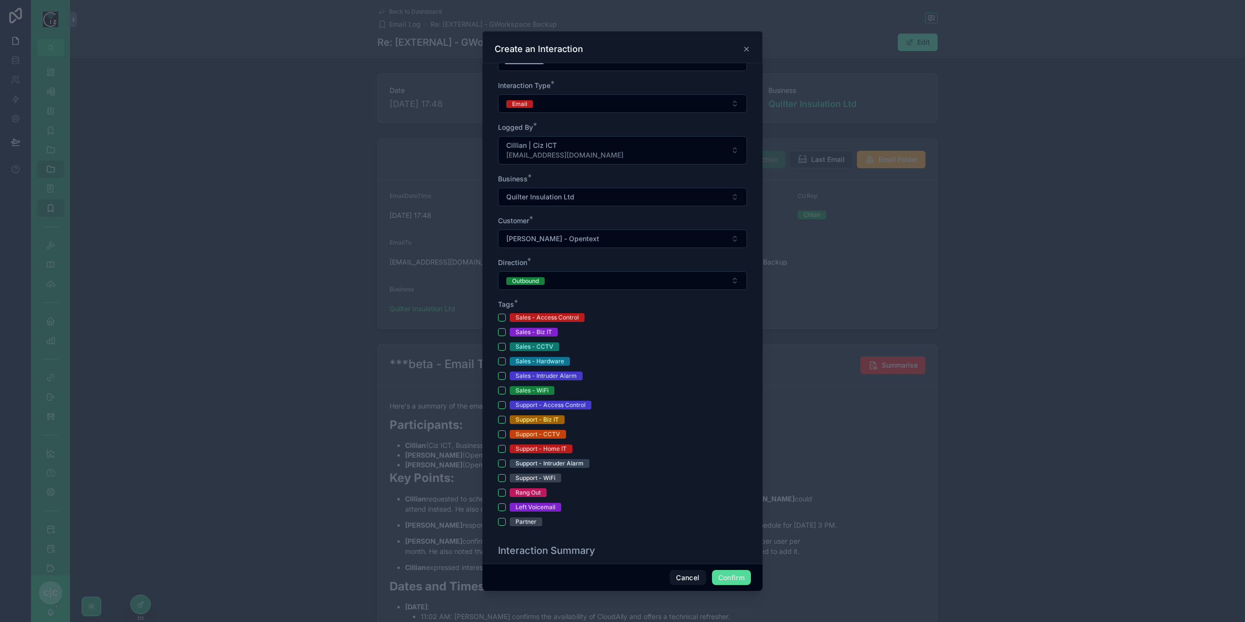
scroll to position [195, 0]
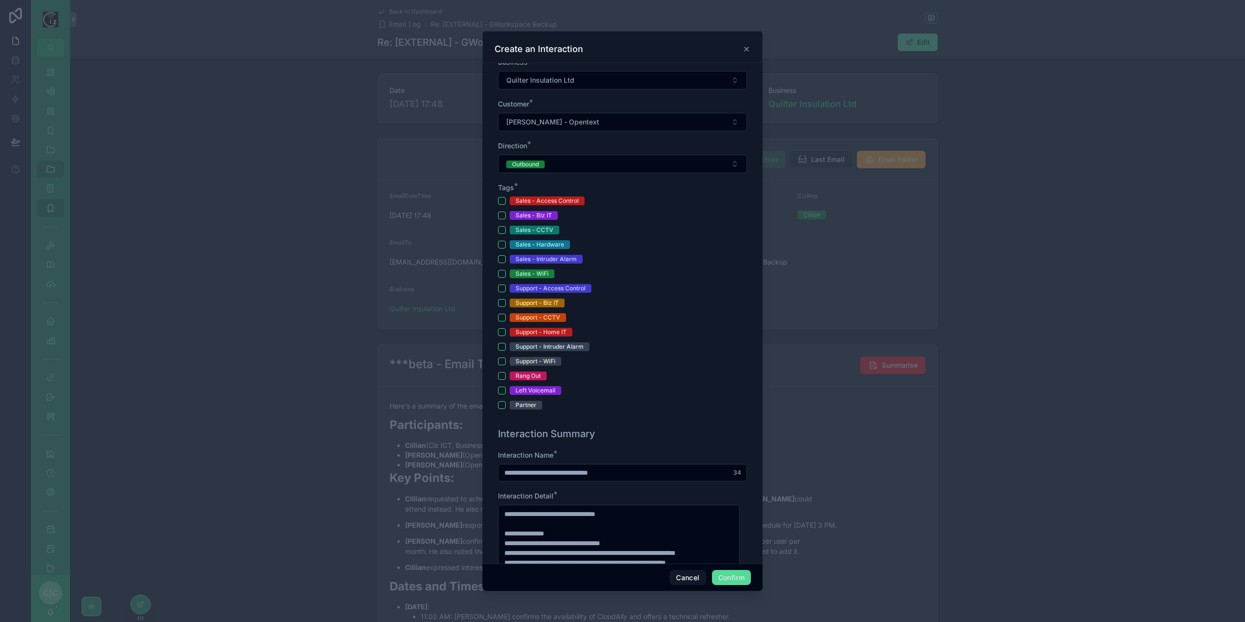
click at [500, 397] on div "Sales - Access Control Sales - Biz IT Sales - CCTV Sales - Hardware Sales - Int…" at bounding box center [622, 303] width 249 height 213
click at [499, 404] on button "Partner" at bounding box center [502, 405] width 8 height 8
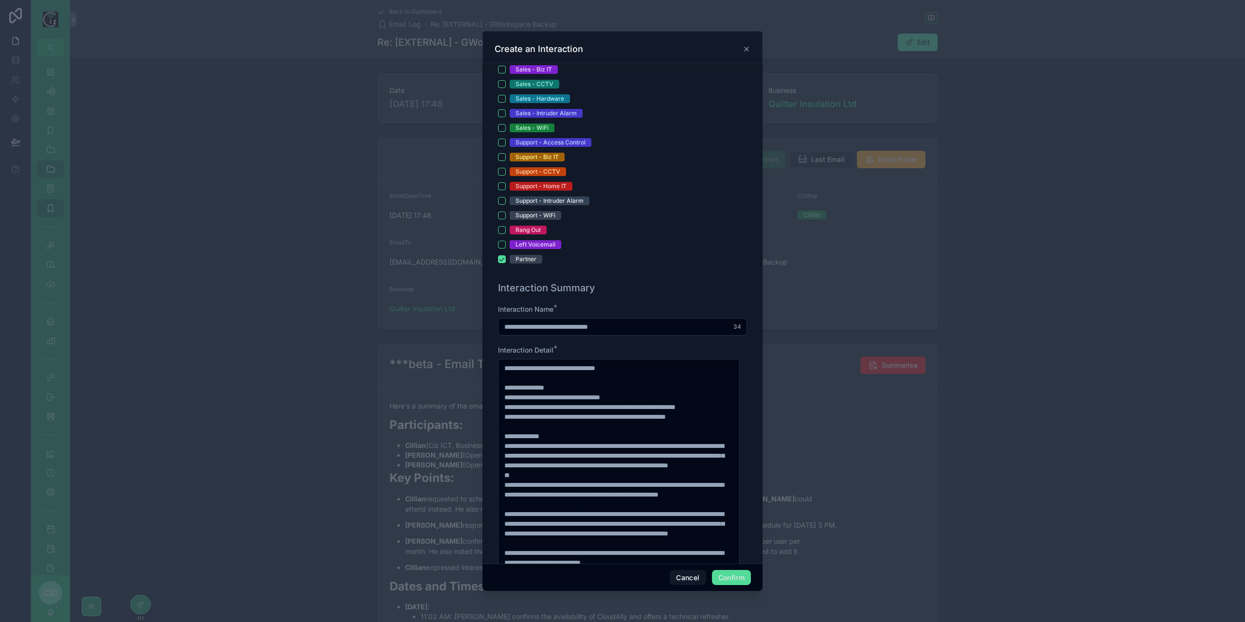
drag, startPoint x: 564, startPoint y: 328, endPoint x: 477, endPoint y: 330, distance: 87.6
click at [477, 330] on div "**********" at bounding box center [622, 311] width 1245 height 622
click at [573, 327] on input "**********" at bounding box center [623, 327] width 248 height 14
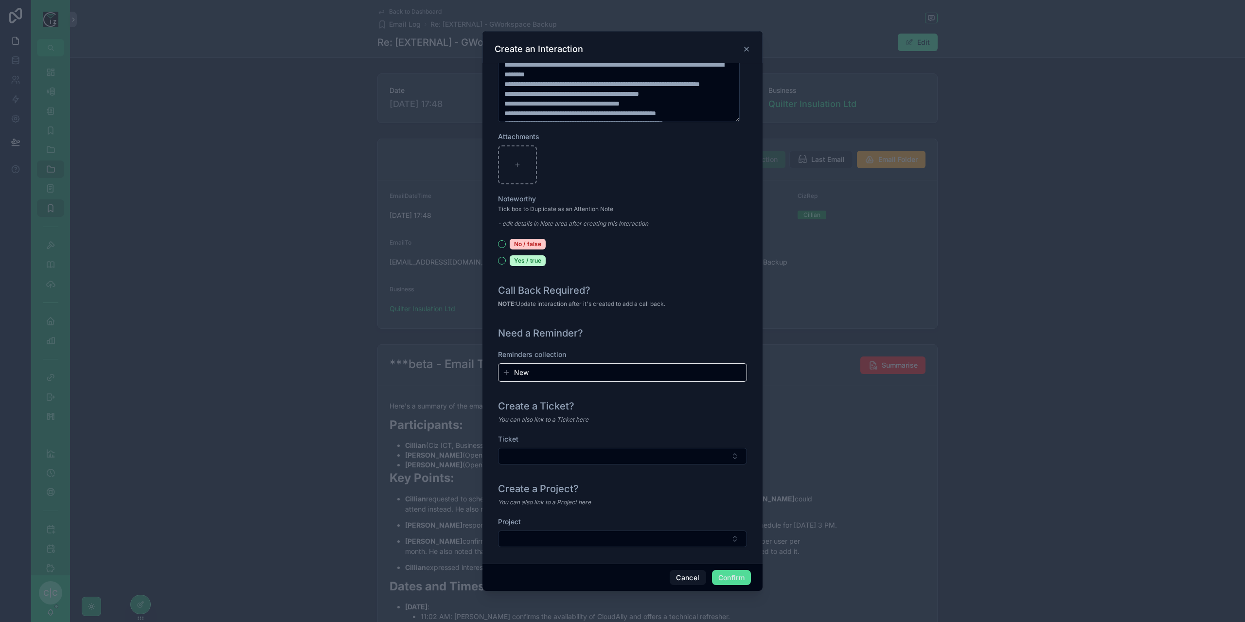
scroll to position [879, 0]
type input "**********"
click at [666, 538] on button "Select Button" at bounding box center [622, 538] width 249 height 17
click at [591, 574] on div "P331-IT Support for Office" at bounding box center [619, 573] width 237 height 16
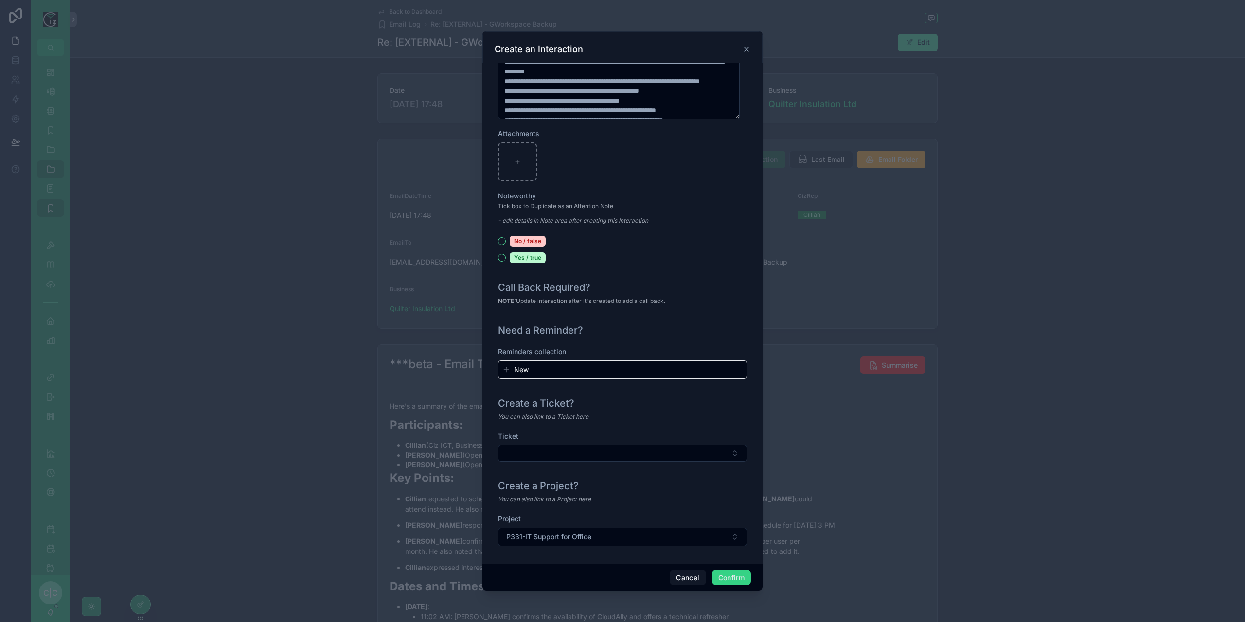
click at [734, 577] on button "Confirm" at bounding box center [731, 578] width 39 height 16
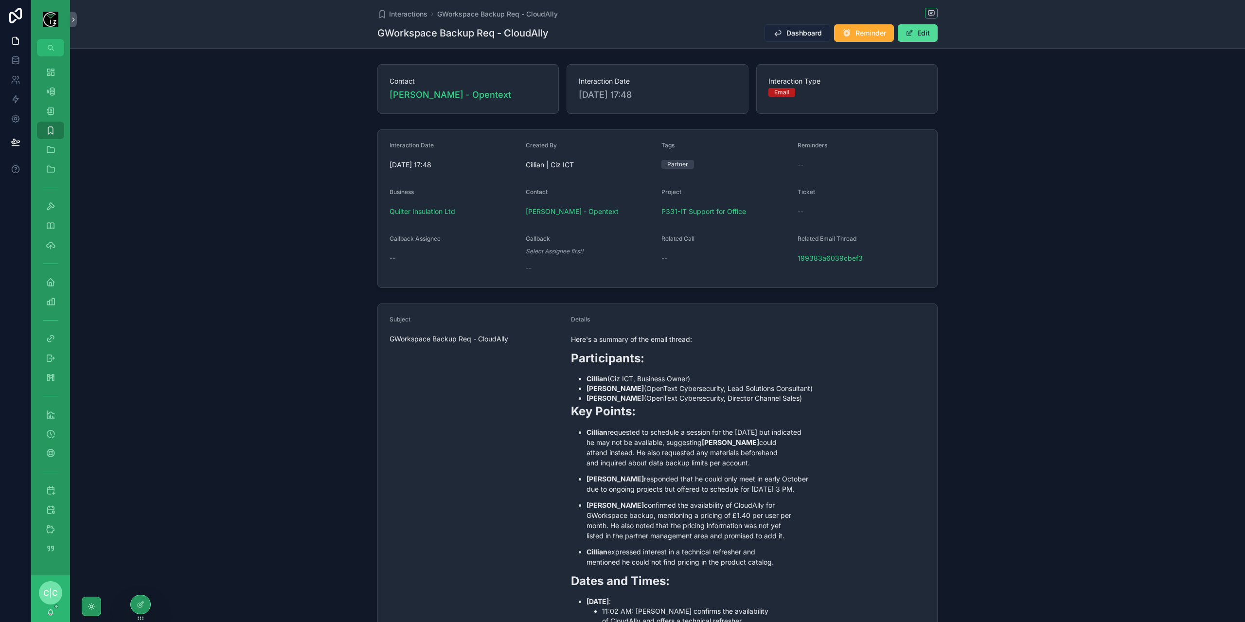
click at [796, 31] on span "Dashboard" at bounding box center [805, 33] width 36 height 10
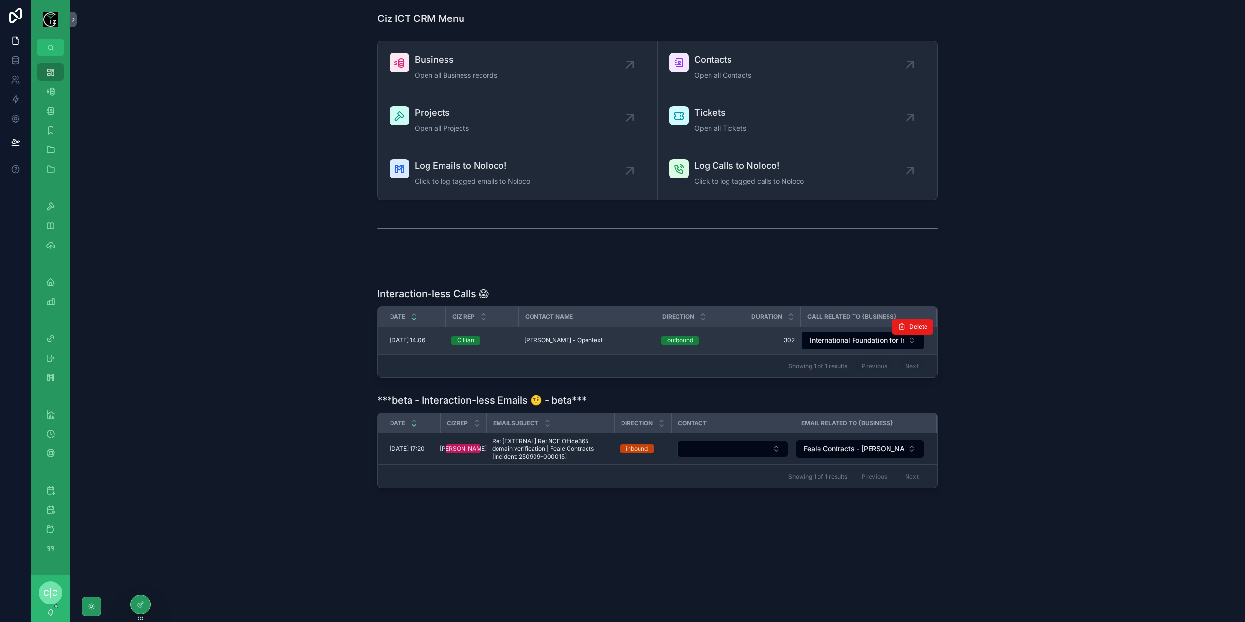
click at [588, 345] on td "[PERSON_NAME] - Opentext [PERSON_NAME] - Opentext" at bounding box center [587, 341] width 137 height 28
click at [579, 338] on span "[PERSON_NAME] - Opentext" at bounding box center [563, 341] width 78 height 8
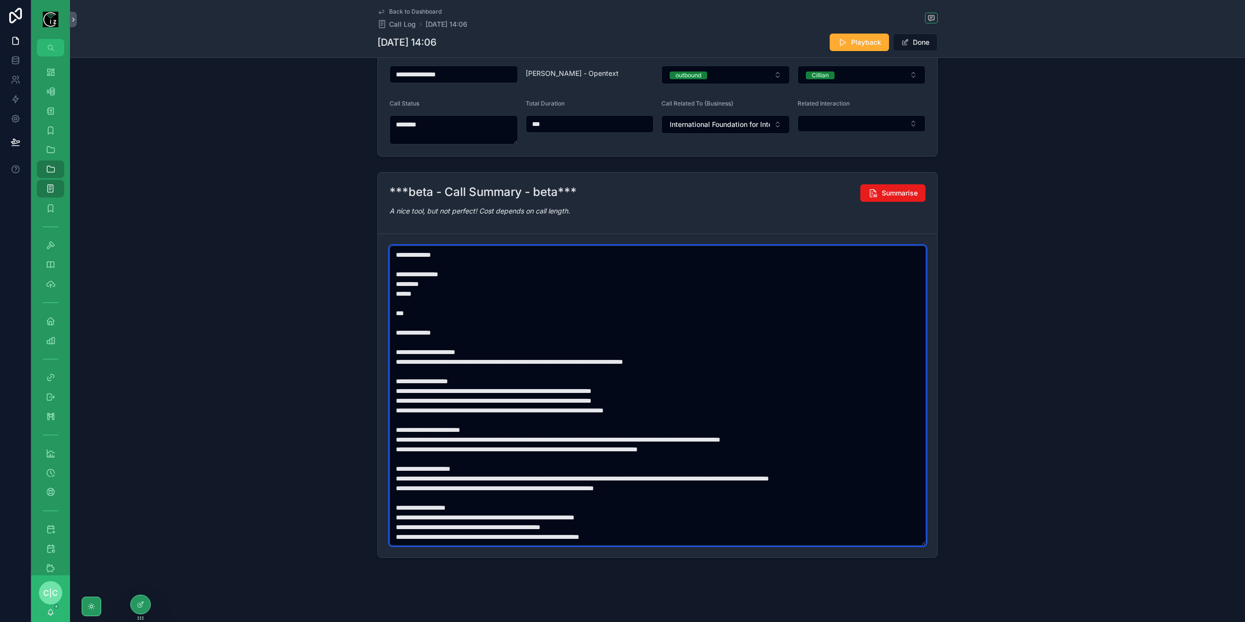
click at [411, 293] on textarea "scrollable content" at bounding box center [658, 396] width 537 height 300
click at [475, 363] on textarea "scrollable content" at bounding box center [658, 396] width 537 height 300
click at [404, 289] on textarea "scrollable content" at bounding box center [658, 396] width 537 height 300
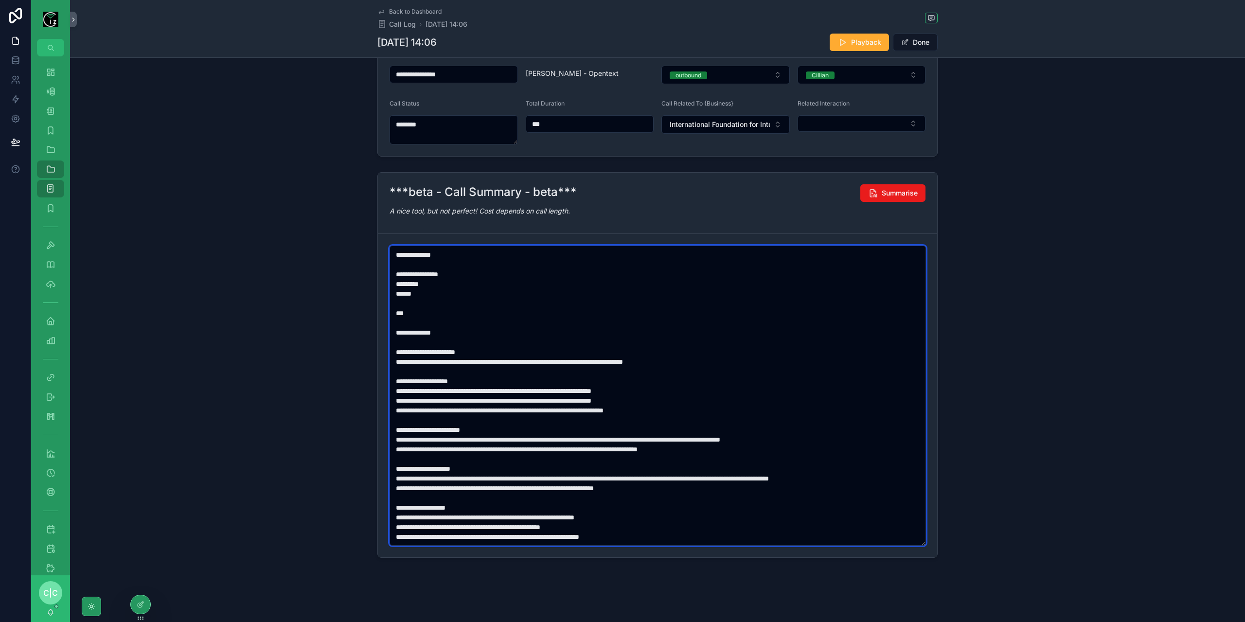
click at [404, 289] on textarea "scrollable content" at bounding box center [658, 396] width 537 height 300
click at [476, 359] on textarea "scrollable content" at bounding box center [658, 396] width 537 height 300
paste textarea "scrollable content"
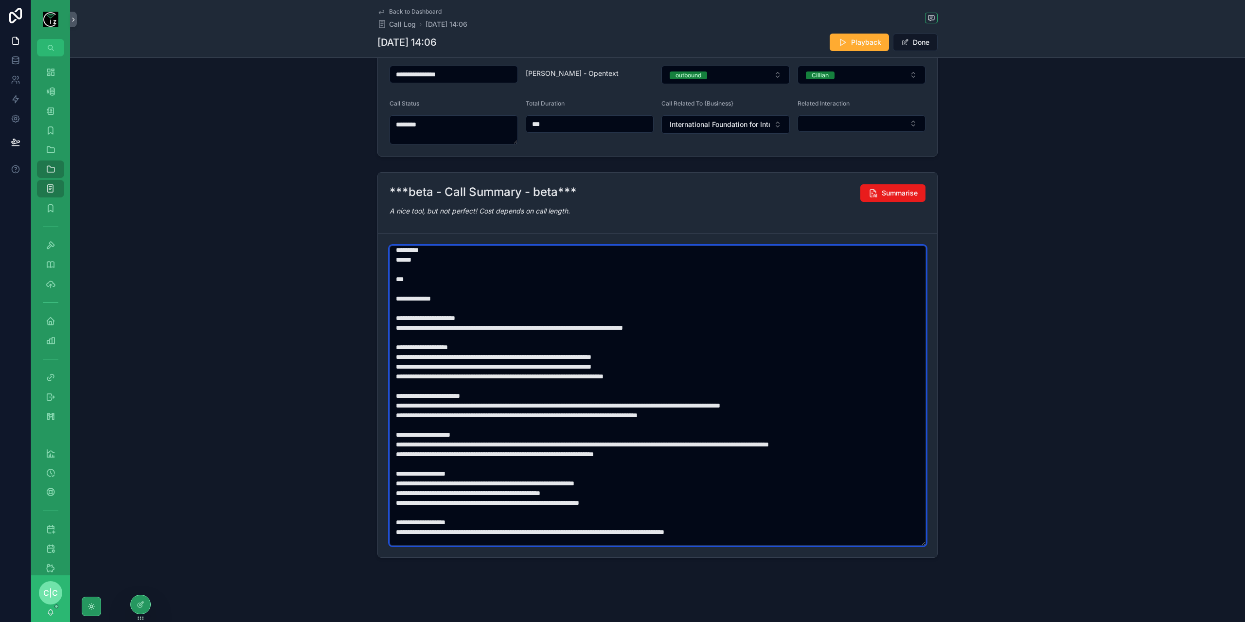
scroll to position [49, 0]
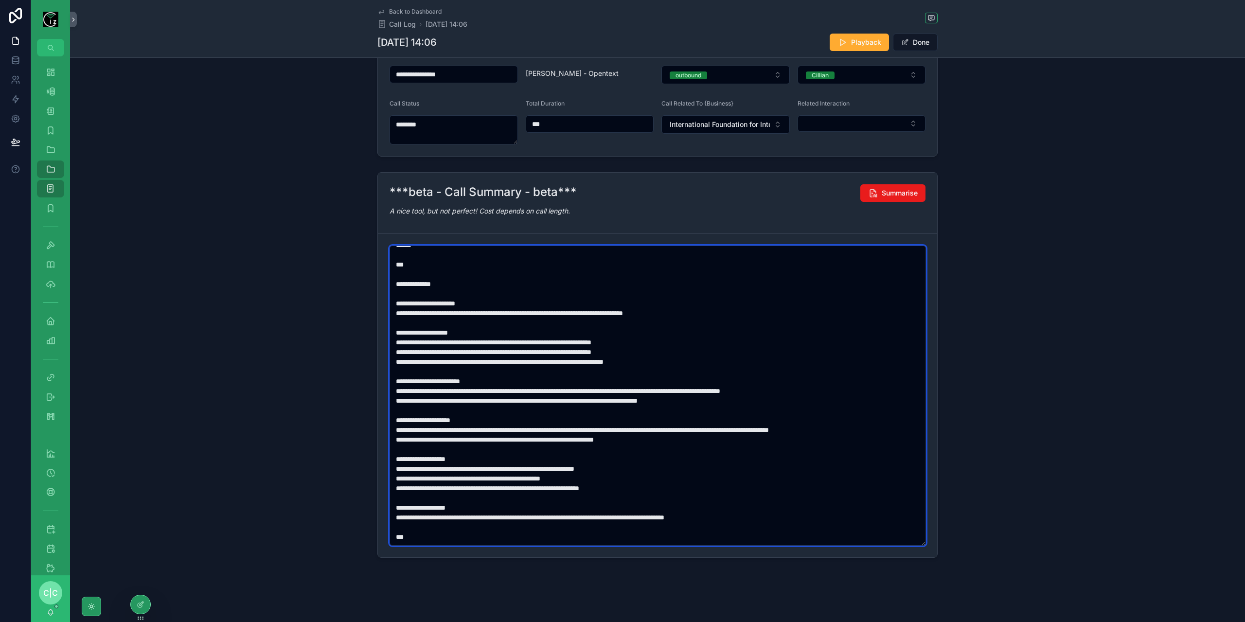
click at [408, 393] on textarea "scrollable content" at bounding box center [658, 396] width 537 height 300
paste textarea "scrollable content"
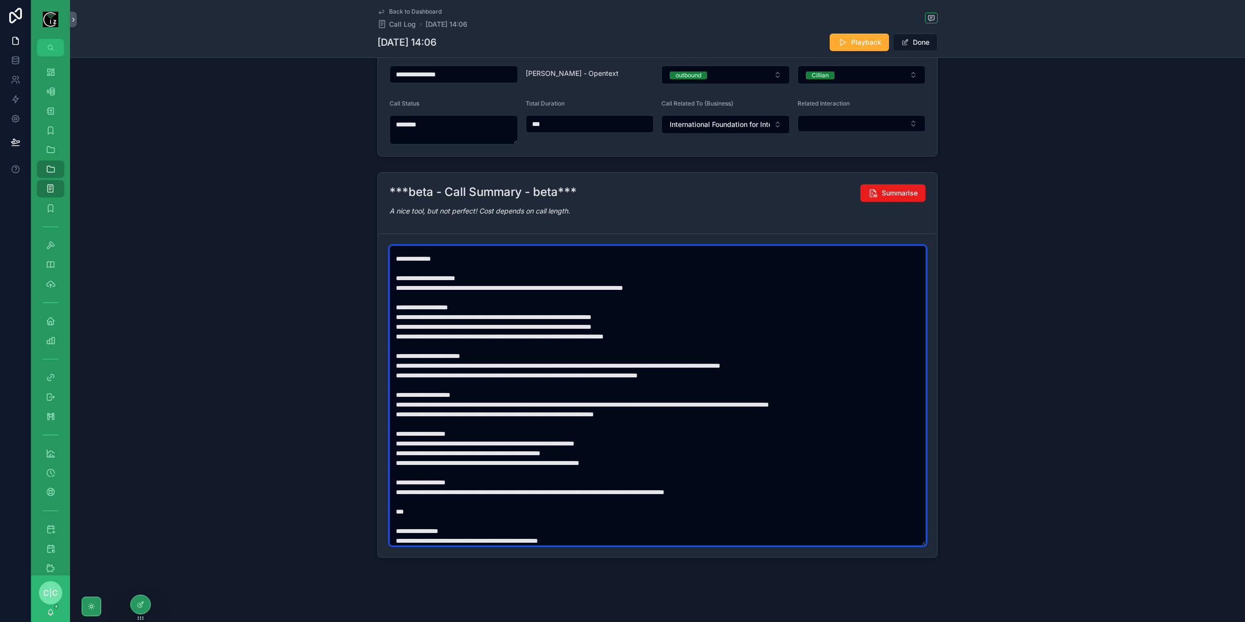
scroll to position [88, 0]
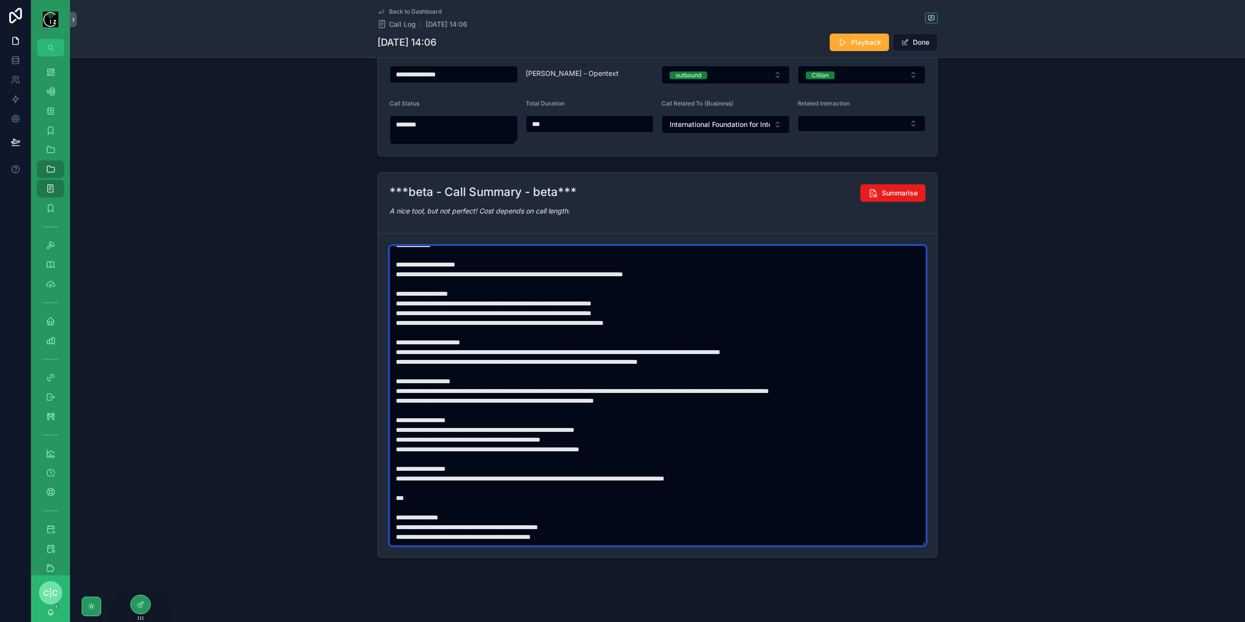
click at [412, 400] on textarea "scrollable content" at bounding box center [658, 396] width 537 height 300
paste textarea "scrollable content"
click at [407, 426] on textarea "scrollable content" at bounding box center [658, 396] width 537 height 300
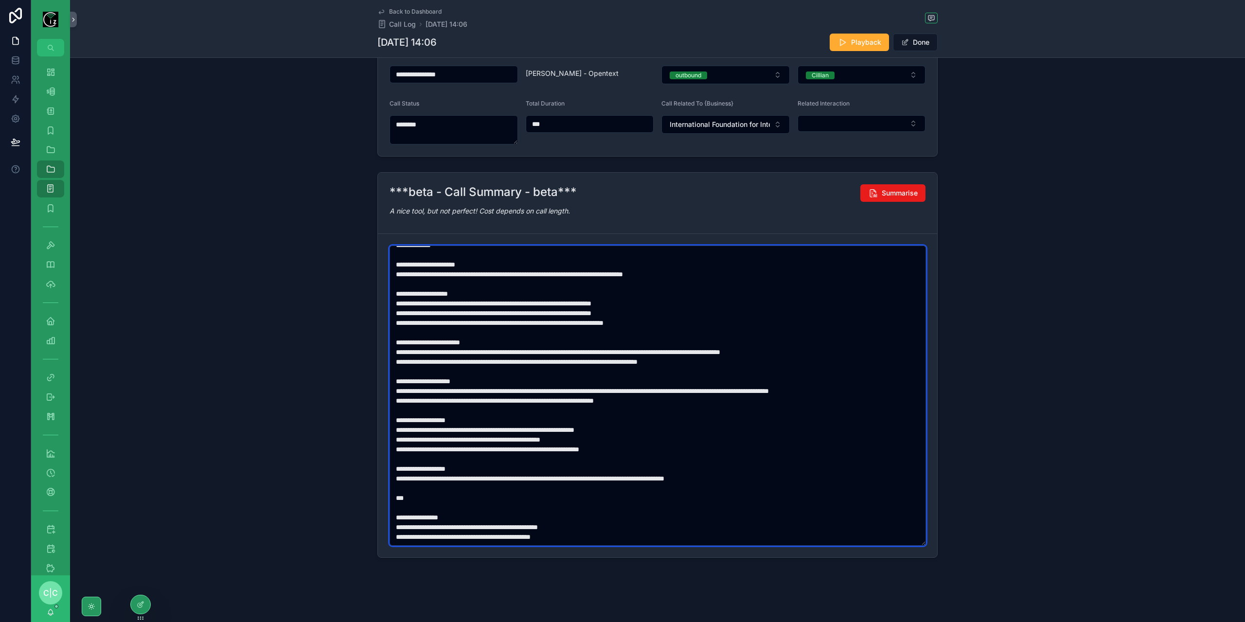
paste textarea "scrollable content"
click at [404, 437] on textarea "scrollable content" at bounding box center [658, 396] width 537 height 300
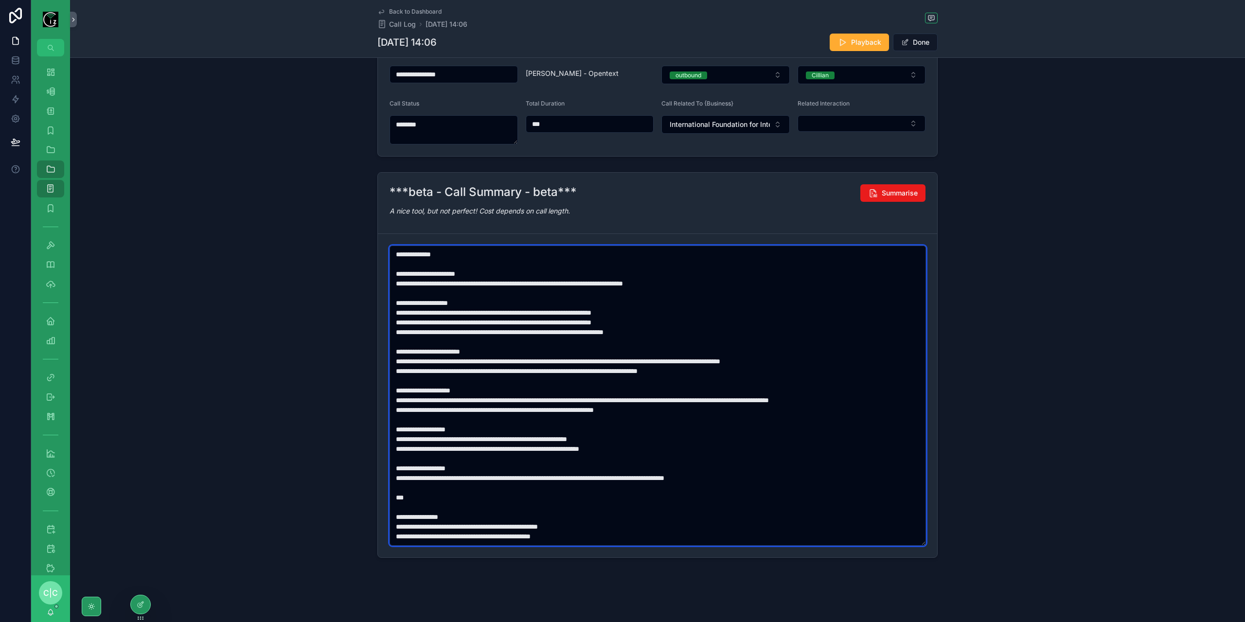
scroll to position [78, 0]
click at [448, 477] on textarea "scrollable content" at bounding box center [658, 396] width 537 height 300
paste textarea "**********"
click at [662, 477] on textarea "scrollable content" at bounding box center [658, 396] width 537 height 300
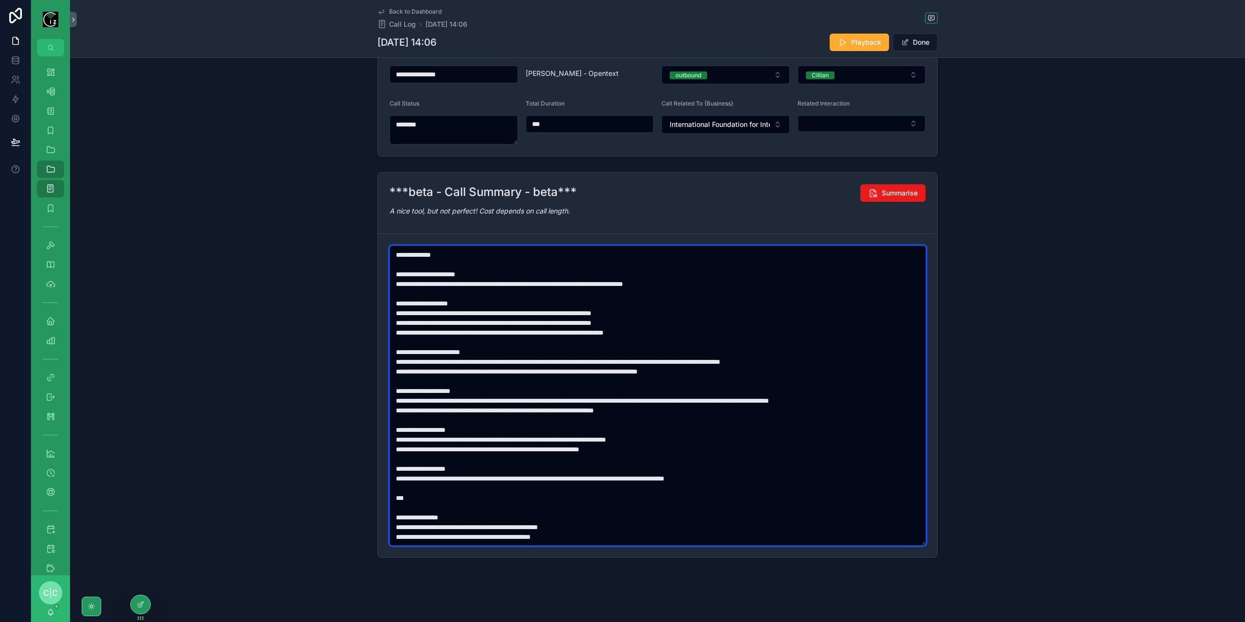
click at [662, 477] on textarea "scrollable content" at bounding box center [658, 396] width 537 height 300
click at [668, 476] on textarea "scrollable content" at bounding box center [658, 396] width 537 height 300
click at [663, 477] on textarea "scrollable content" at bounding box center [658, 396] width 537 height 300
click at [404, 524] on textarea "scrollable content" at bounding box center [658, 396] width 537 height 300
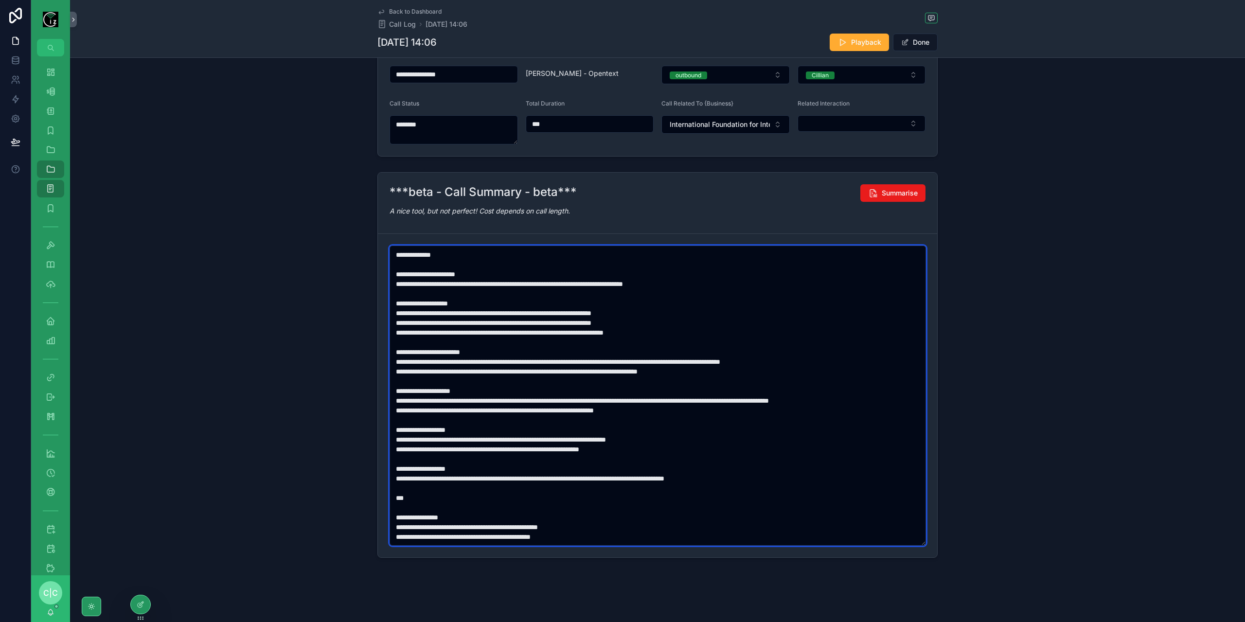
click at [404, 524] on textarea "scrollable content" at bounding box center [658, 396] width 537 height 300
paste textarea "scrollable content"
click at [406, 530] on textarea "scrollable content" at bounding box center [658, 396] width 537 height 300
click at [405, 533] on textarea "scrollable content" at bounding box center [658, 396] width 537 height 300
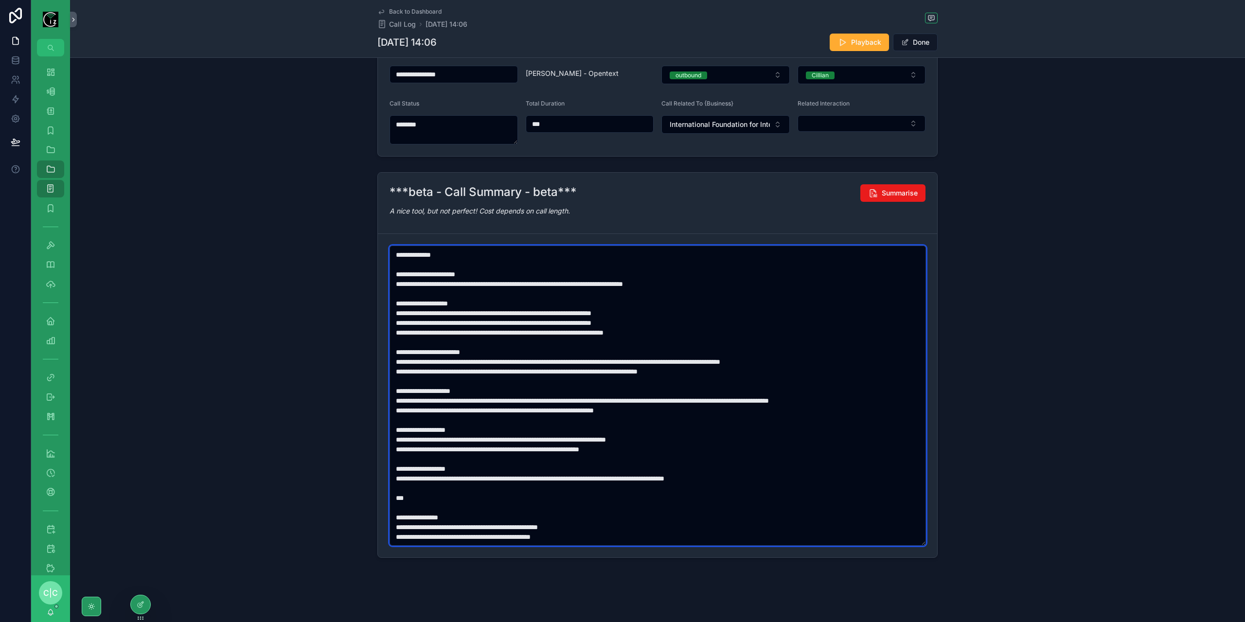
paste textarea "scrollable content"
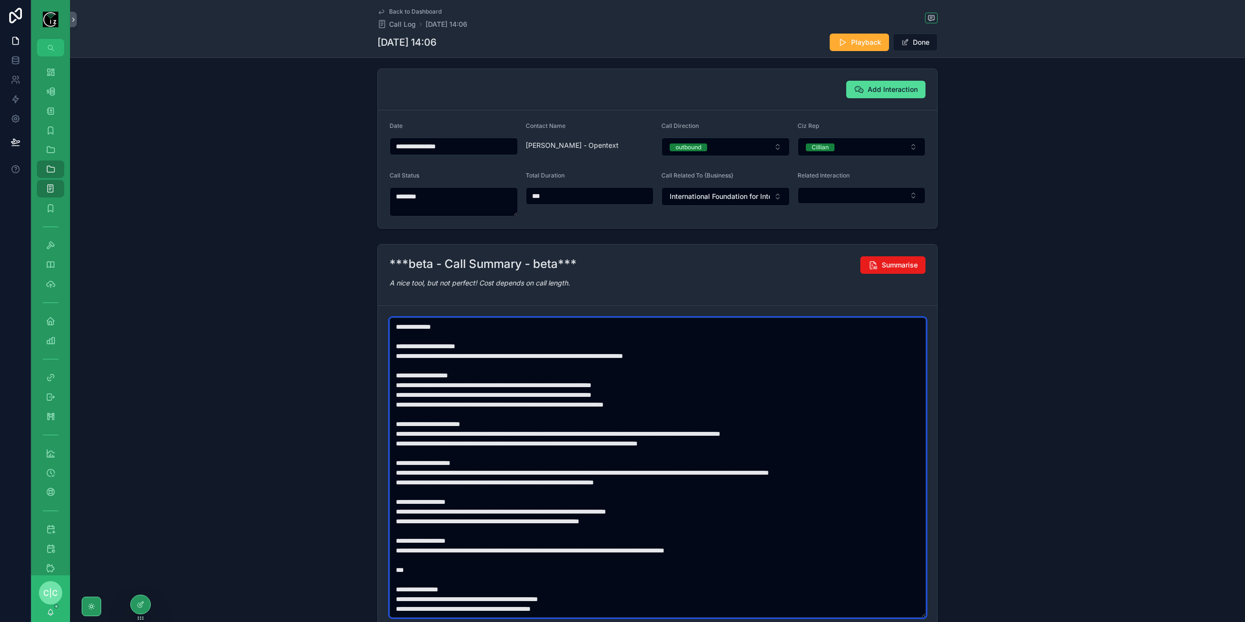
scroll to position [0, 0]
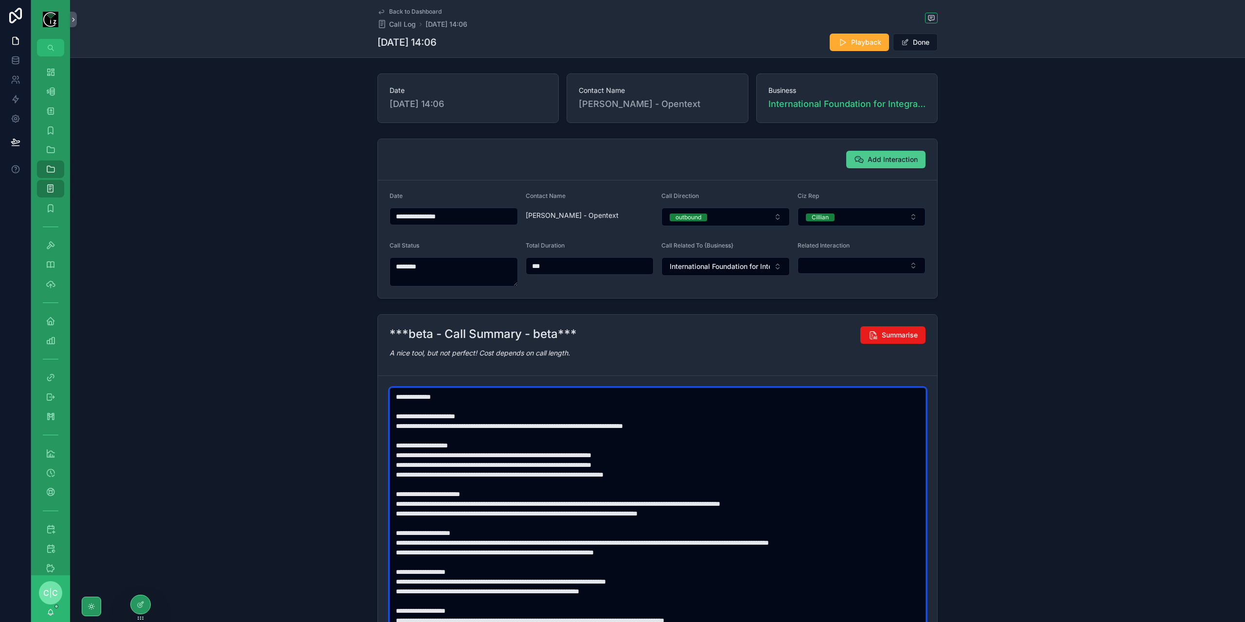
type textarea "**********"
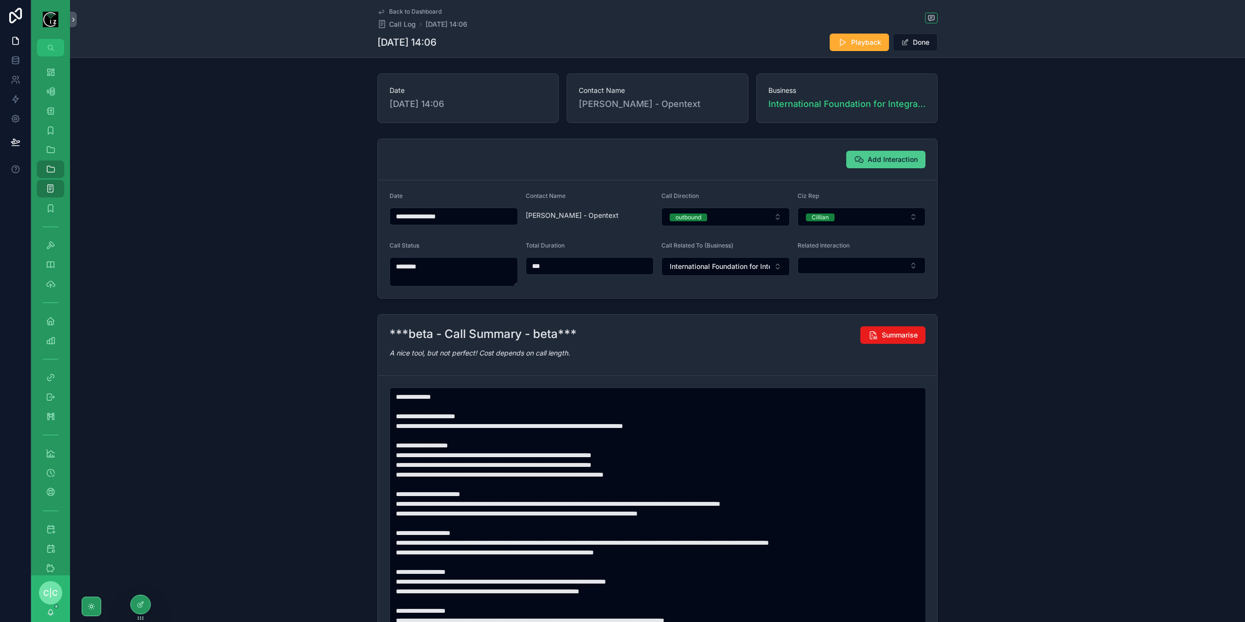
click at [897, 160] on span "Add Interaction" at bounding box center [893, 160] width 50 height 10
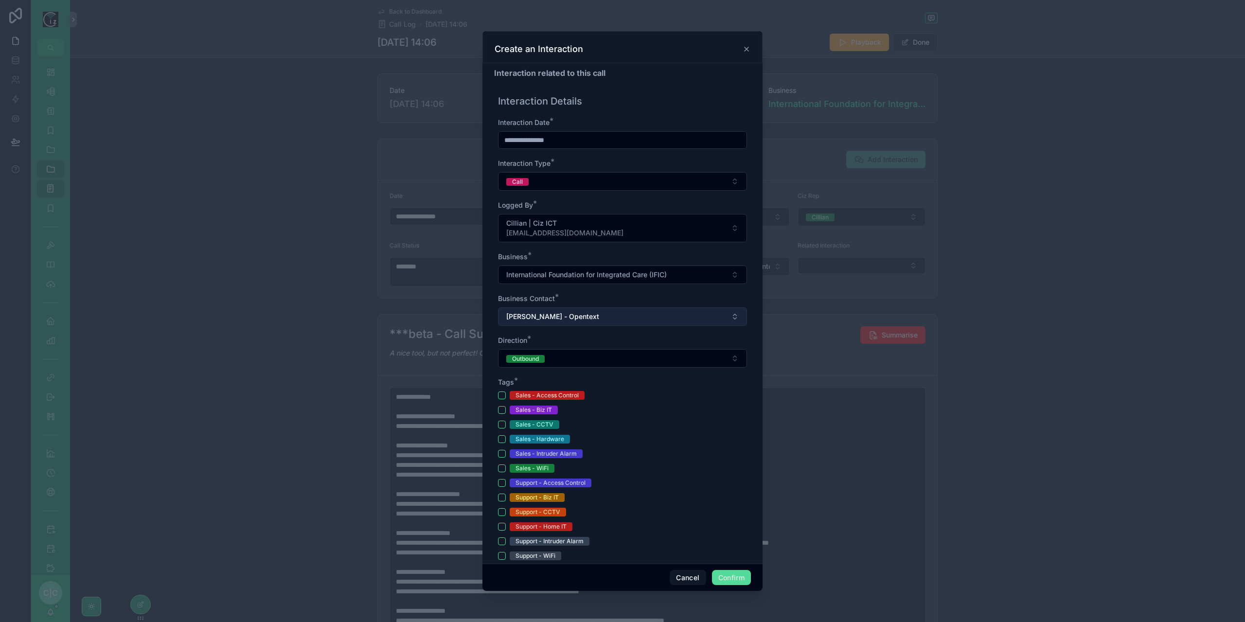
scroll to position [195, 0]
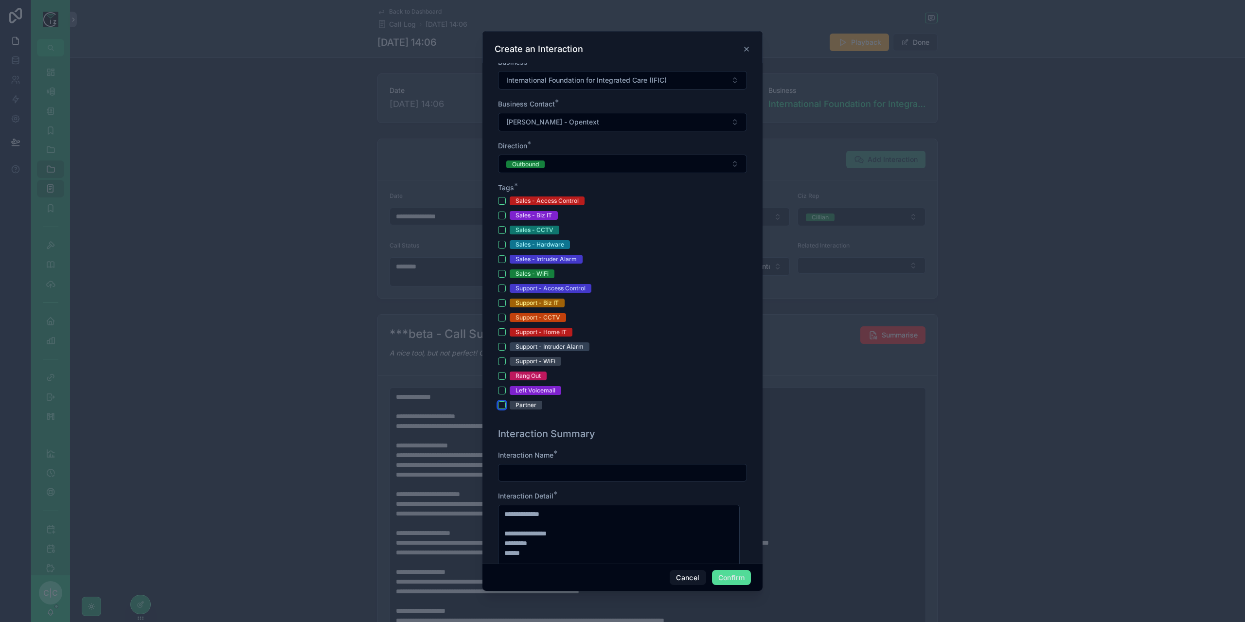
click at [500, 406] on button "Partner" at bounding box center [502, 405] width 8 height 8
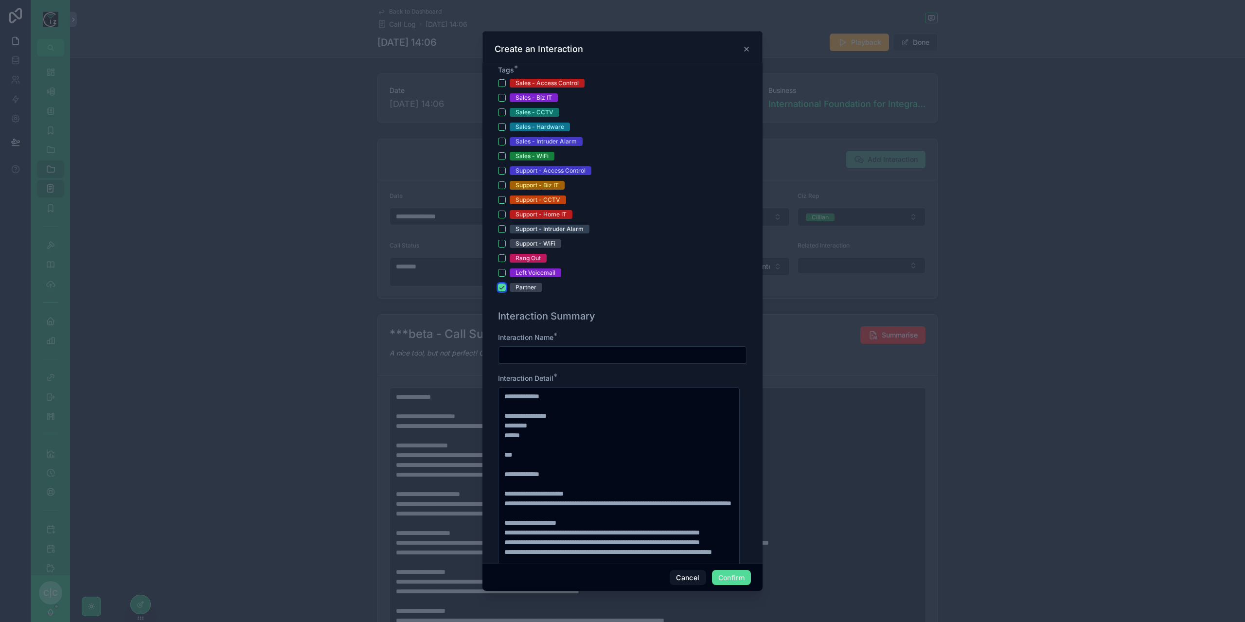
scroll to position [341, 0]
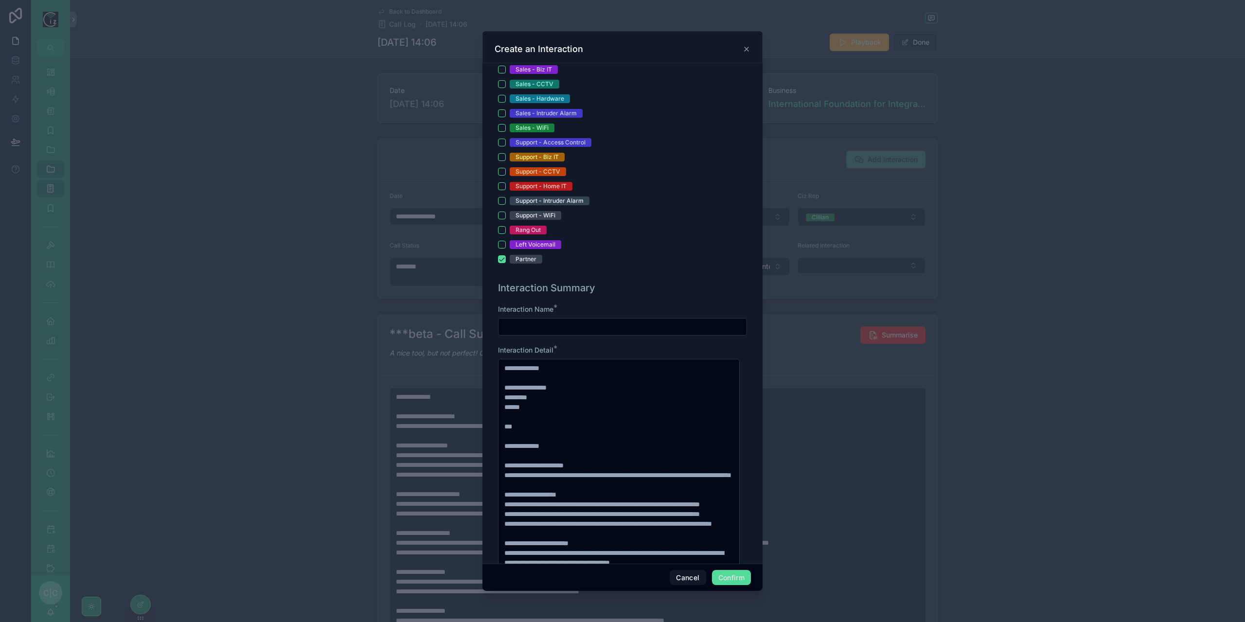
click at [546, 329] on input "text" at bounding box center [623, 327] width 248 height 14
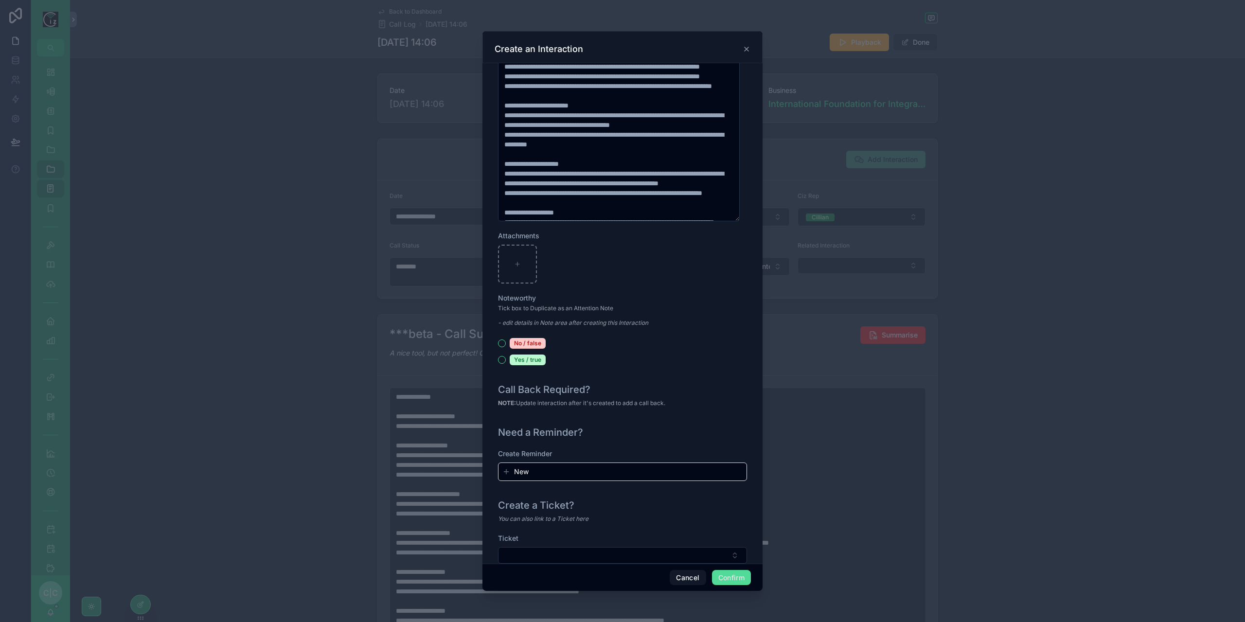
scroll to position [879, 0]
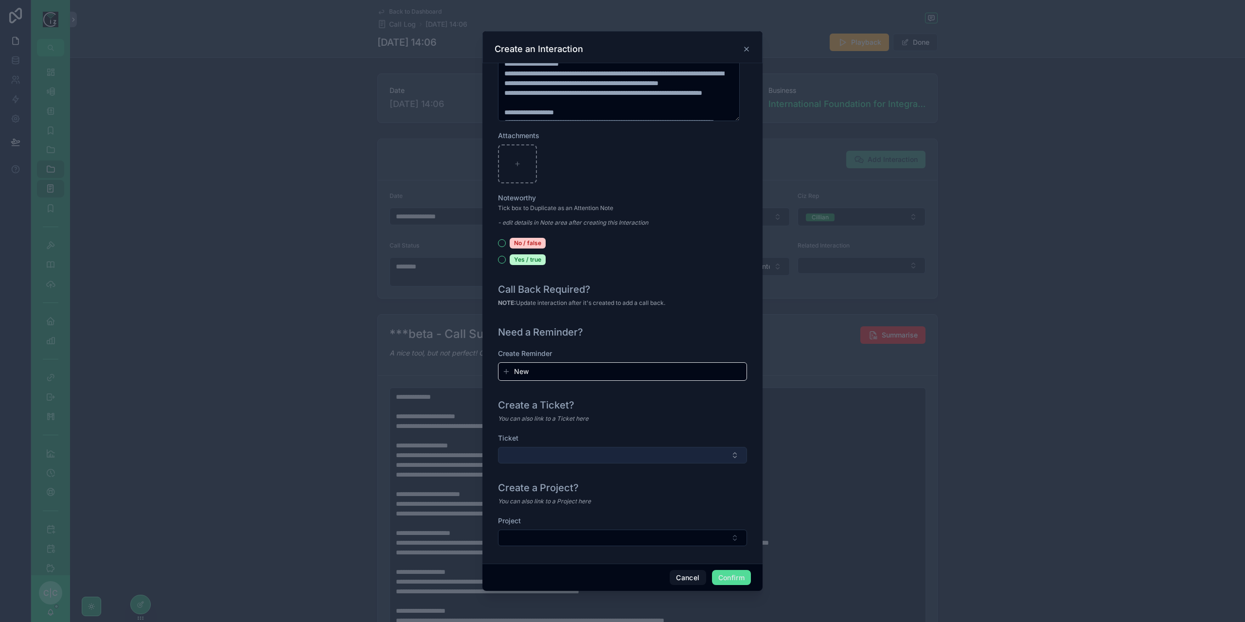
type input "**********"
click at [708, 458] on button "Select Button" at bounding box center [622, 455] width 249 height 17
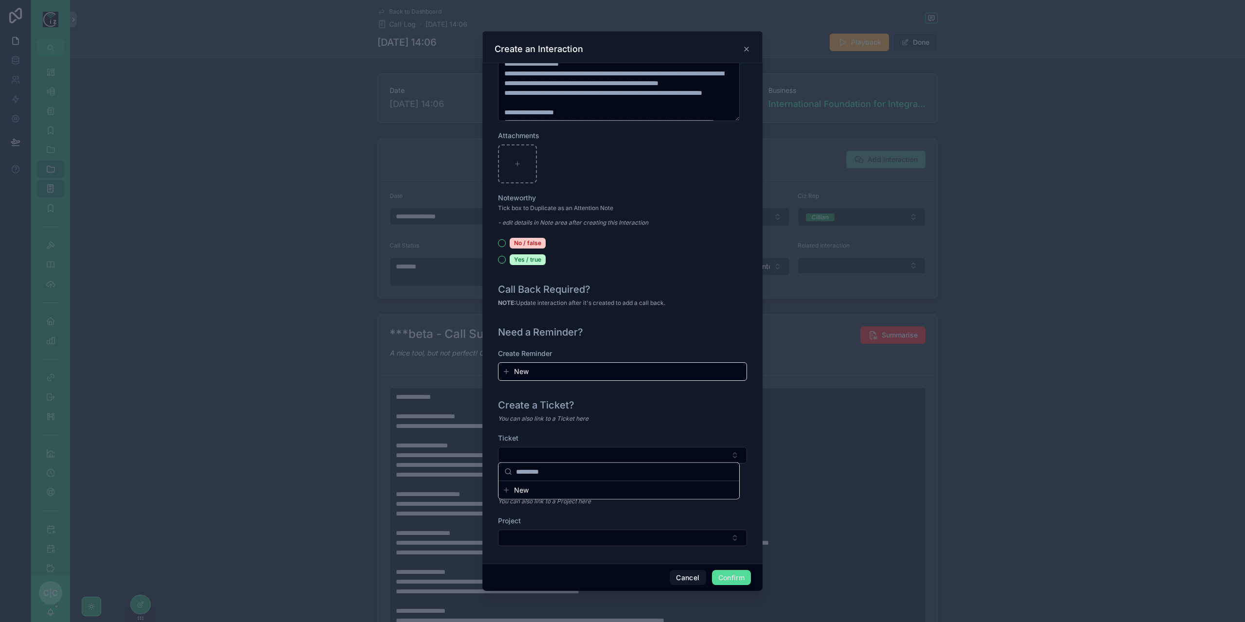
click at [745, 472] on div "**********" at bounding box center [623, 313] width 280 height 501
click at [733, 581] on button "Confirm" at bounding box center [731, 578] width 39 height 16
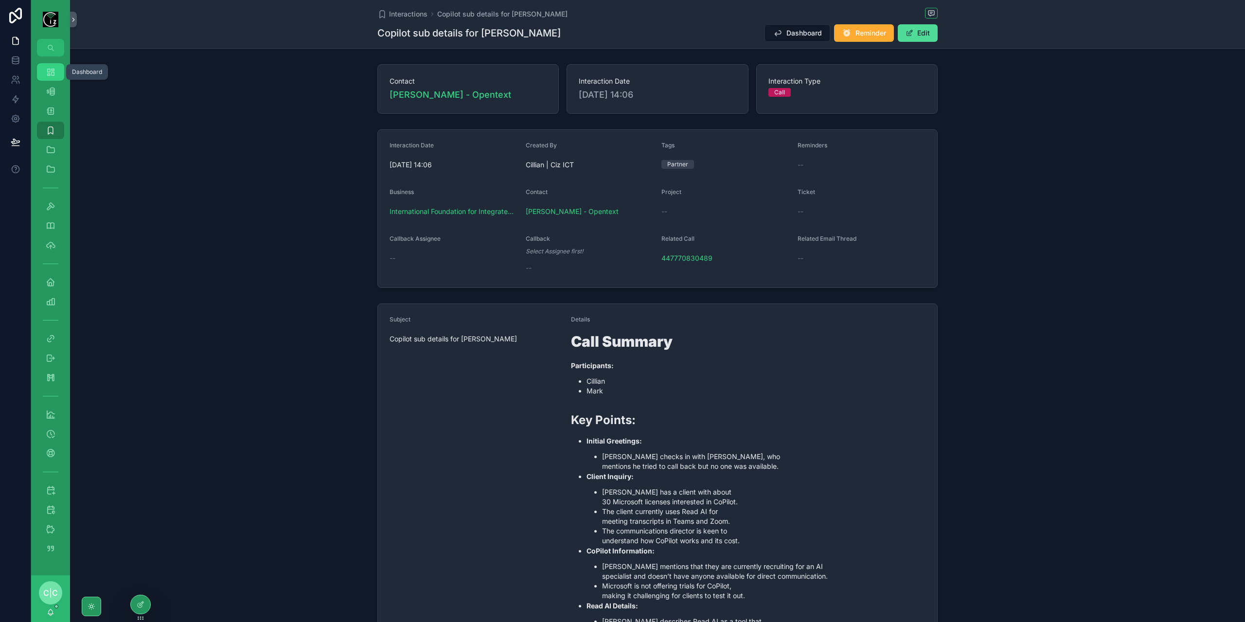
click at [55, 69] on div "Dashboard" at bounding box center [51, 72] width 16 height 16
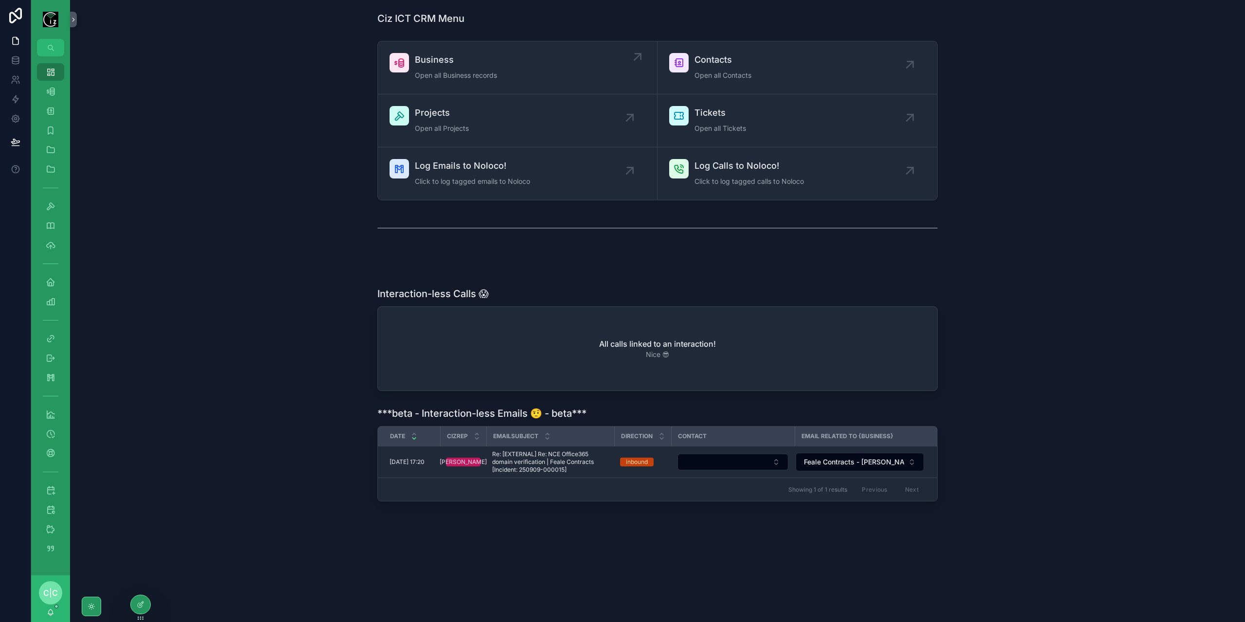
click at [440, 67] on div "Business Open all Business records" at bounding box center [456, 67] width 82 height 29
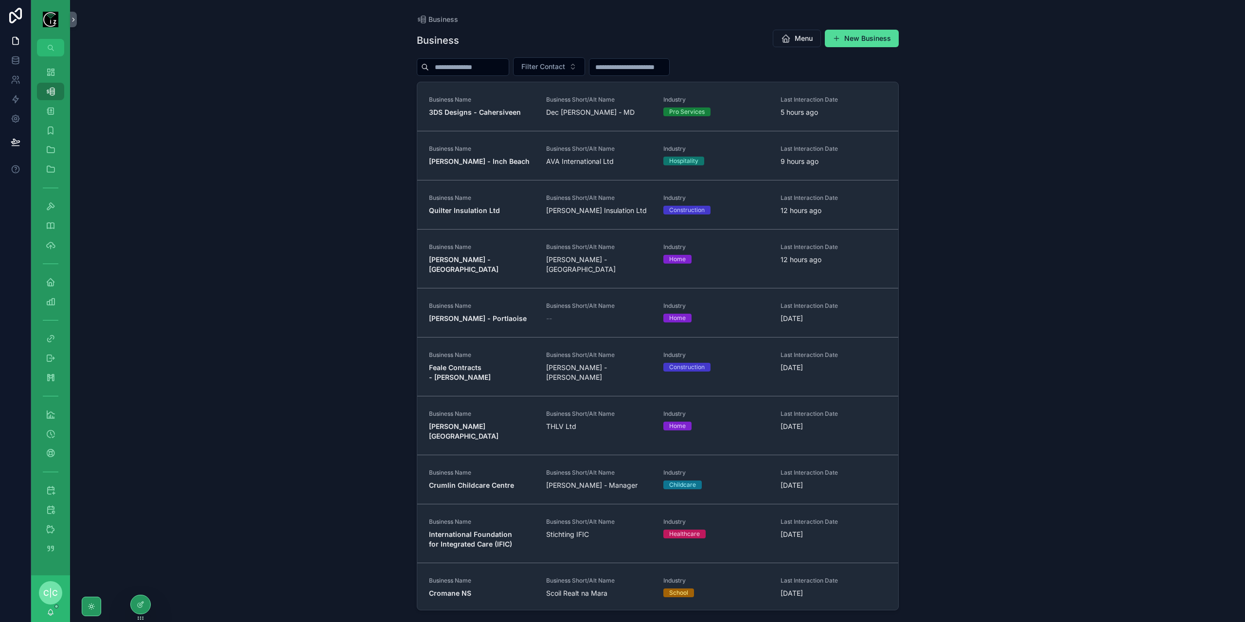
click at [463, 76] on div "Business Menu New Business Filter Contact Business Name 3DS Designs - Cahersive…" at bounding box center [658, 316] width 482 height 587
click at [468, 67] on input "scrollable content" at bounding box center [469, 67] width 80 height 14
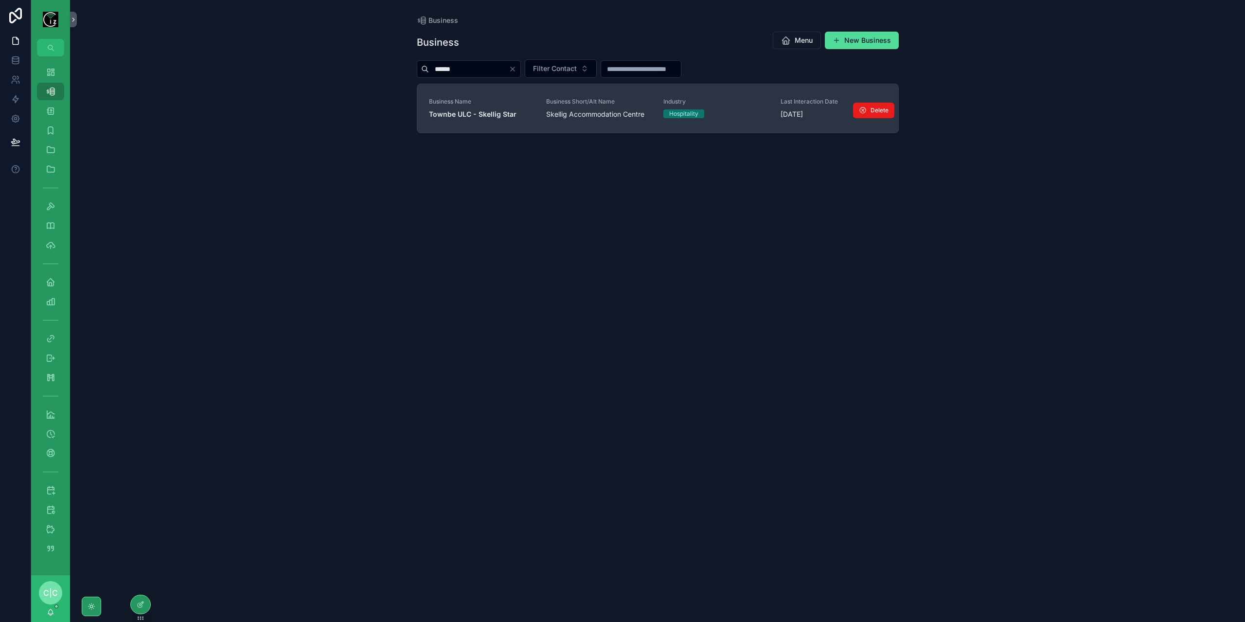
type input "******"
click at [509, 113] on strong "Townbe ULC - Skellig Star" at bounding box center [473, 114] width 88 height 8
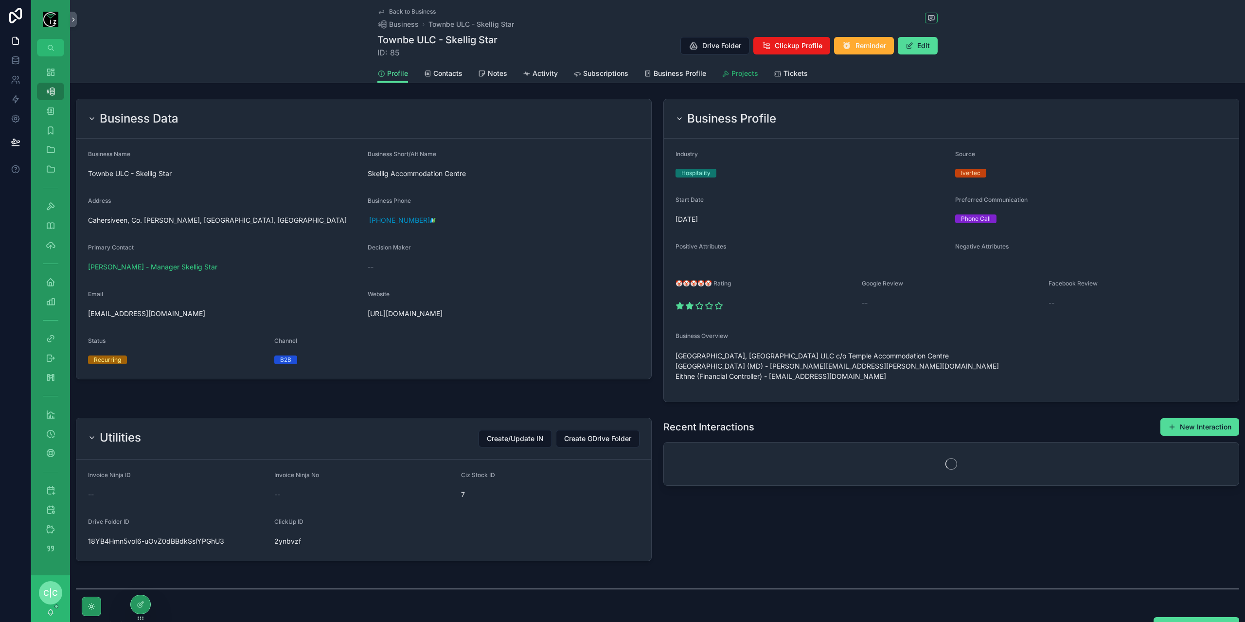
click at [727, 78] on div "Projects" at bounding box center [740, 74] width 36 height 10
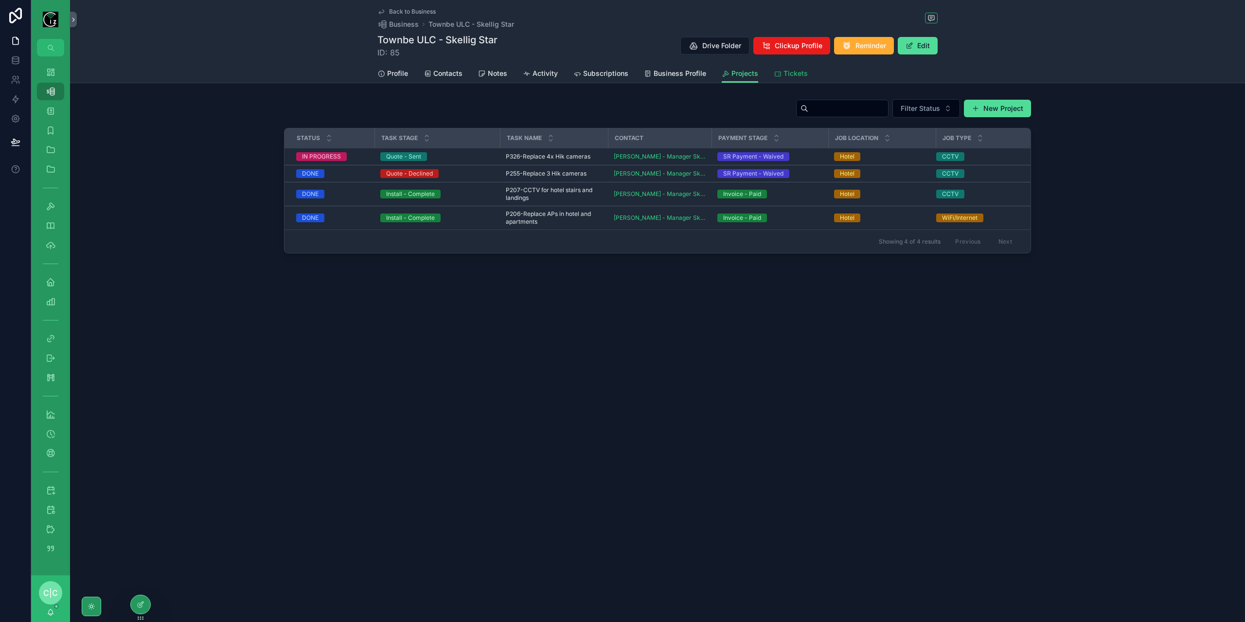
click at [790, 75] on span "Tickets" at bounding box center [796, 74] width 24 height 10
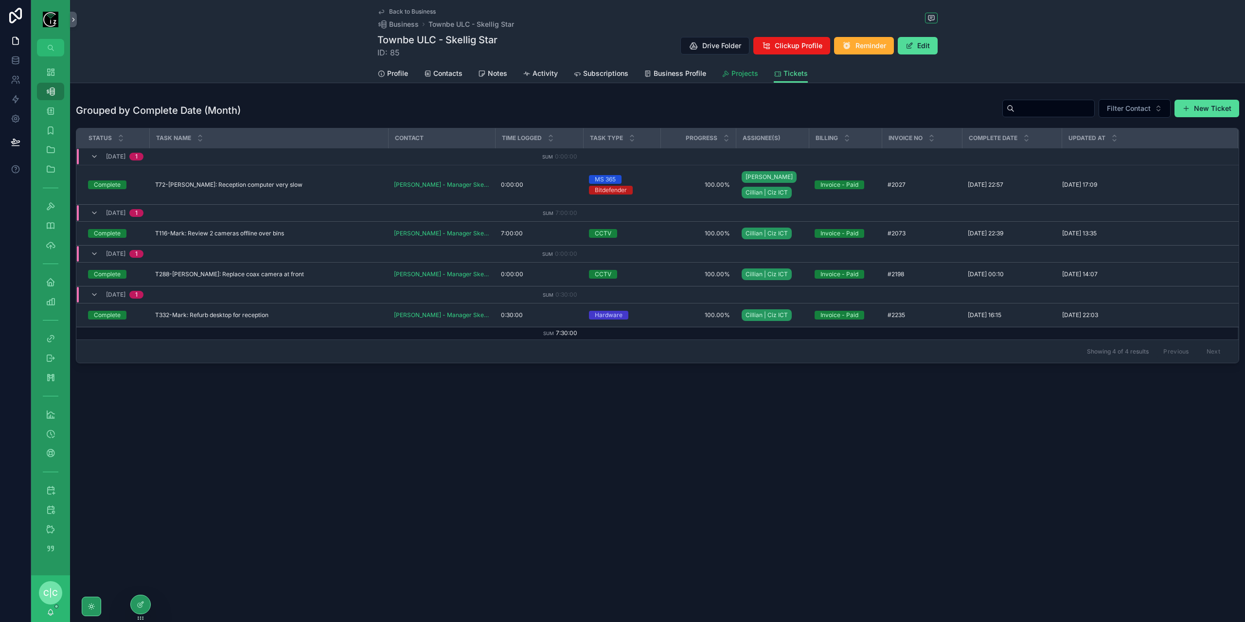
click at [748, 75] on span "Projects" at bounding box center [745, 74] width 27 height 10
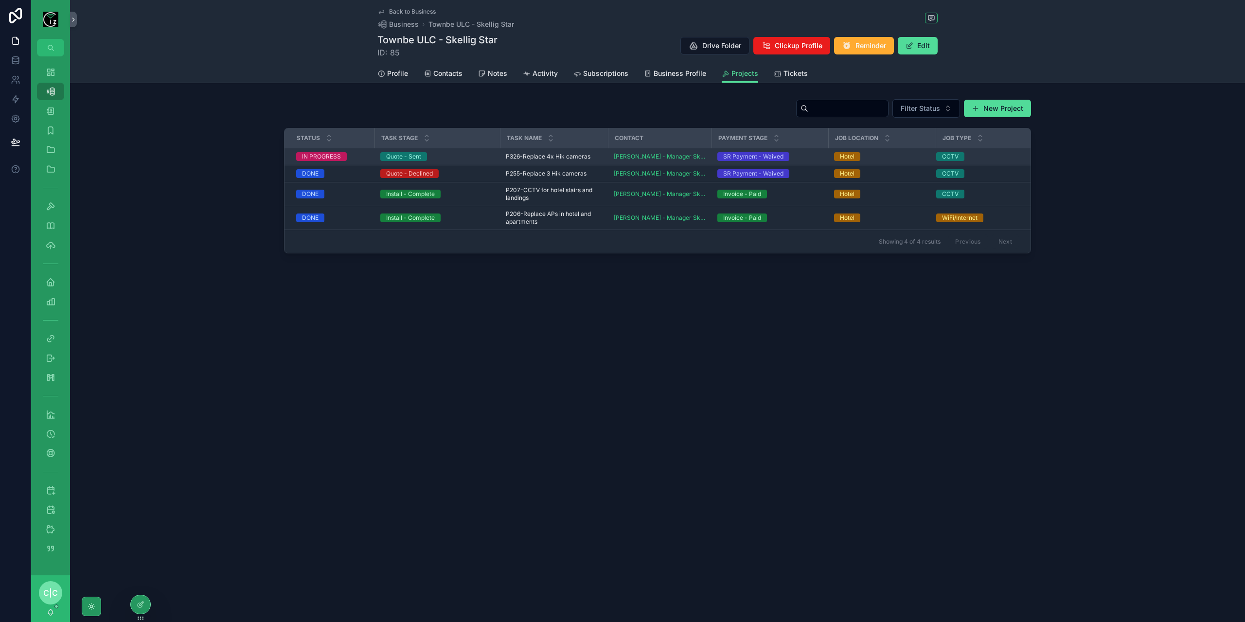
click at [525, 150] on td "P326-Replace 4x Hik cameras P326-Replace 4x Hik cameras" at bounding box center [554, 156] width 108 height 17
click at [522, 157] on span "P326-Replace 4x Hik cameras" at bounding box center [548, 157] width 85 height 8
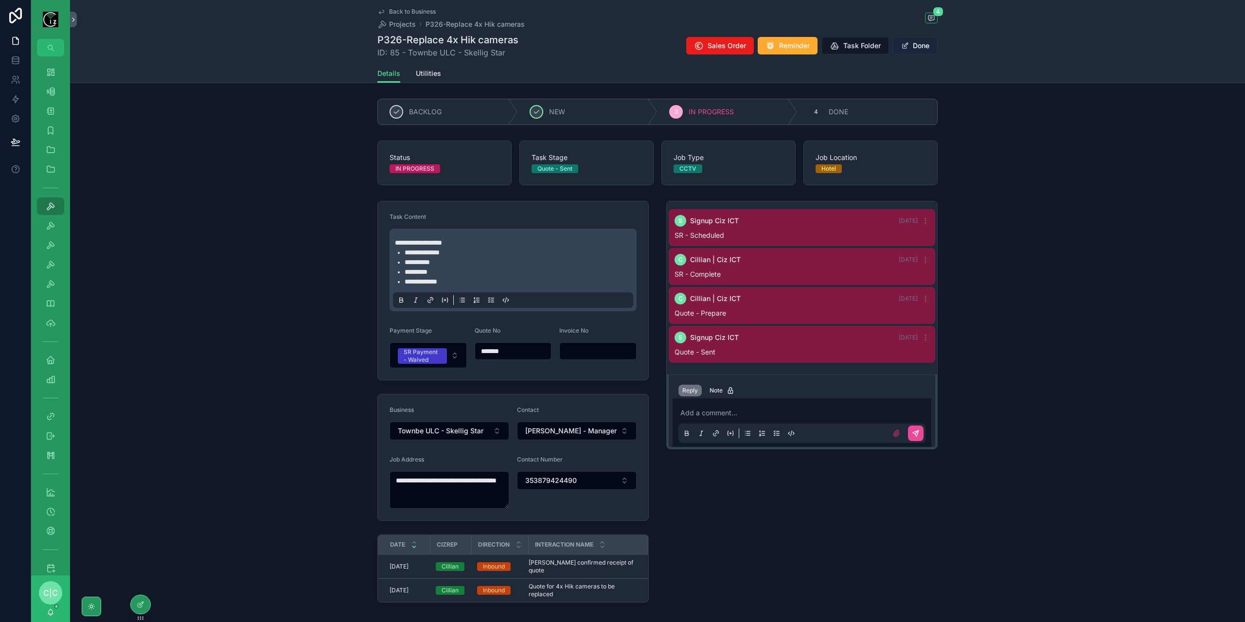
click at [923, 41] on button "Done" at bounding box center [915, 46] width 45 height 18
